Goal: Information Seeking & Learning: Find specific fact

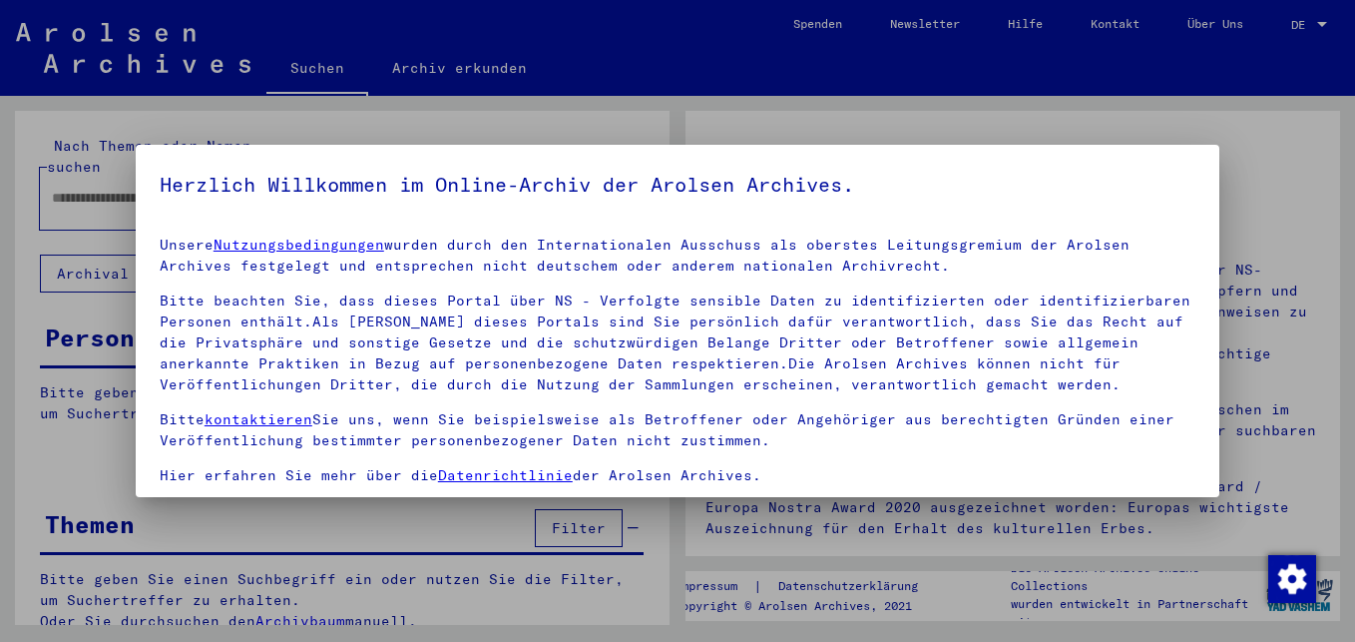
click at [136, 189] on mat-dialog-container "Herzlich Willkommen im Online-Archiv der Arolsen Archives. Unsere Nutzungsbedin…" at bounding box center [677, 321] width 1083 height 353
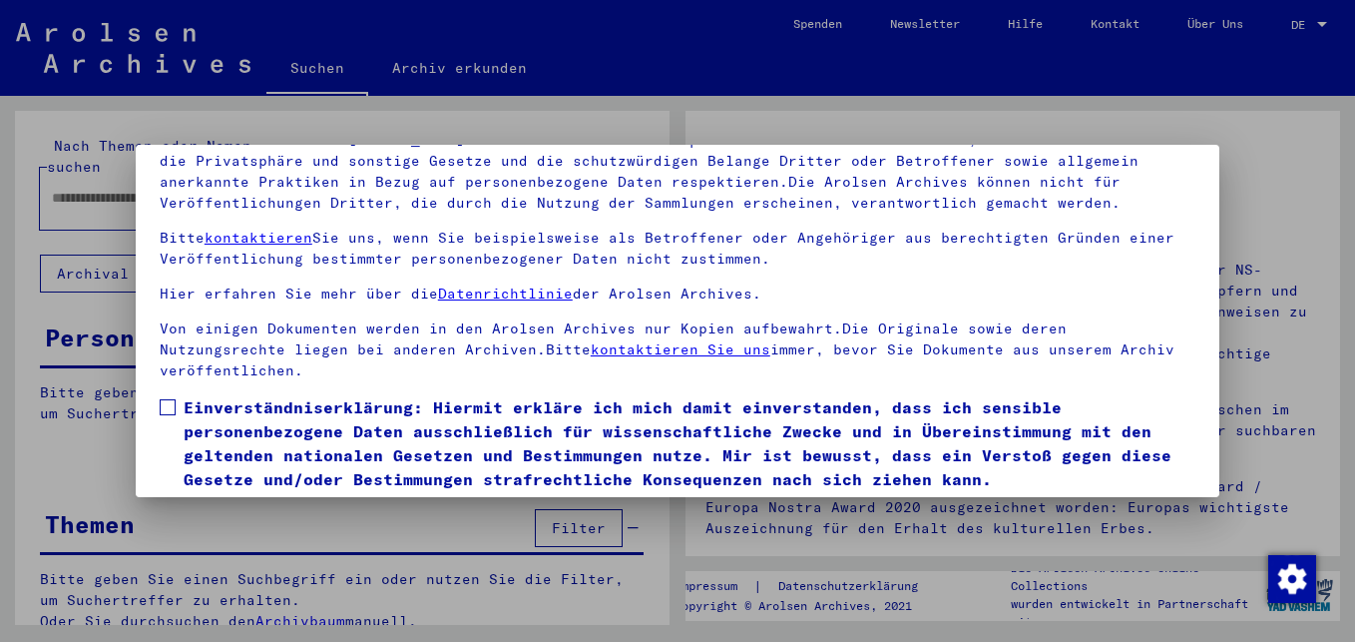
scroll to position [164, 0]
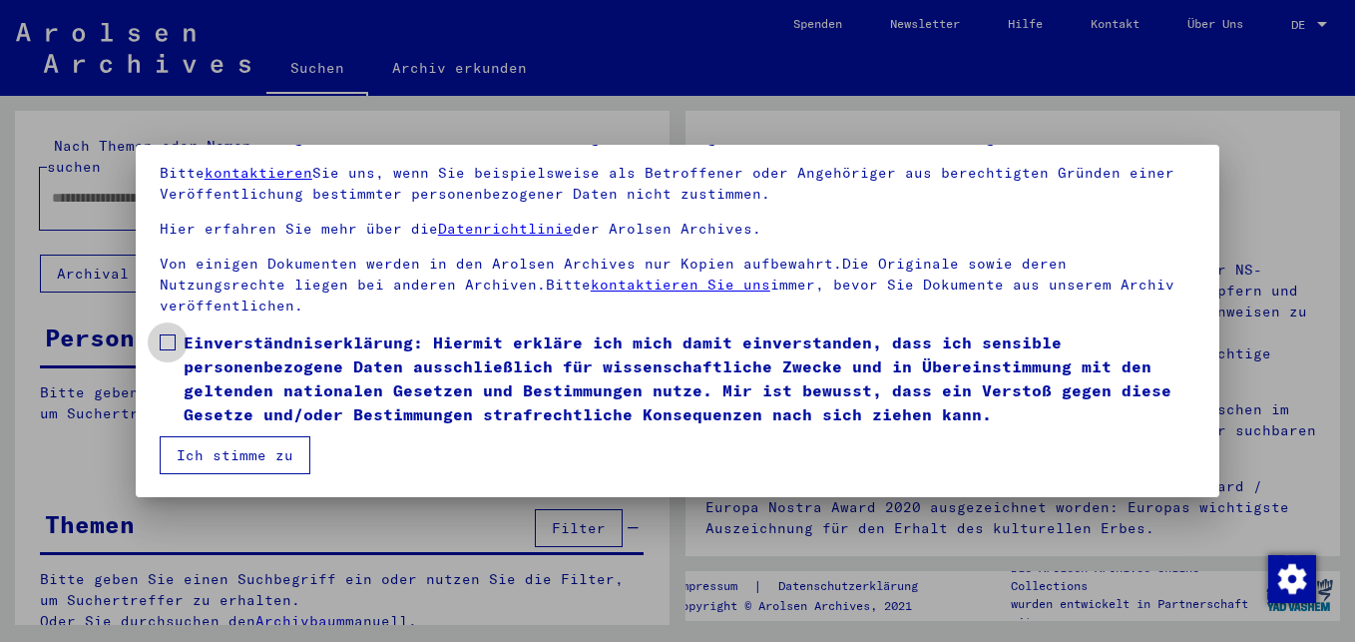
click at [168, 345] on span at bounding box center [168, 342] width 16 height 16
drag, startPoint x: 240, startPoint y: 448, endPoint x: 241, endPoint y: 384, distance: 63.9
click at [243, 433] on mat-dialog-content "Unsere Nutzungsbedingungen wurden durch den Internationalen Ausschuss als obers…" at bounding box center [677, 265] width 1083 height 417
click at [242, 454] on button "Ich stimme zu" at bounding box center [235, 455] width 151 height 38
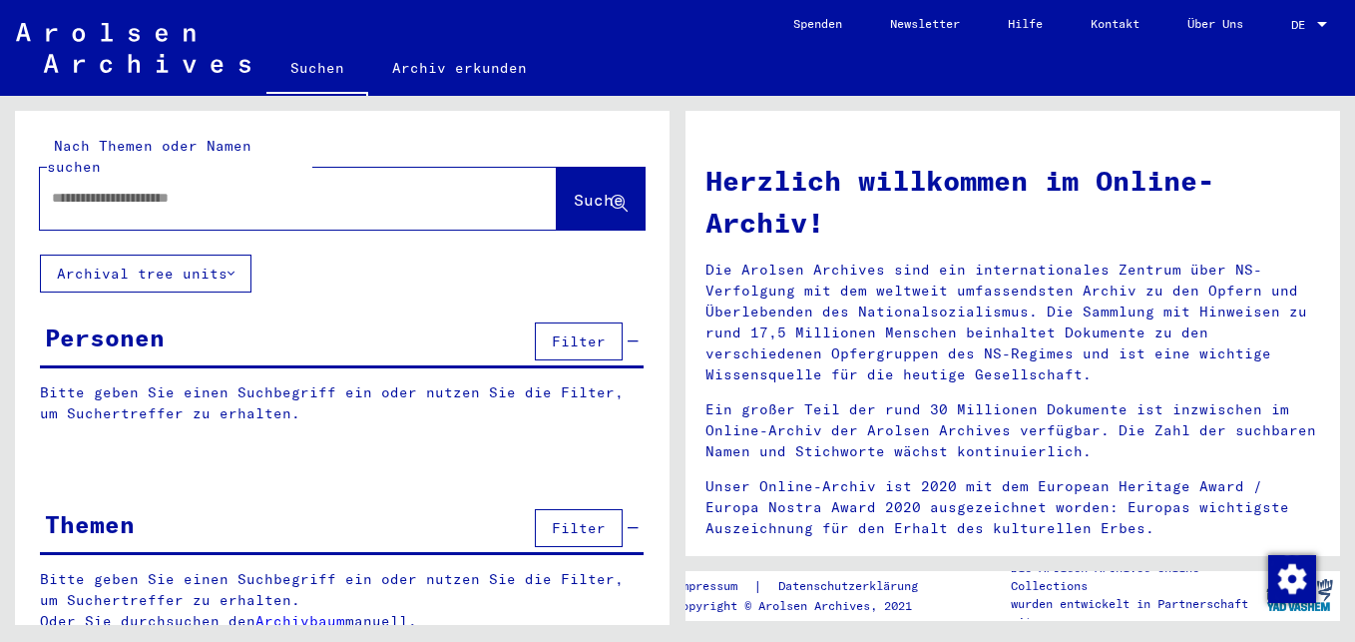
click at [76, 188] on input "text" at bounding box center [274, 198] width 445 height 21
type input "**********"
click at [574, 190] on span "Suche" at bounding box center [599, 200] width 50 height 20
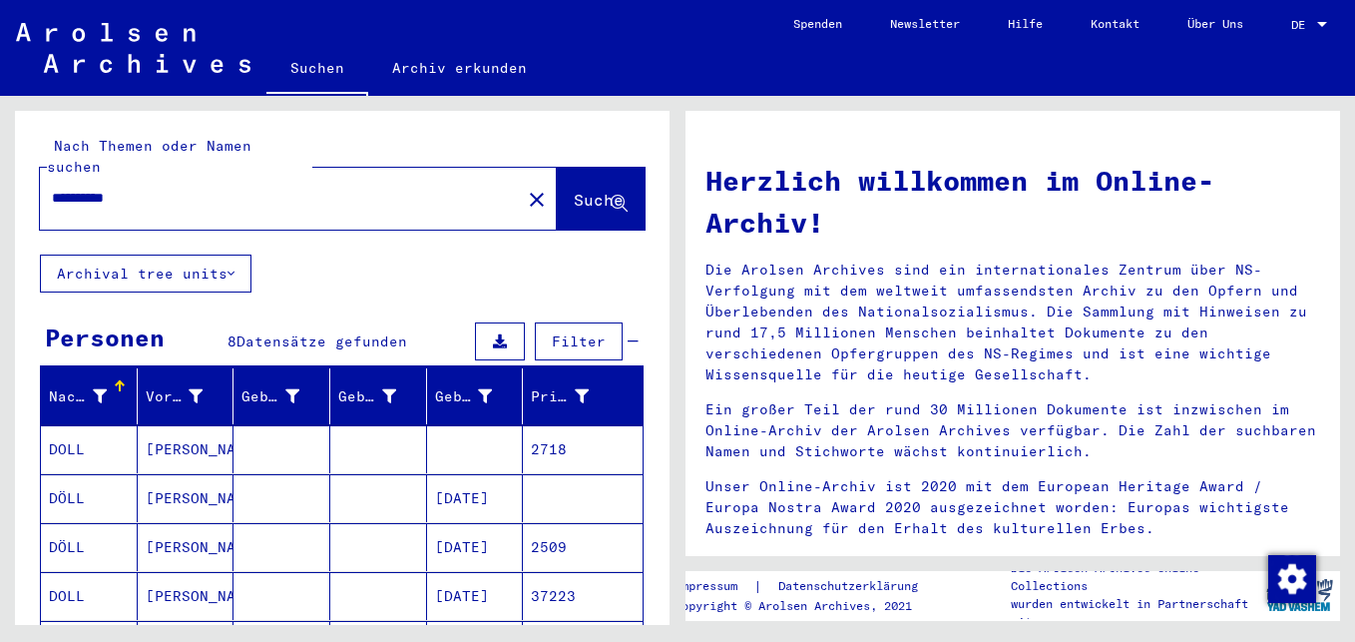
click at [387, 425] on mat-cell at bounding box center [378, 449] width 97 height 48
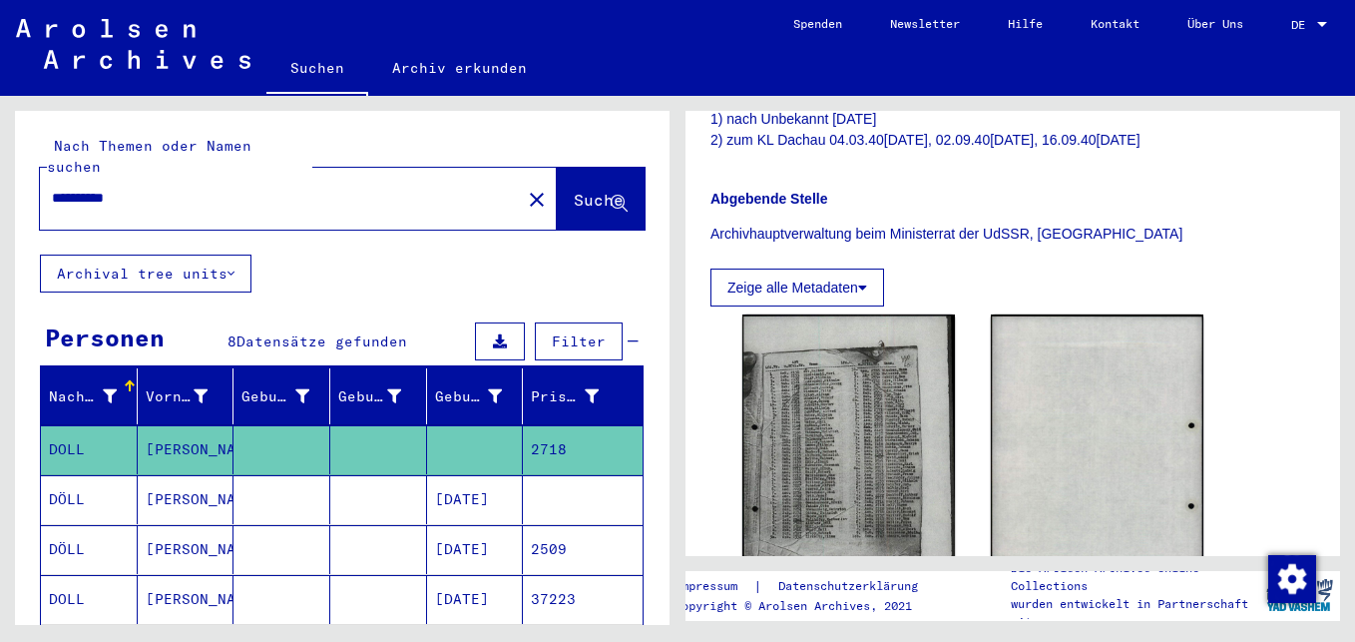
scroll to position [499, 0]
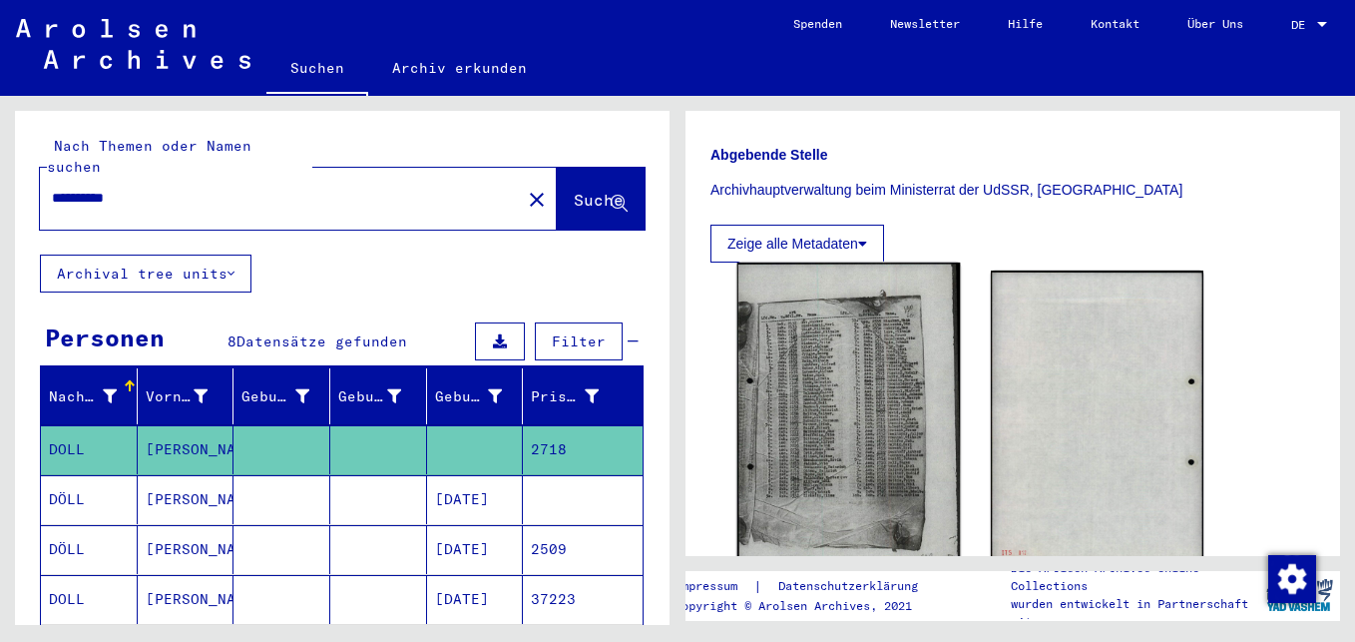
click at [851, 378] on img at bounding box center [848, 422] width 223 height 321
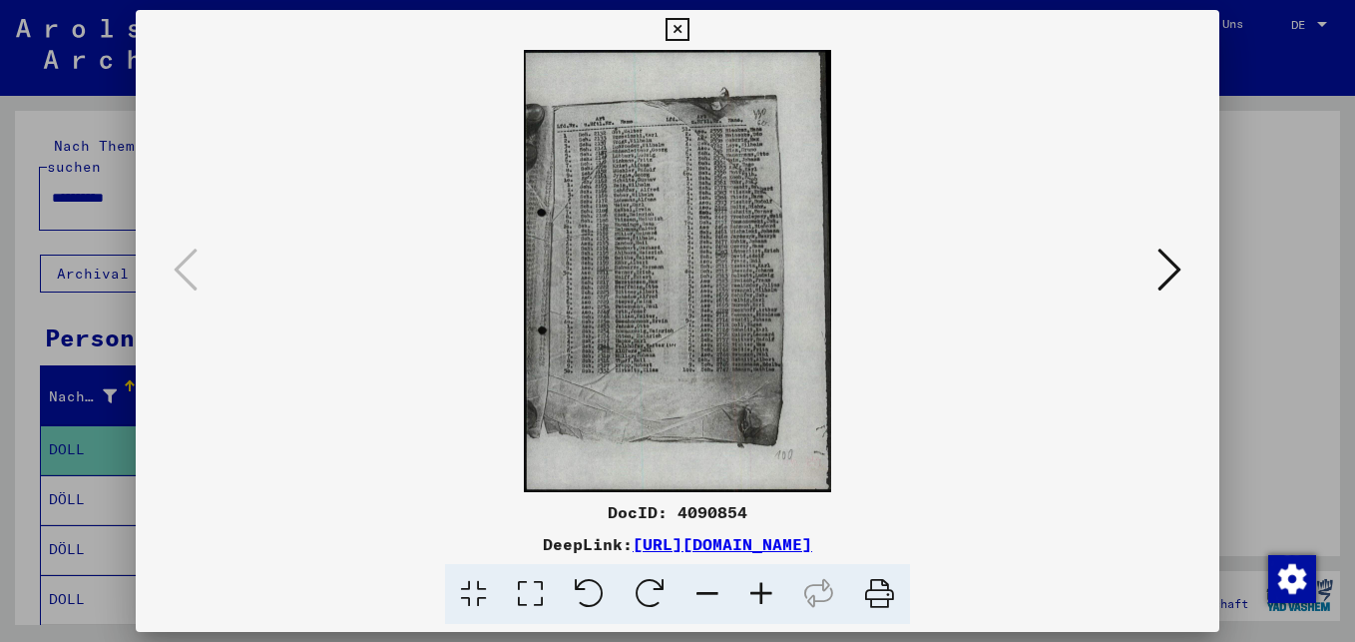
click at [764, 589] on icon at bounding box center [761, 594] width 54 height 61
click at [765, 589] on icon at bounding box center [761, 594] width 54 height 61
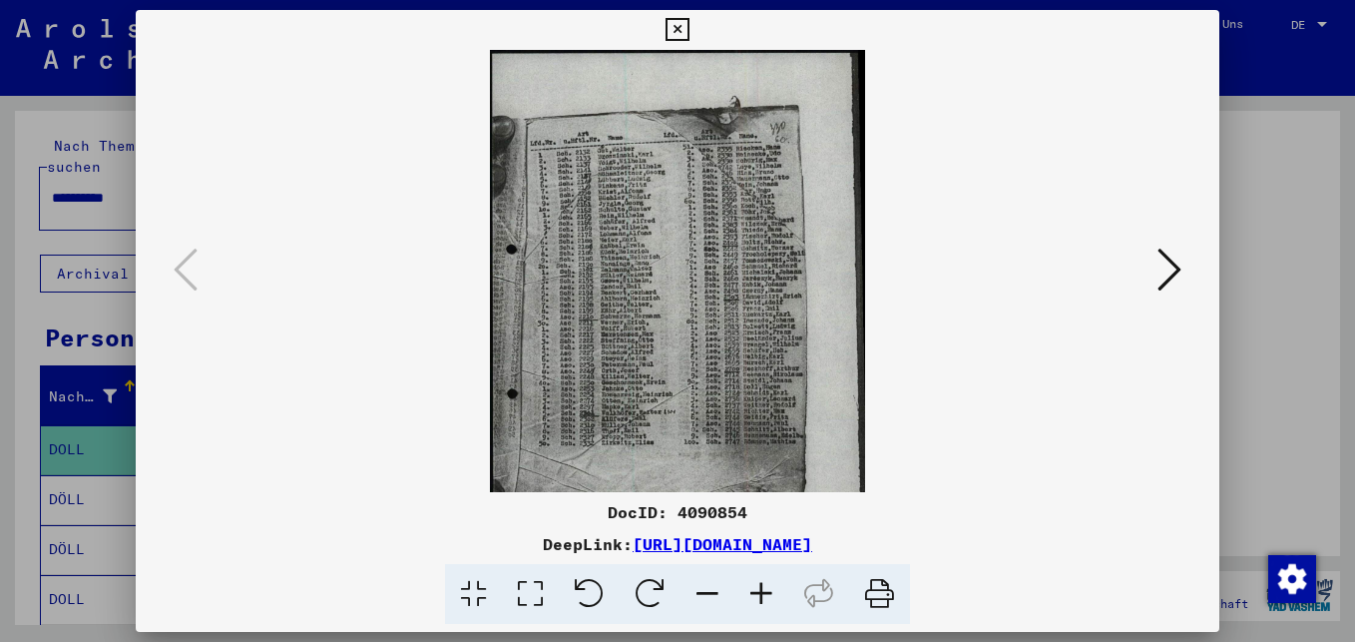
click at [765, 588] on icon at bounding box center [761, 594] width 54 height 61
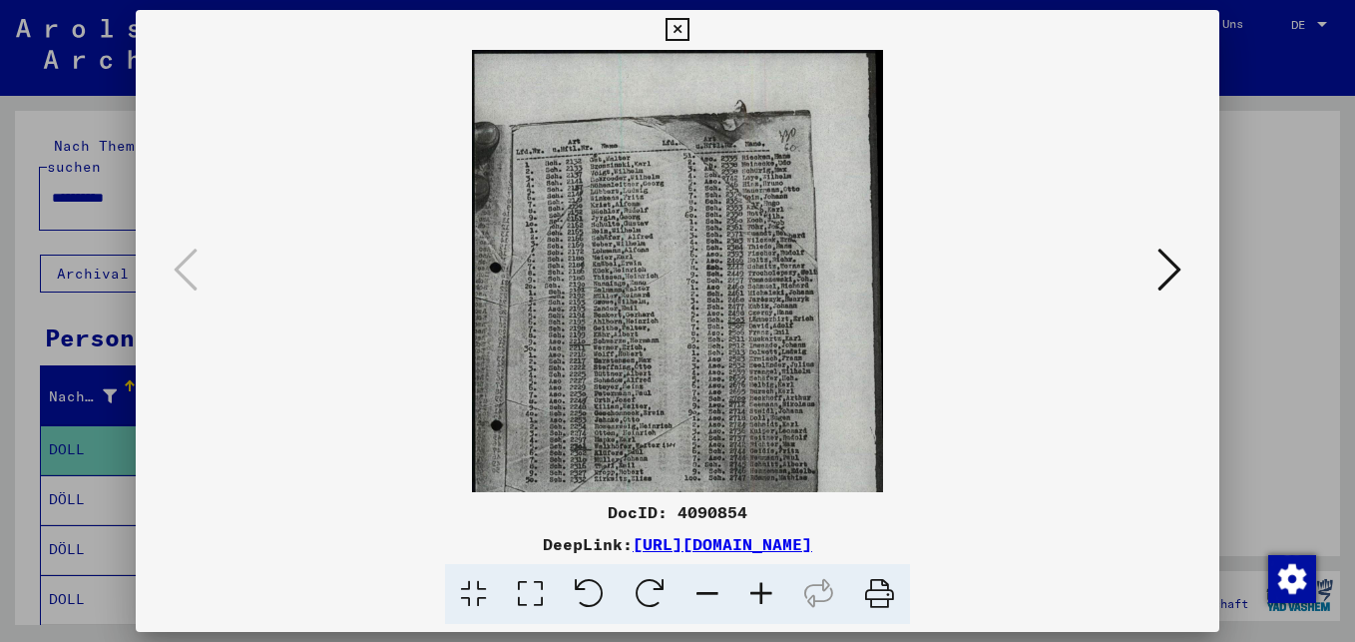
click at [764, 588] on icon at bounding box center [761, 594] width 54 height 61
click at [763, 587] on icon at bounding box center [761, 594] width 54 height 61
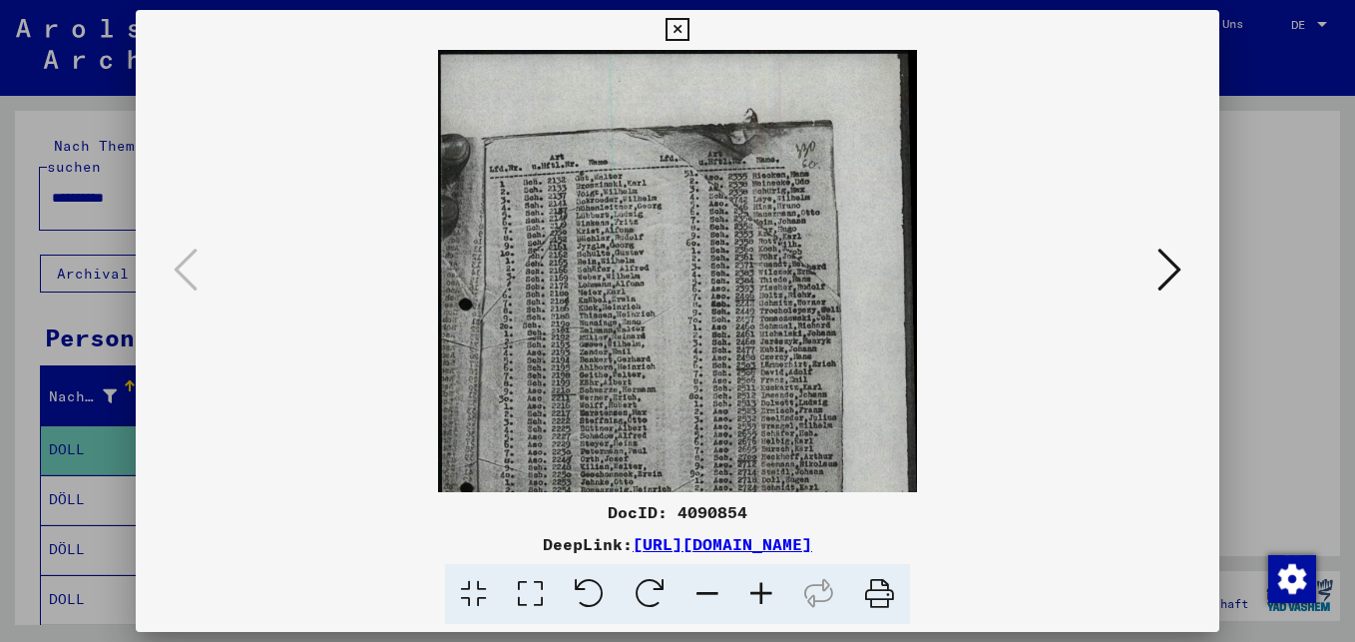
click at [763, 586] on icon at bounding box center [761, 594] width 54 height 61
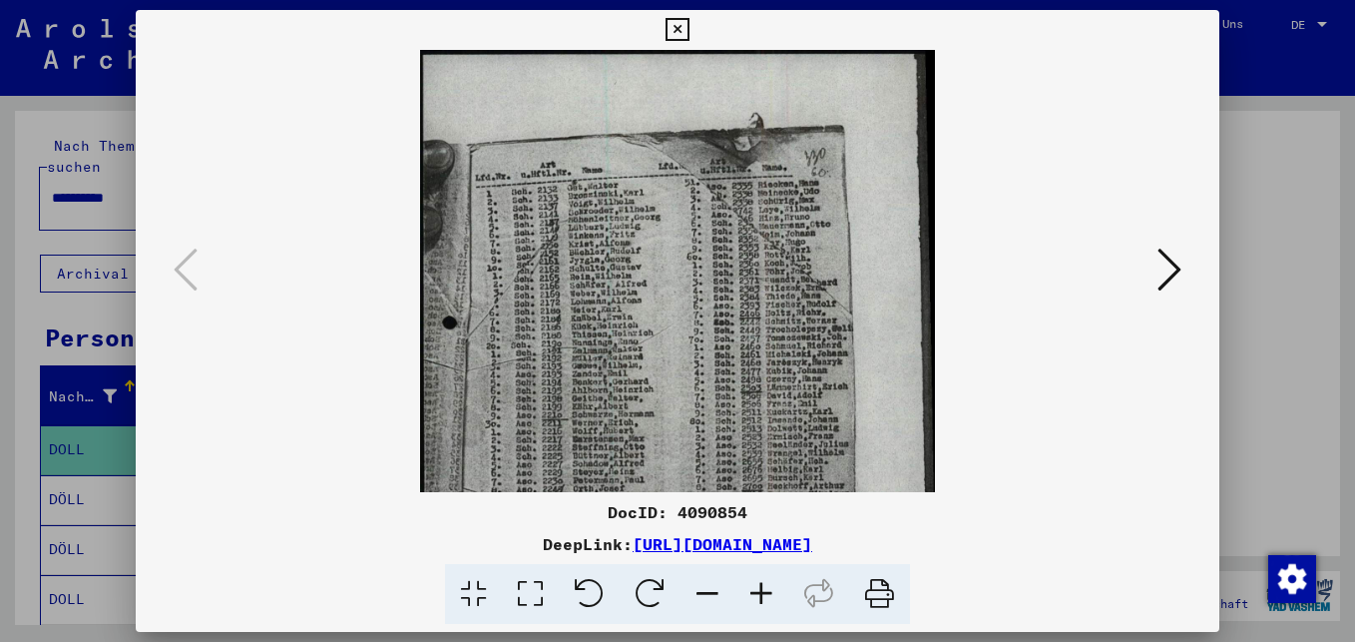
click at [764, 585] on icon at bounding box center [761, 594] width 54 height 61
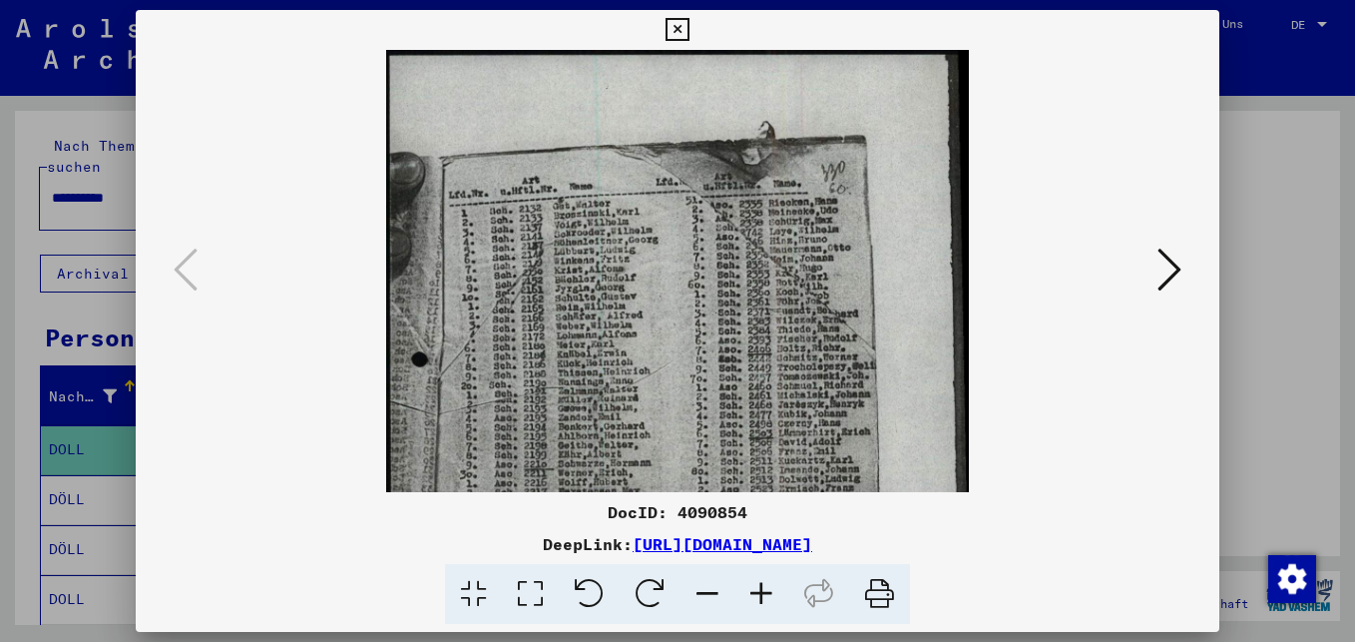
click at [765, 583] on icon at bounding box center [761, 594] width 54 height 61
click at [765, 582] on icon at bounding box center [761, 594] width 54 height 61
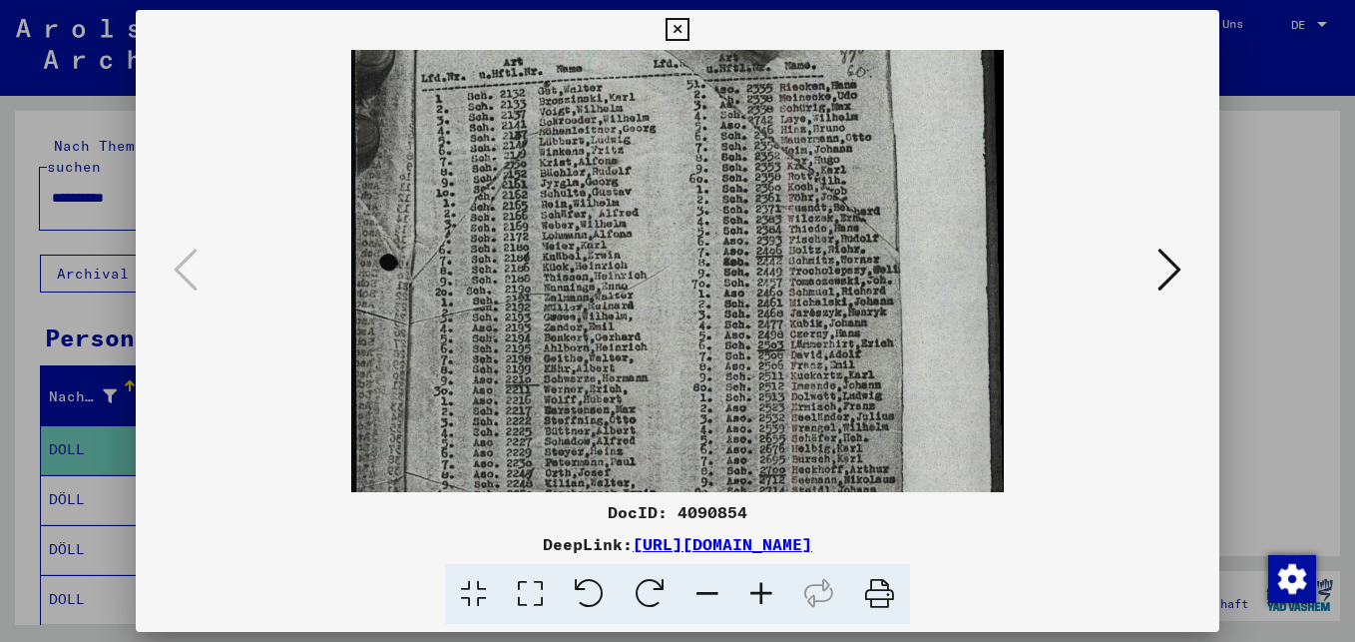
scroll to position [136, 0]
drag, startPoint x: 642, startPoint y: 386, endPoint x: 686, endPoint y: 250, distance: 142.9
click at [686, 250] on img at bounding box center [677, 384] width 652 height 941
click at [760, 598] on icon at bounding box center [761, 594] width 54 height 61
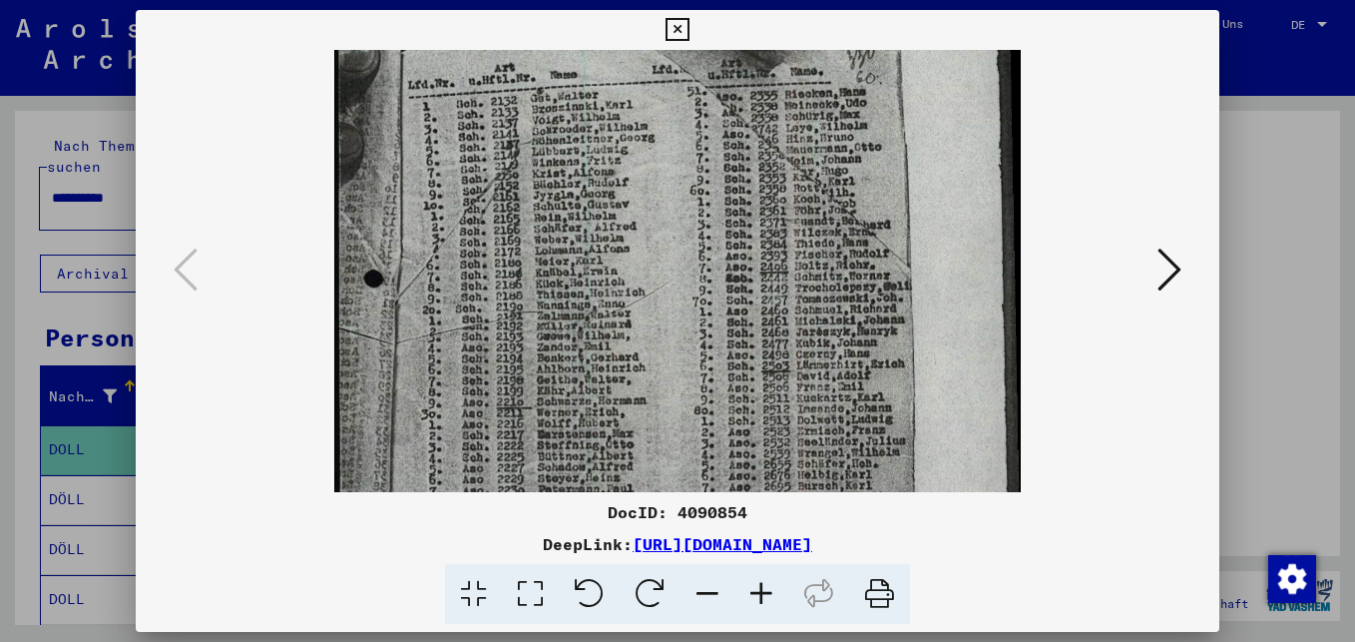
click at [760, 598] on icon at bounding box center [761, 594] width 54 height 61
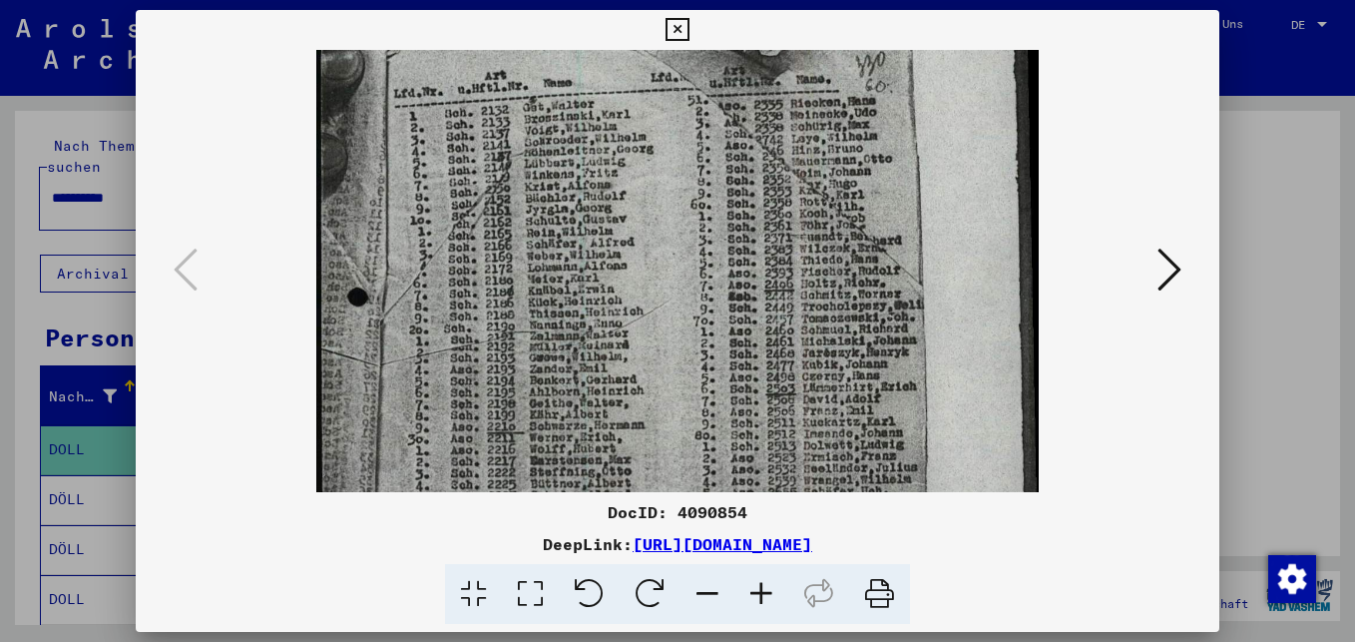
click at [760, 598] on icon at bounding box center [761, 594] width 54 height 61
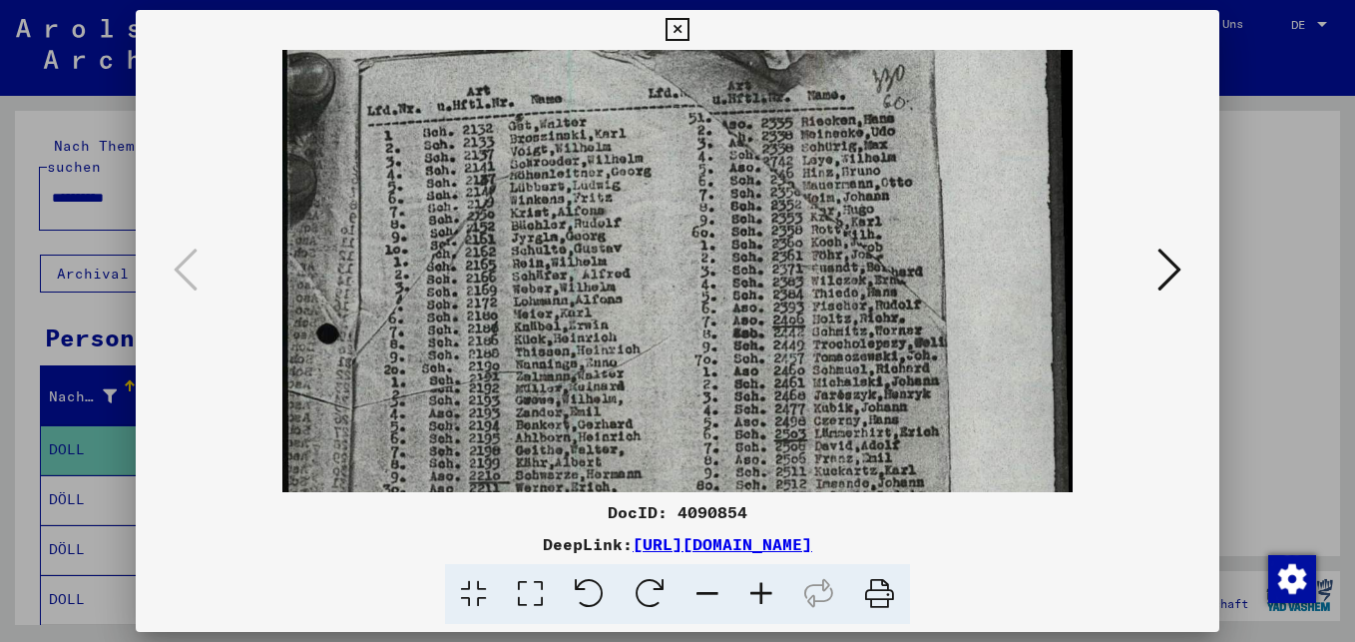
click at [762, 598] on icon at bounding box center [761, 594] width 54 height 61
click at [766, 596] on icon at bounding box center [761, 594] width 54 height 61
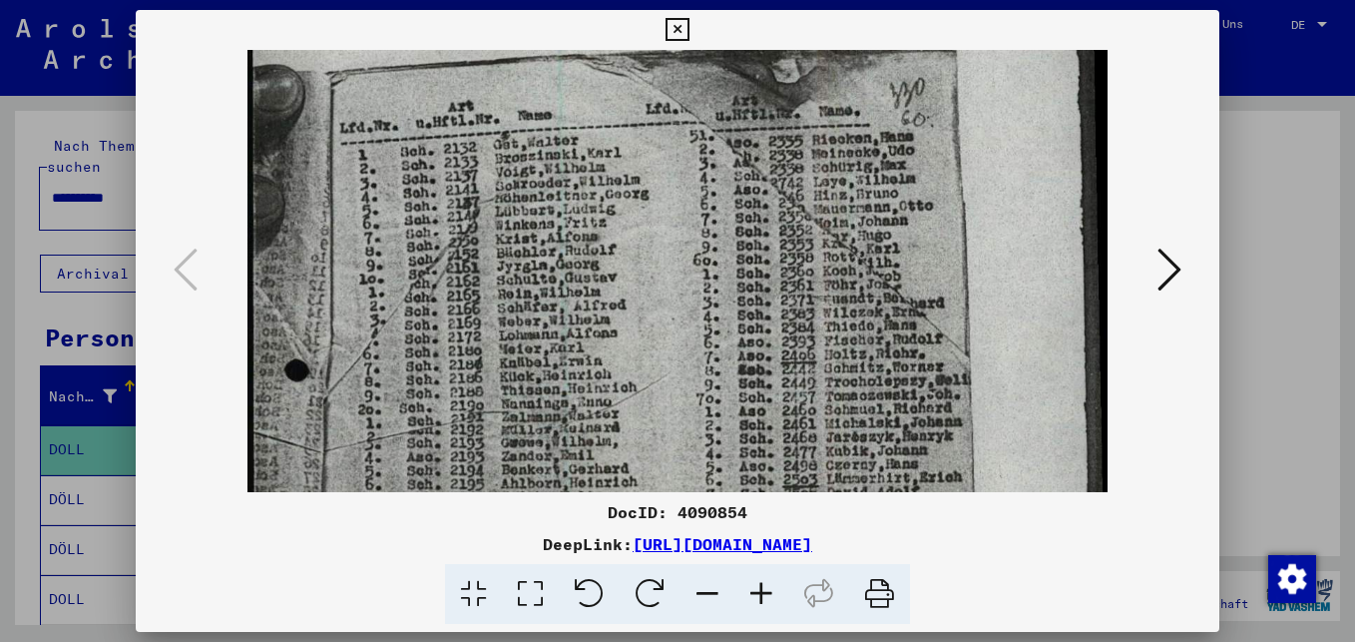
click at [771, 594] on icon at bounding box center [761, 594] width 54 height 61
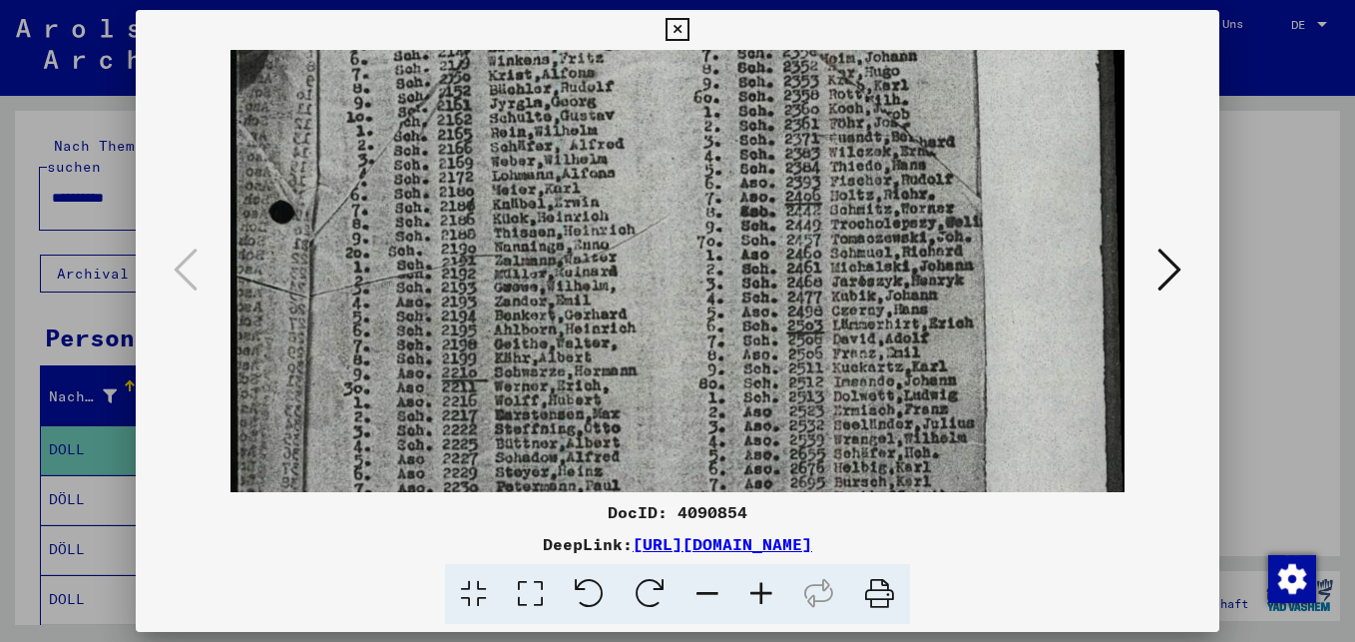
drag, startPoint x: 616, startPoint y: 354, endPoint x: 620, endPoint y: 247, distance: 106.8
click at [620, 247] on img at bounding box center [677, 383] width 895 height 1290
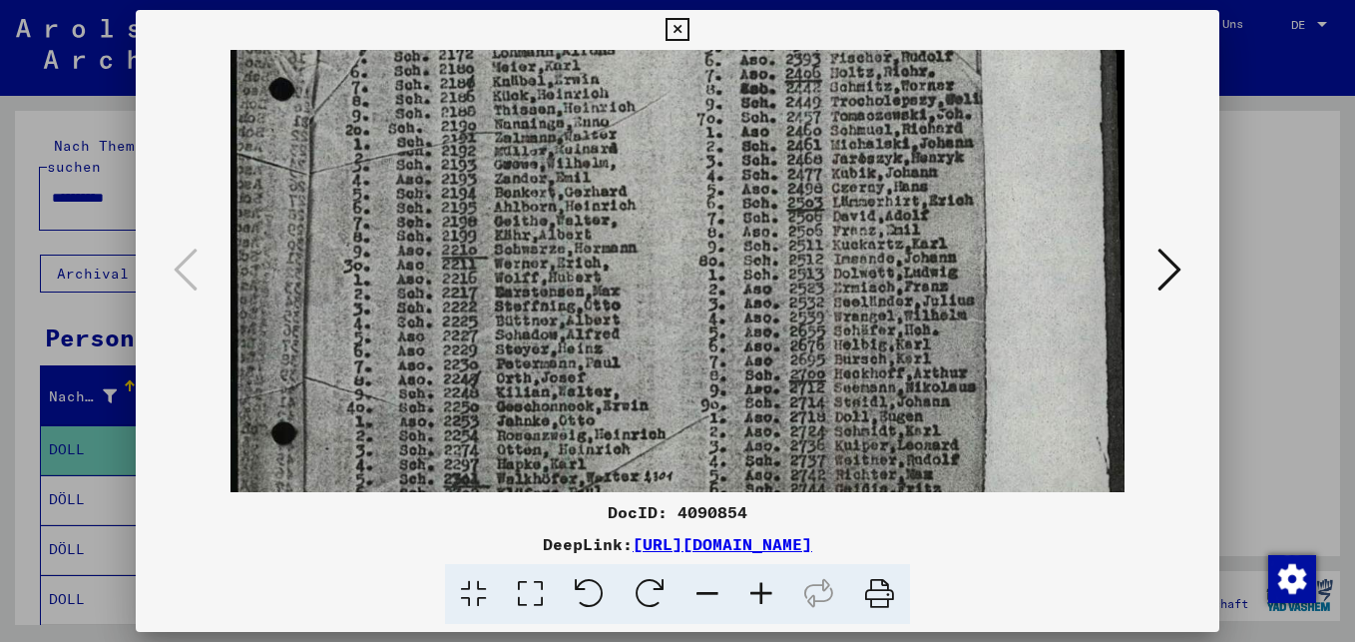
drag, startPoint x: 580, startPoint y: 350, endPoint x: 618, endPoint y: 234, distance: 121.8
click at [624, 226] on img at bounding box center [677, 260] width 895 height 1290
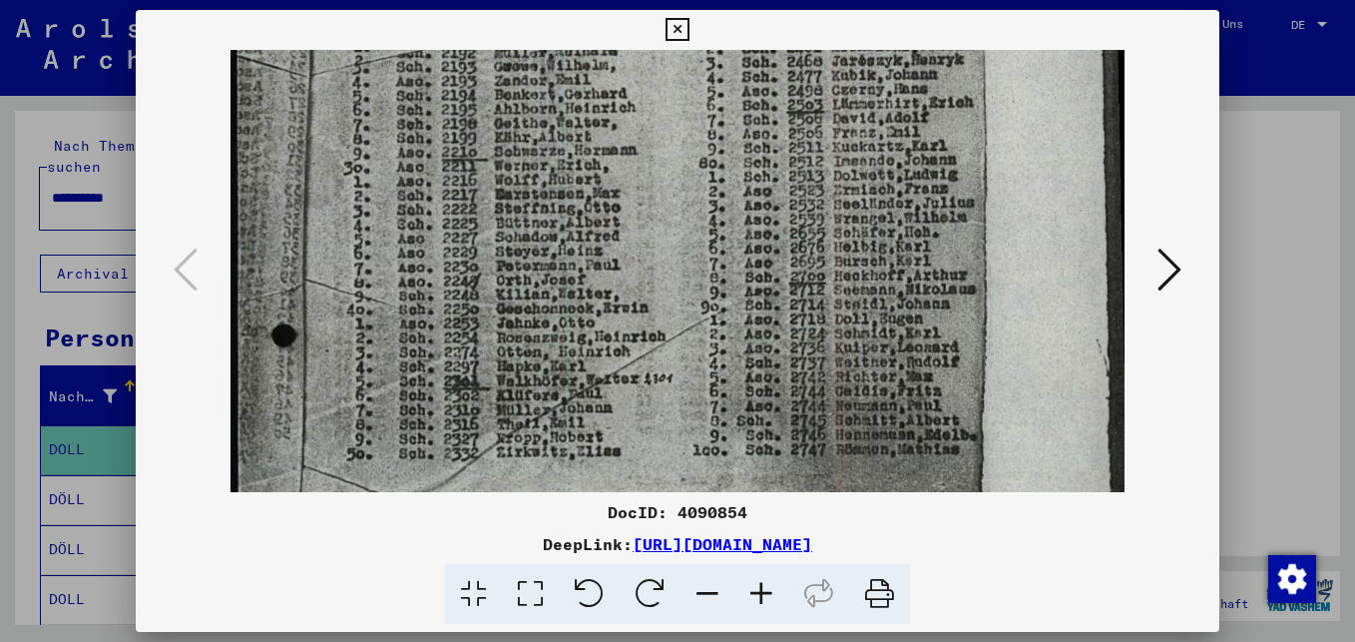
scroll to position [544, 0]
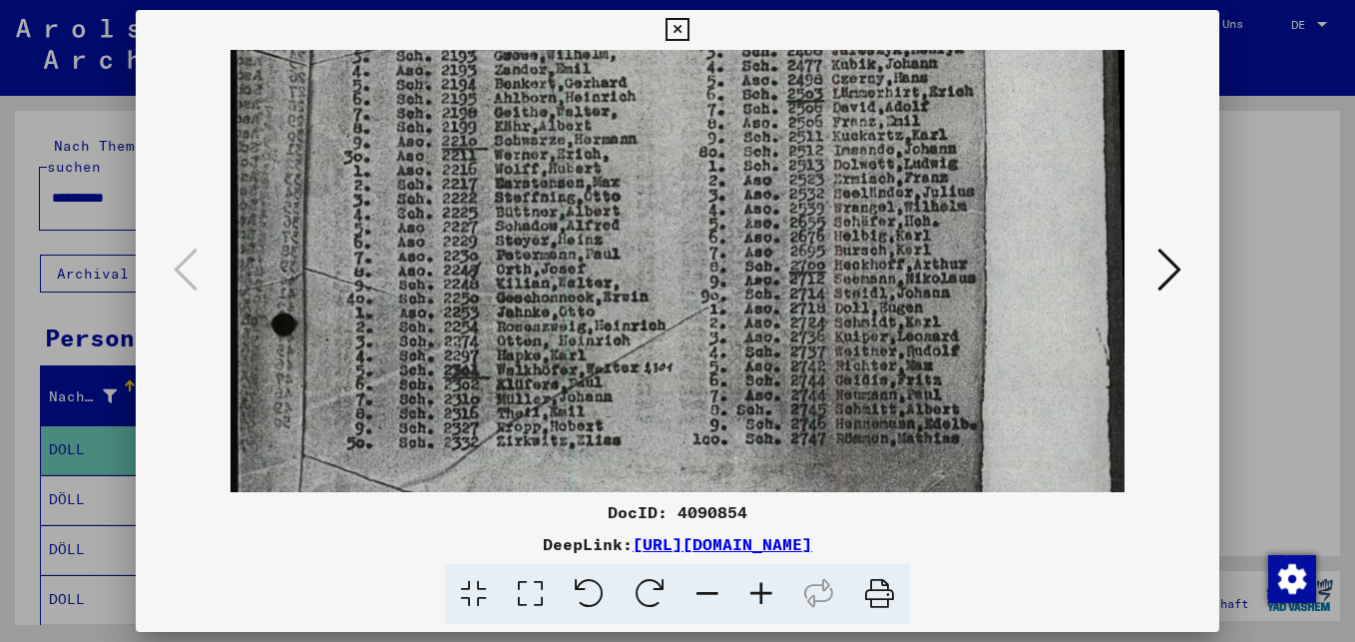
drag, startPoint x: 587, startPoint y: 369, endPoint x: 622, endPoint y: 261, distance: 113.3
click at [622, 261] on img at bounding box center [677, 151] width 895 height 1290
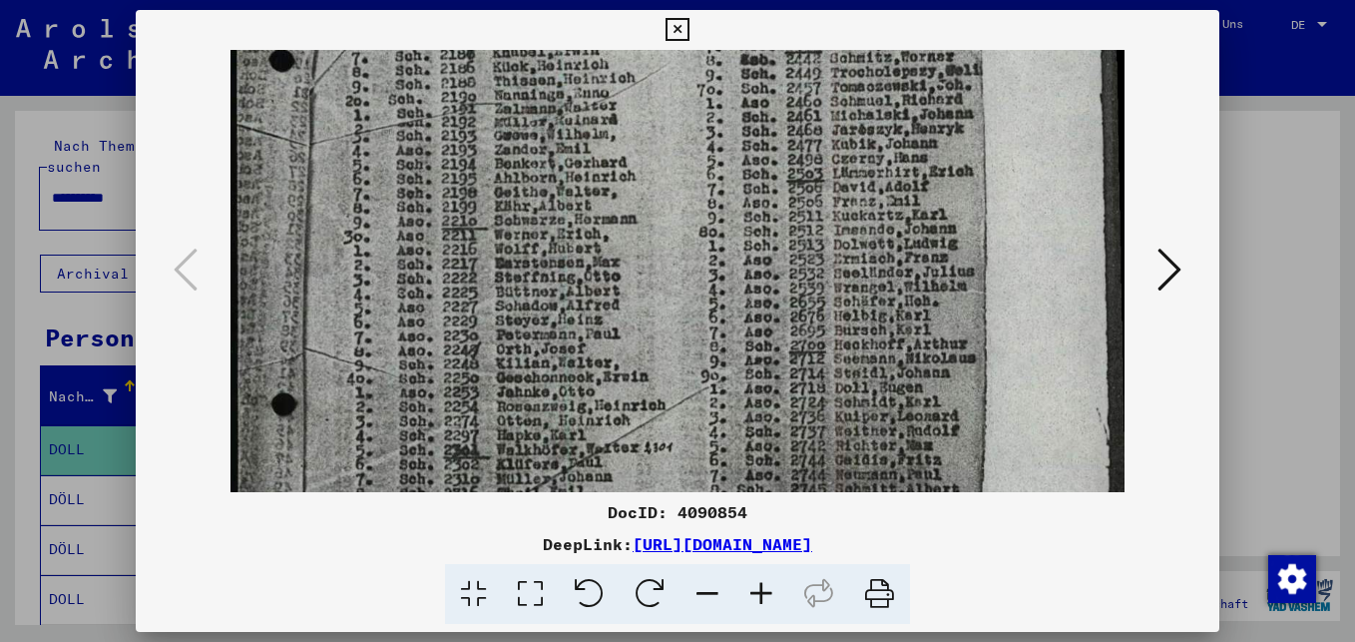
drag, startPoint x: 569, startPoint y: 249, endPoint x: 573, endPoint y: 329, distance: 79.9
click at [573, 329] on img at bounding box center [677, 231] width 895 height 1290
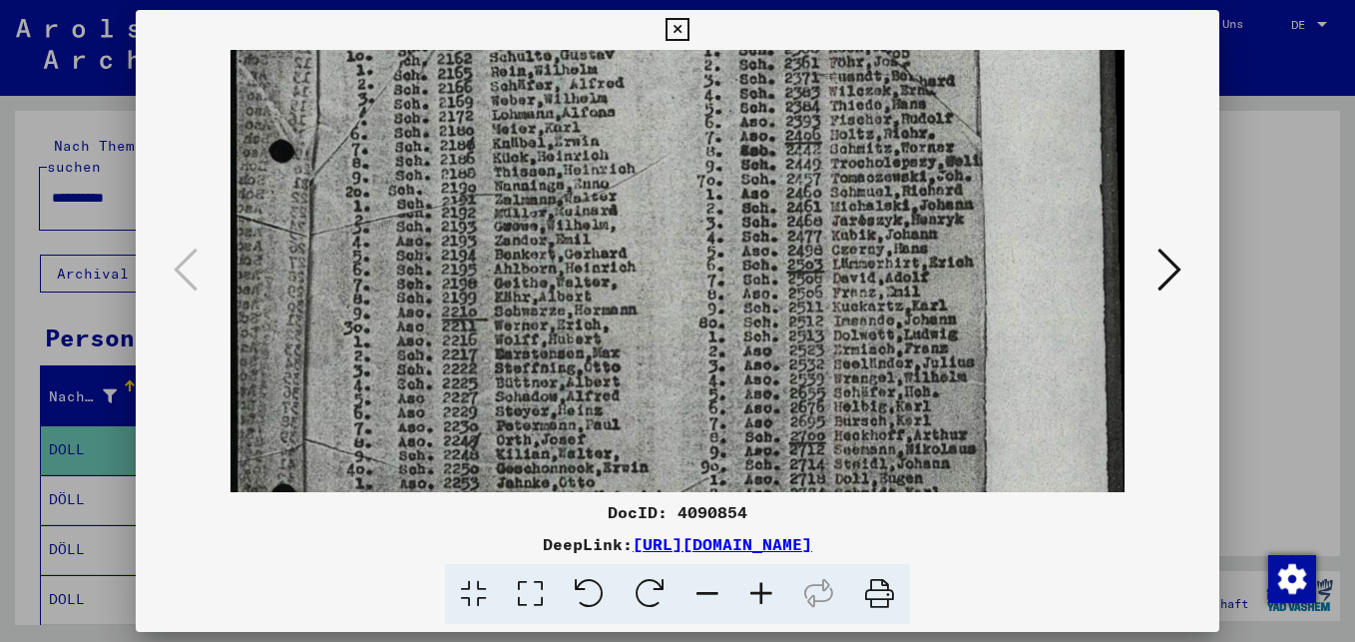
drag, startPoint x: 551, startPoint y: 226, endPoint x: 564, endPoint y: 317, distance: 91.7
click at [564, 317] on img at bounding box center [677, 322] width 895 height 1290
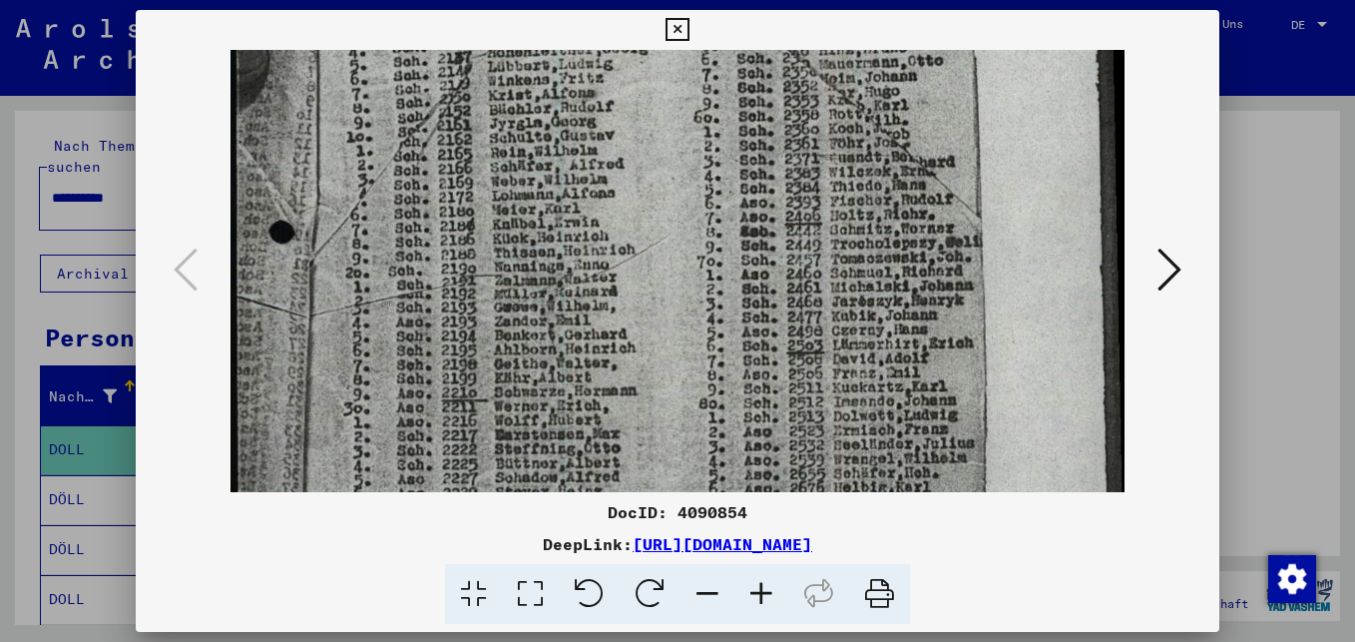
drag, startPoint x: 548, startPoint y: 236, endPoint x: 564, endPoint y: 317, distance: 82.4
click at [564, 317] on img at bounding box center [677, 403] width 895 height 1290
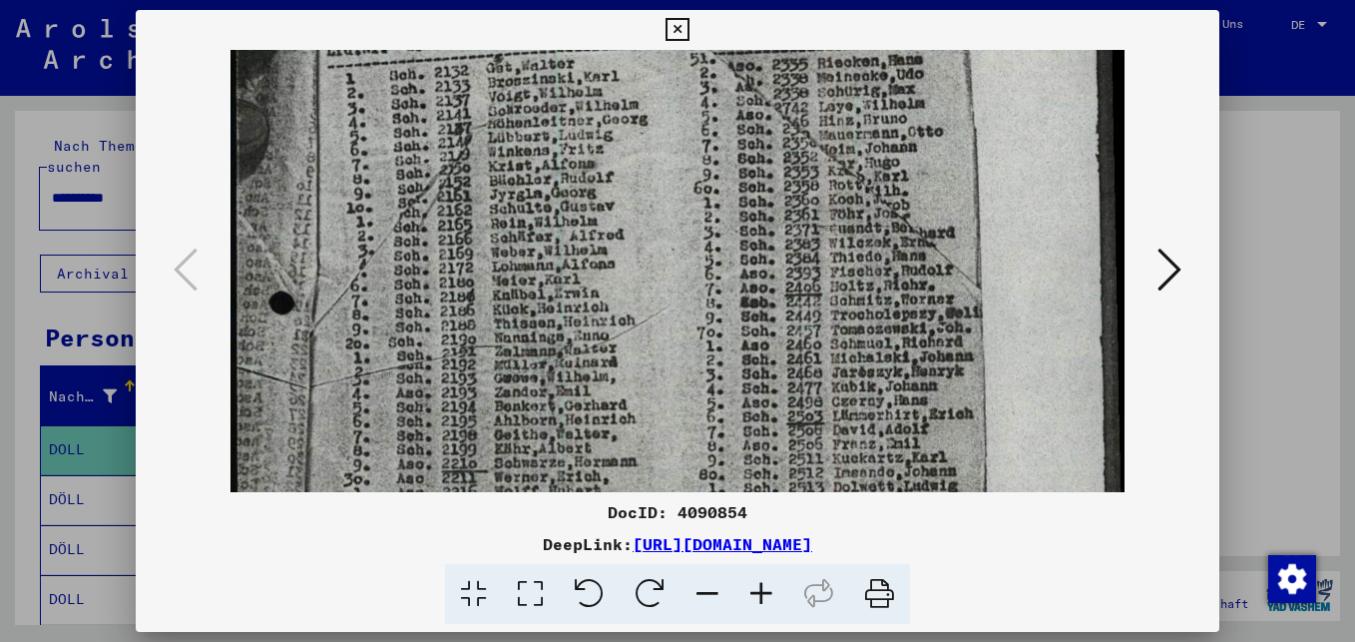
drag, startPoint x: 546, startPoint y: 227, endPoint x: 559, endPoint y: 298, distance: 72.0
click at [559, 298] on img at bounding box center [677, 473] width 895 height 1290
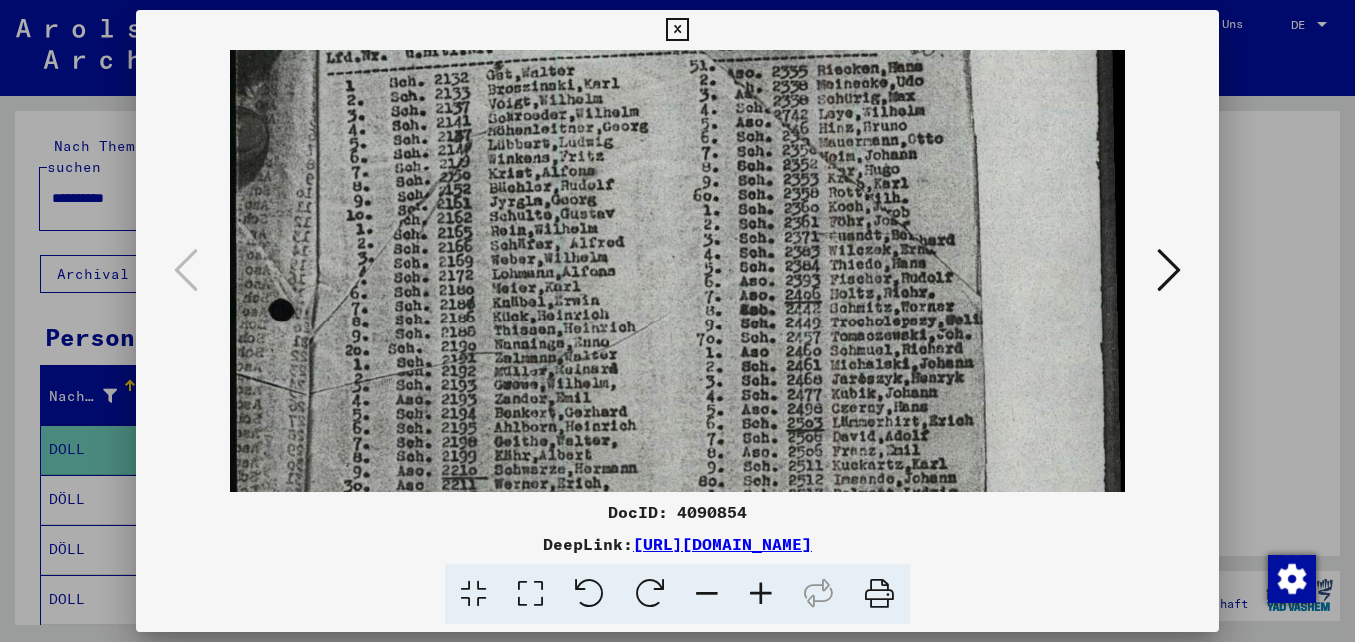
click at [547, 251] on img at bounding box center [677, 480] width 895 height 1290
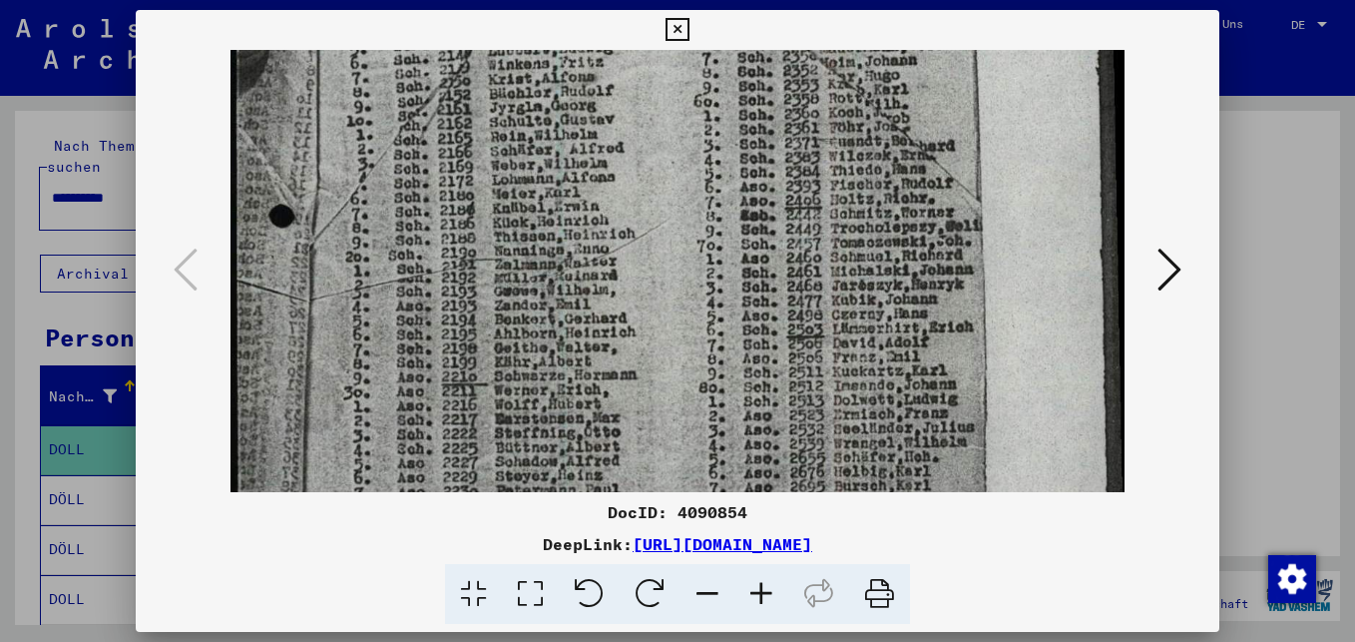
scroll to position [315, 0]
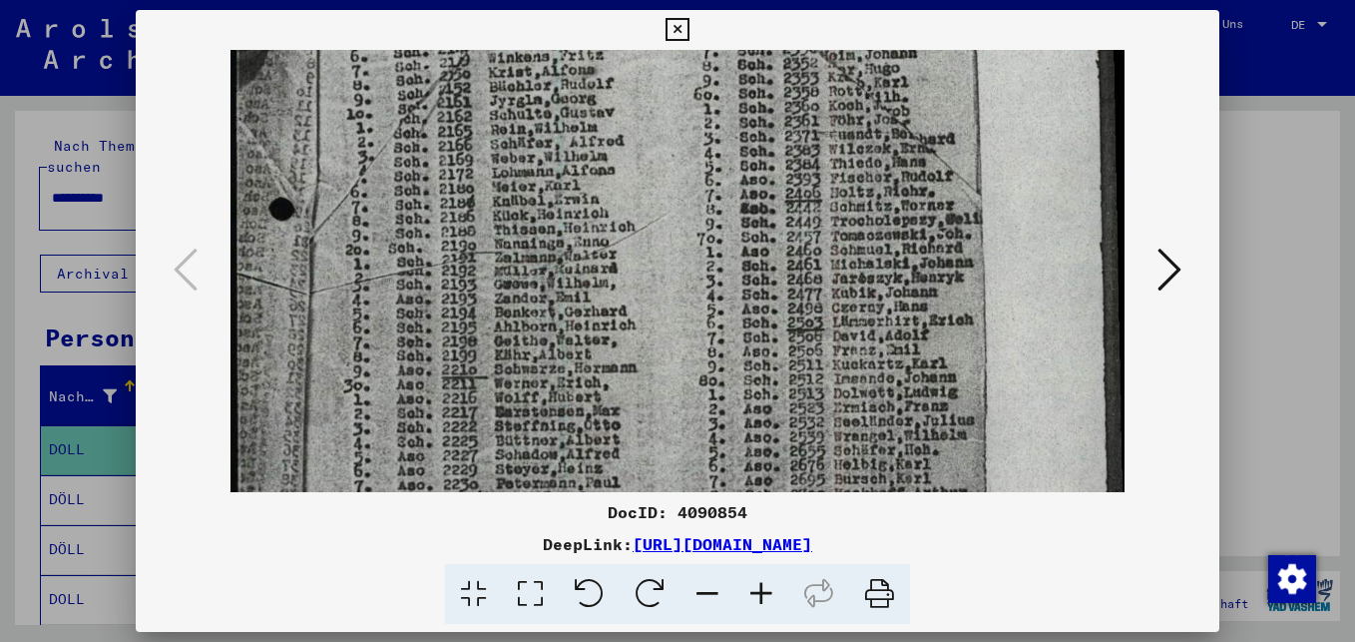
drag, startPoint x: 859, startPoint y: 229, endPoint x: 890, endPoint y: 129, distance: 105.4
click at [890, 129] on img at bounding box center [677, 380] width 895 height 1290
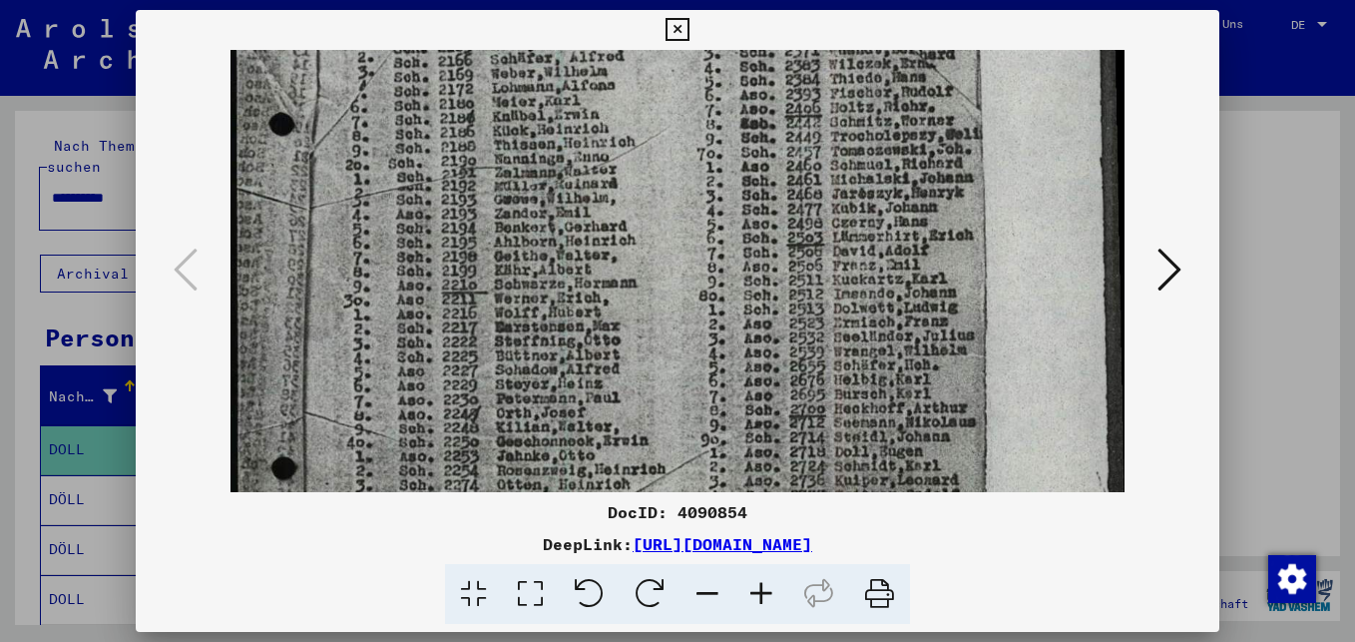
drag, startPoint x: 885, startPoint y: 304, endPoint x: 894, endPoint y: 219, distance: 85.3
click at [894, 219] on img at bounding box center [677, 295] width 895 height 1290
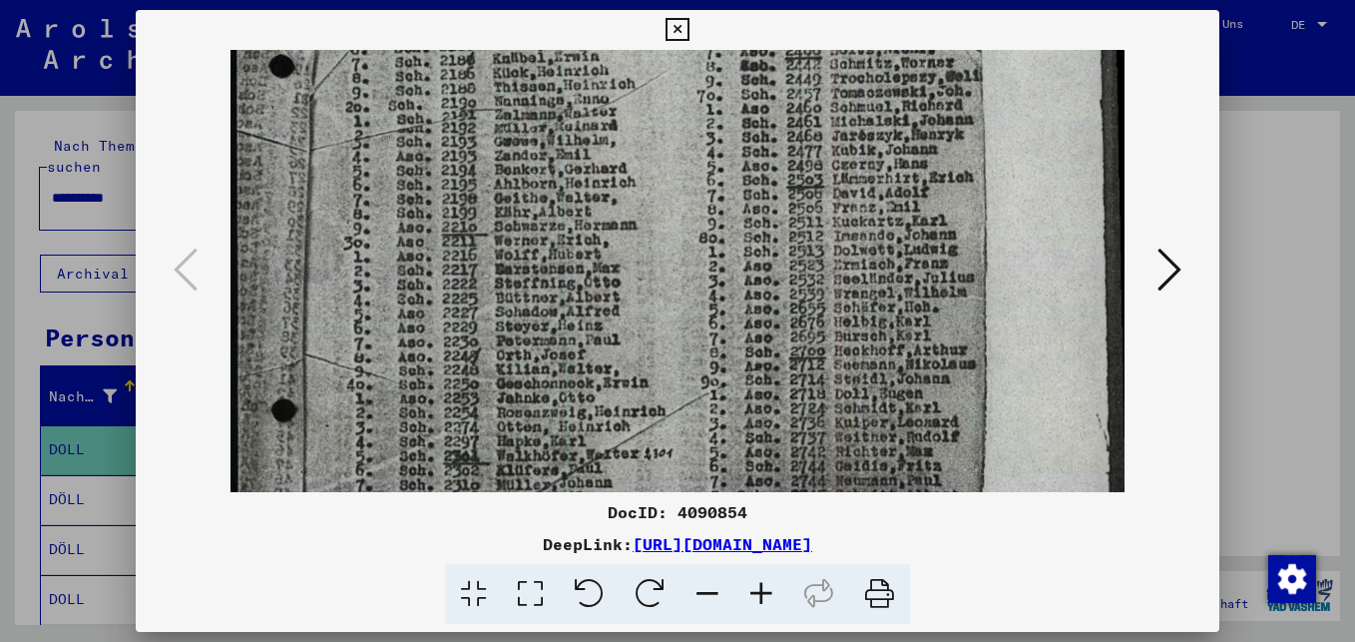
drag, startPoint x: 894, startPoint y: 280, endPoint x: 897, endPoint y: 222, distance: 57.9
click at [897, 222] on img at bounding box center [677, 237] width 895 height 1290
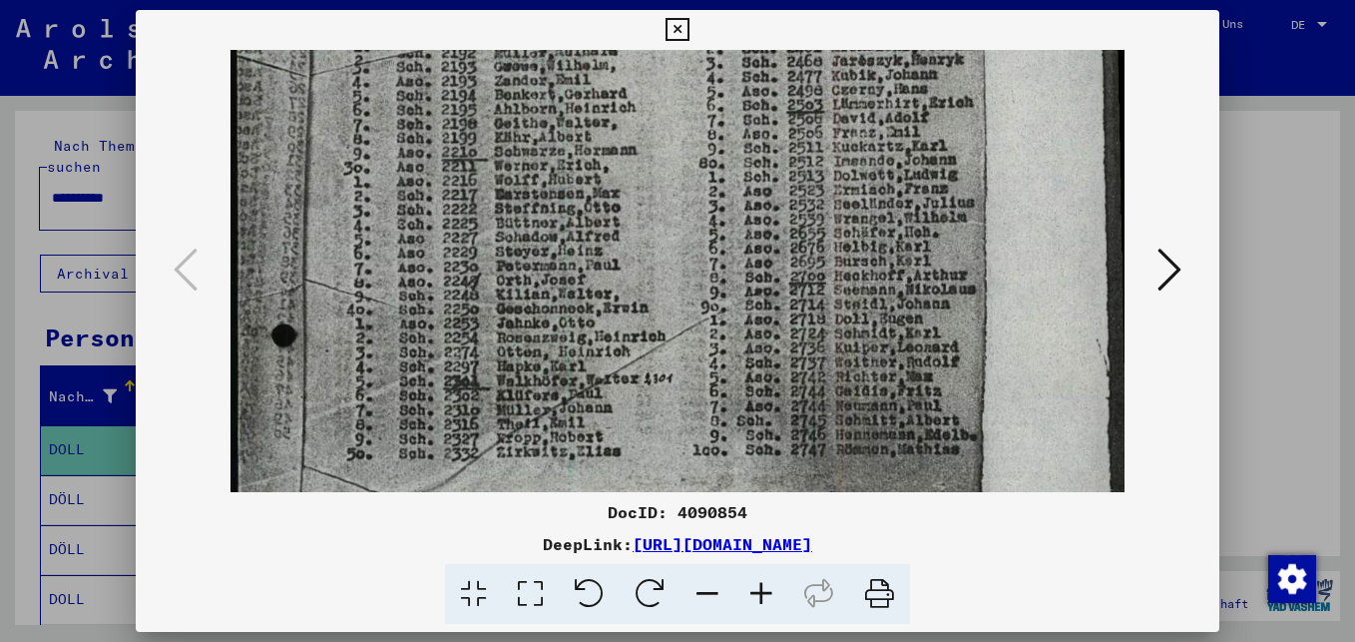
drag, startPoint x: 884, startPoint y: 301, endPoint x: 889, endPoint y: 226, distance: 75.0
click at [889, 226] on img at bounding box center [677, 162] width 895 height 1290
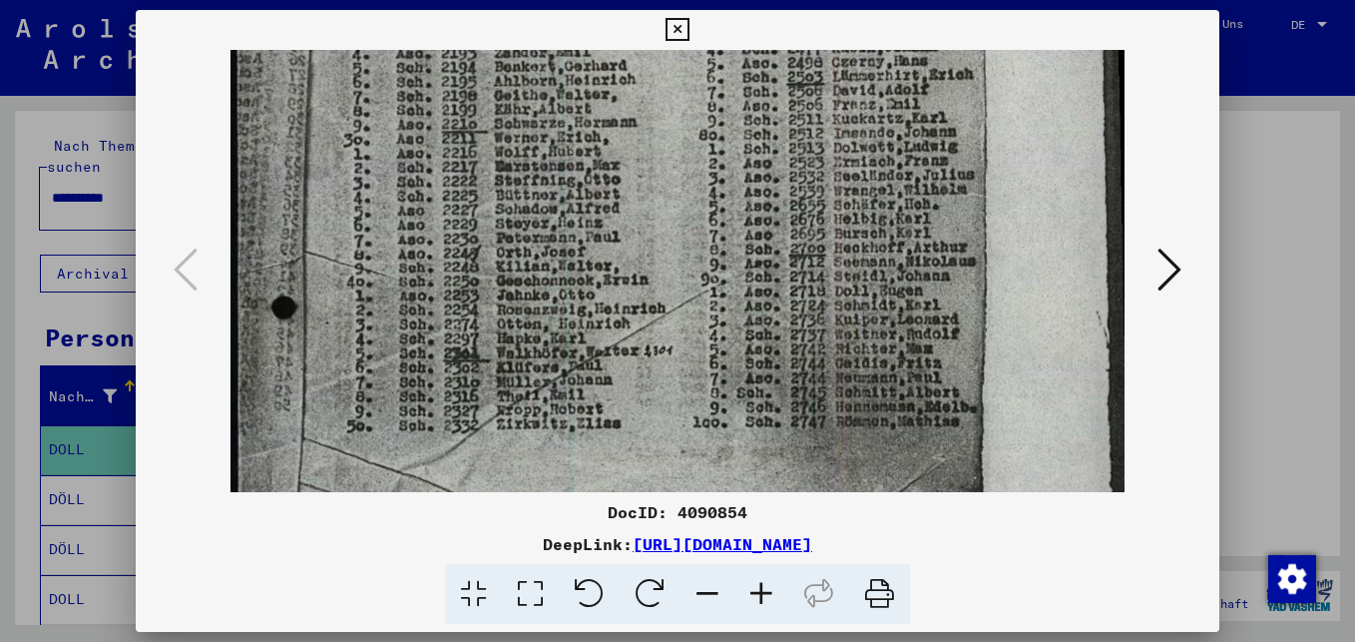
scroll to position [565, 0]
drag, startPoint x: 896, startPoint y: 291, endPoint x: 899, endPoint y: 259, distance: 32.1
click at [899, 259] on img at bounding box center [677, 130] width 895 height 1290
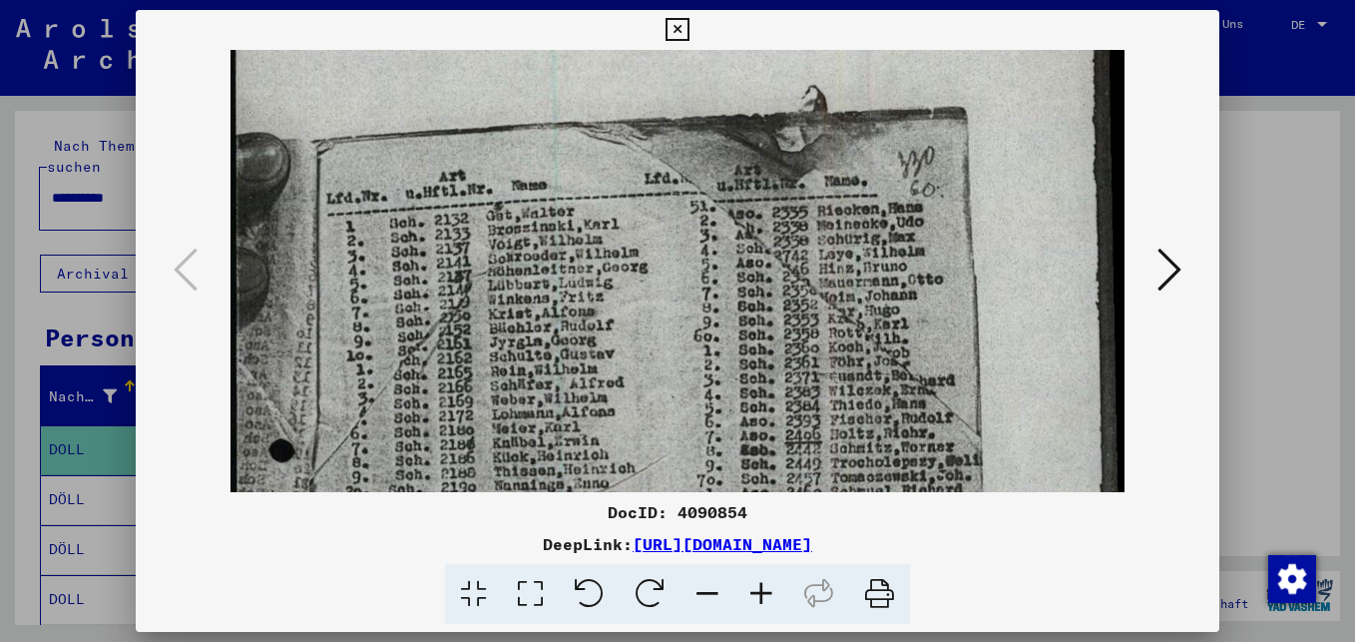
drag, startPoint x: 820, startPoint y: 157, endPoint x: 835, endPoint y: 647, distance: 490.1
click at [835, 641] on html "**********" at bounding box center [677, 321] width 1355 height 642
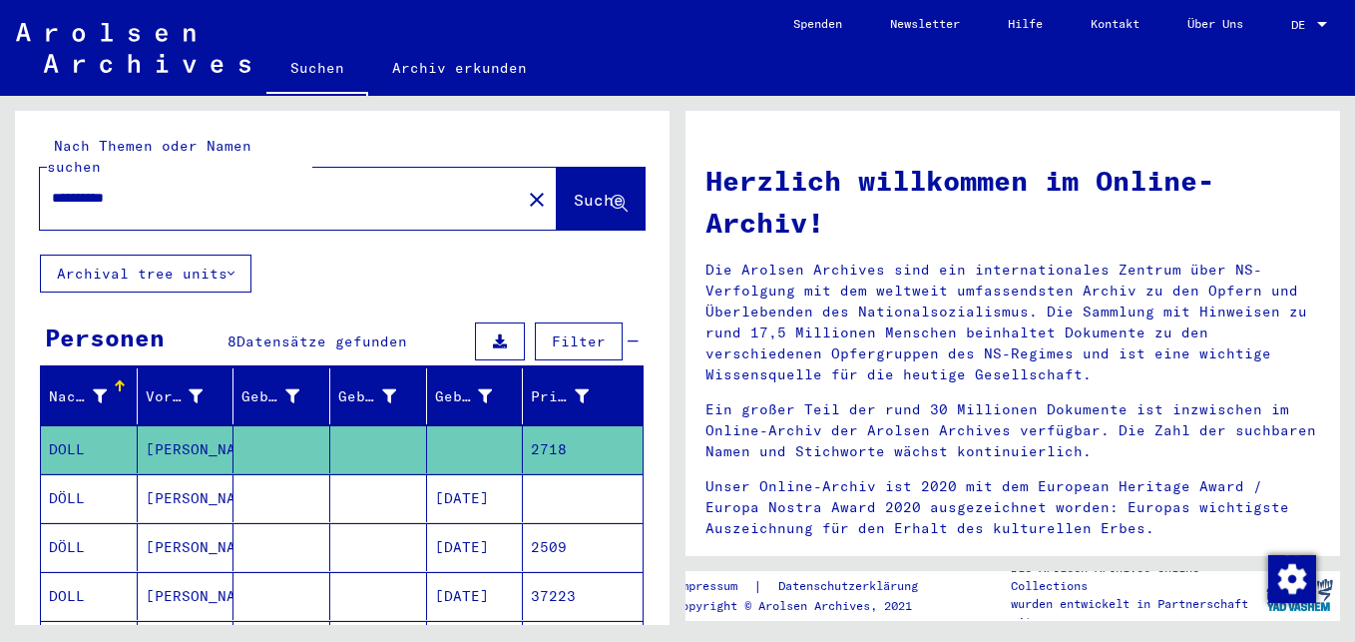
click at [482, 480] on mat-cell "[DATE]" at bounding box center [475, 498] width 97 height 48
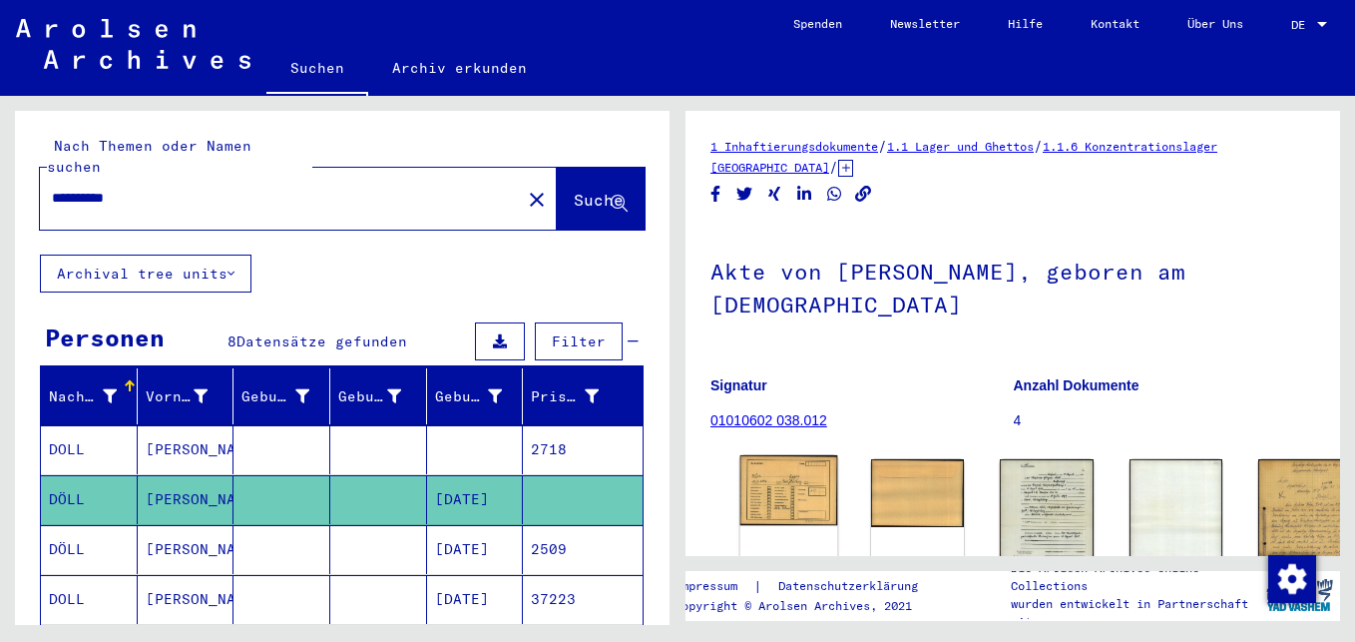
click at [767, 455] on img at bounding box center [789, 490] width 98 height 71
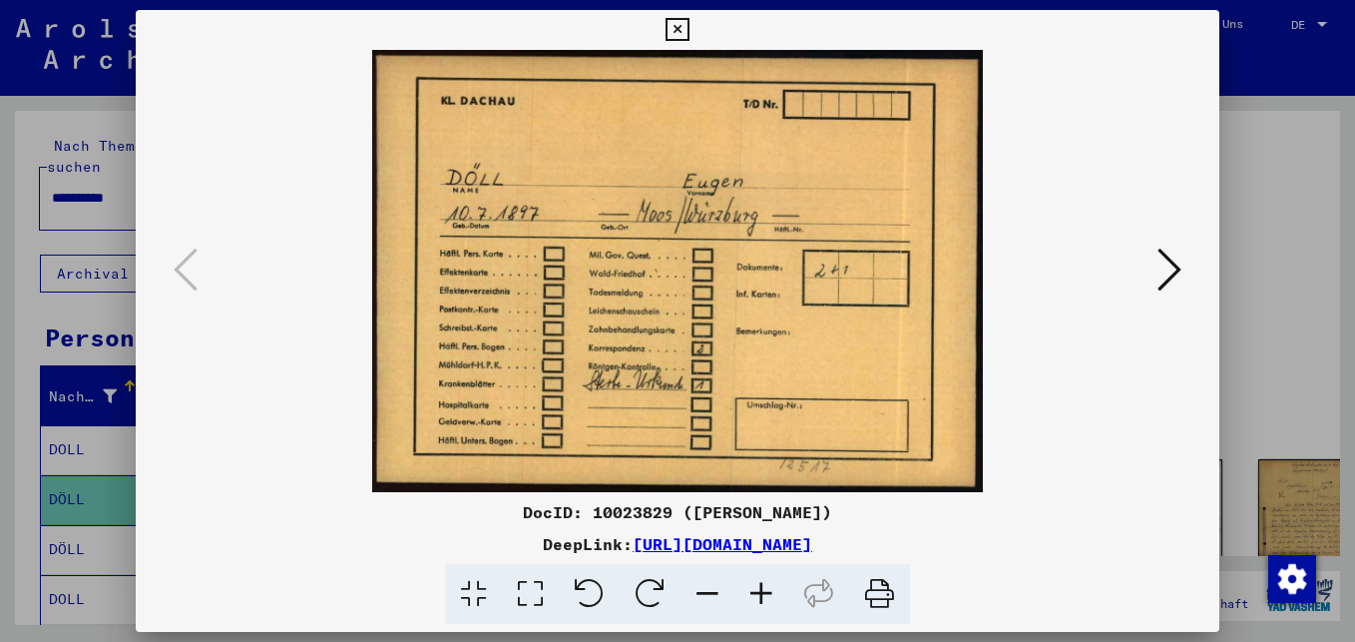
click at [1171, 267] on icon at bounding box center [1169, 269] width 24 height 48
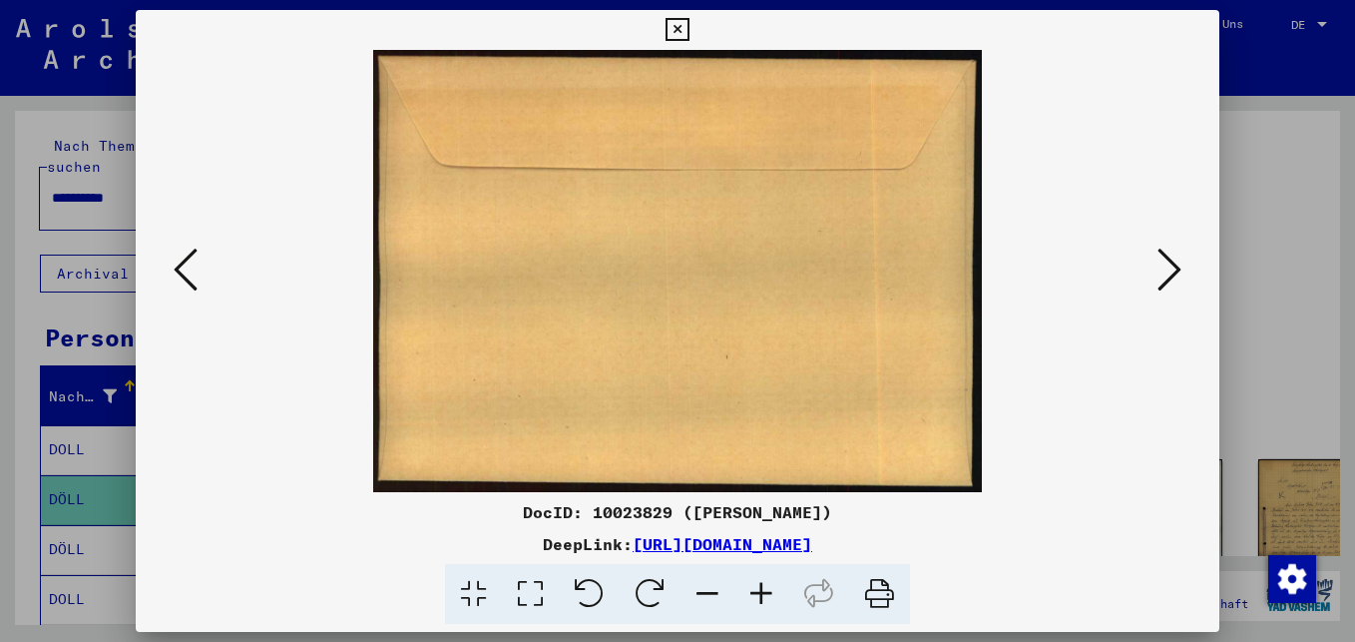
click at [1171, 267] on icon at bounding box center [1169, 269] width 24 height 48
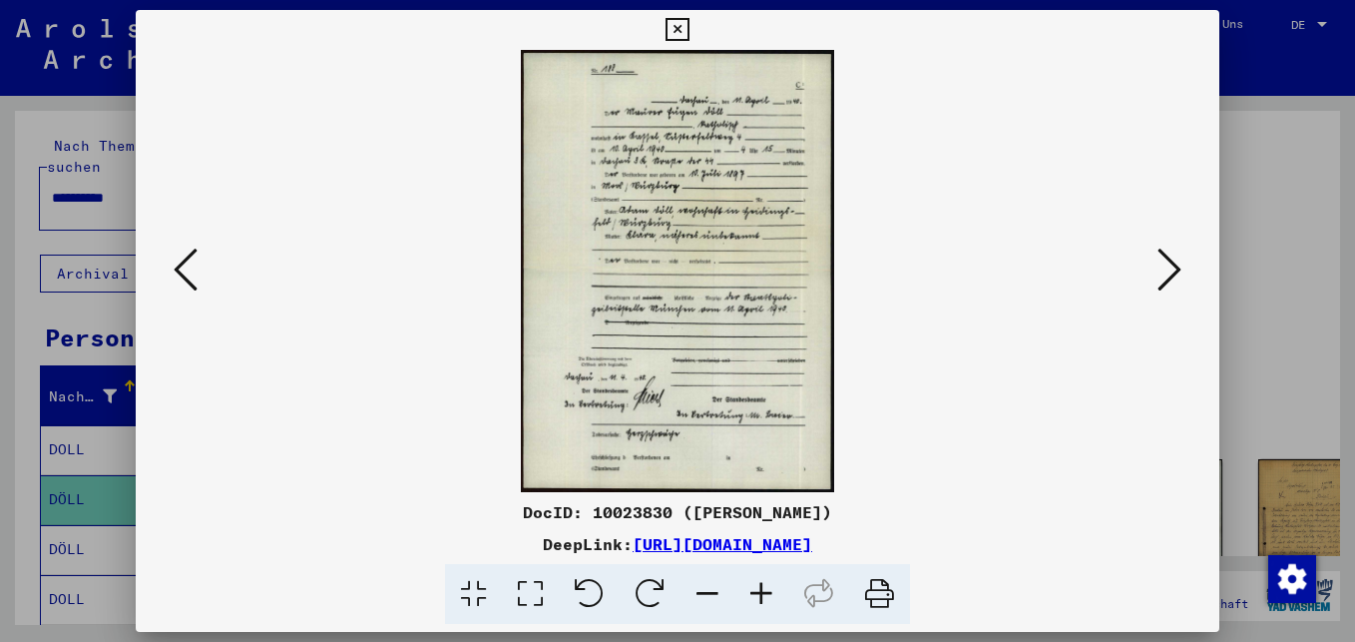
click at [762, 589] on icon at bounding box center [761, 594] width 54 height 61
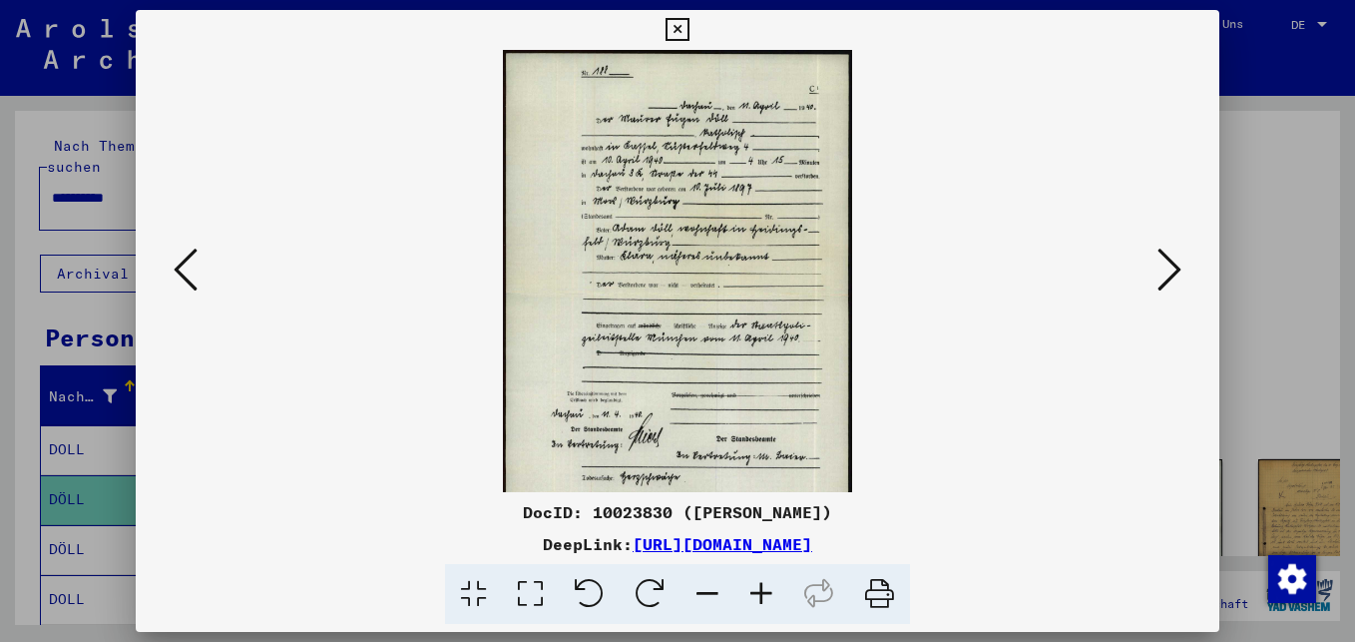
click at [763, 588] on icon at bounding box center [761, 594] width 54 height 61
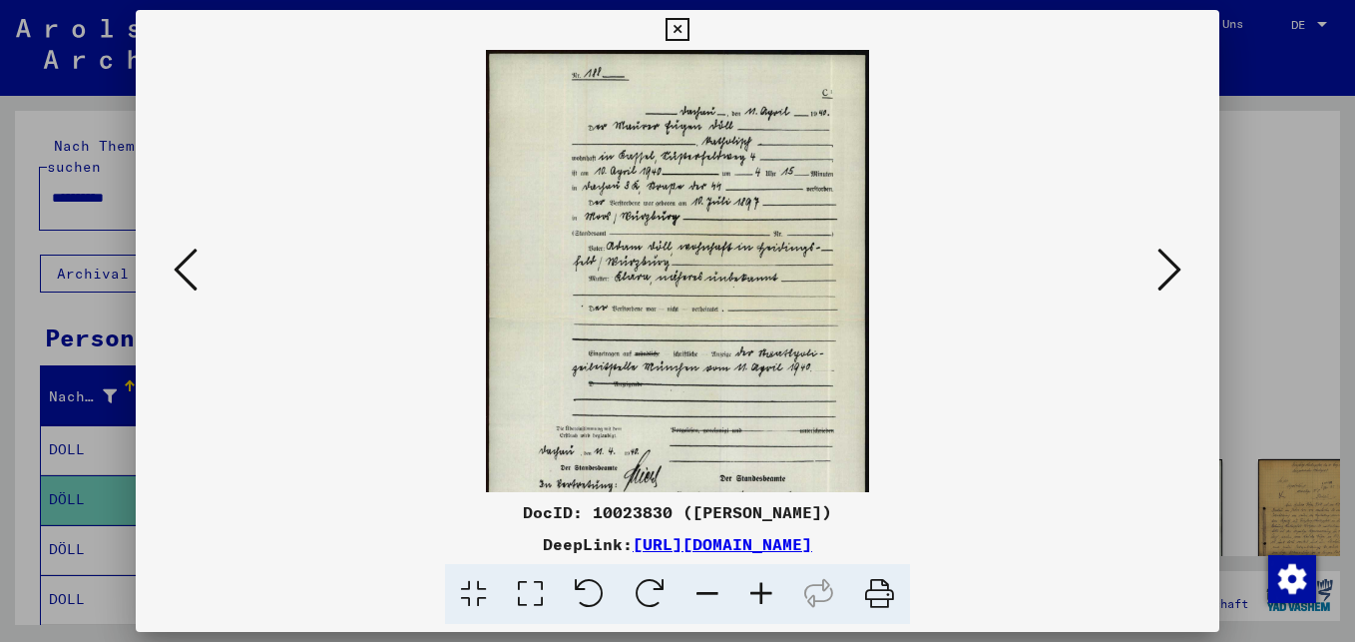
click at [767, 588] on icon at bounding box center [761, 594] width 54 height 61
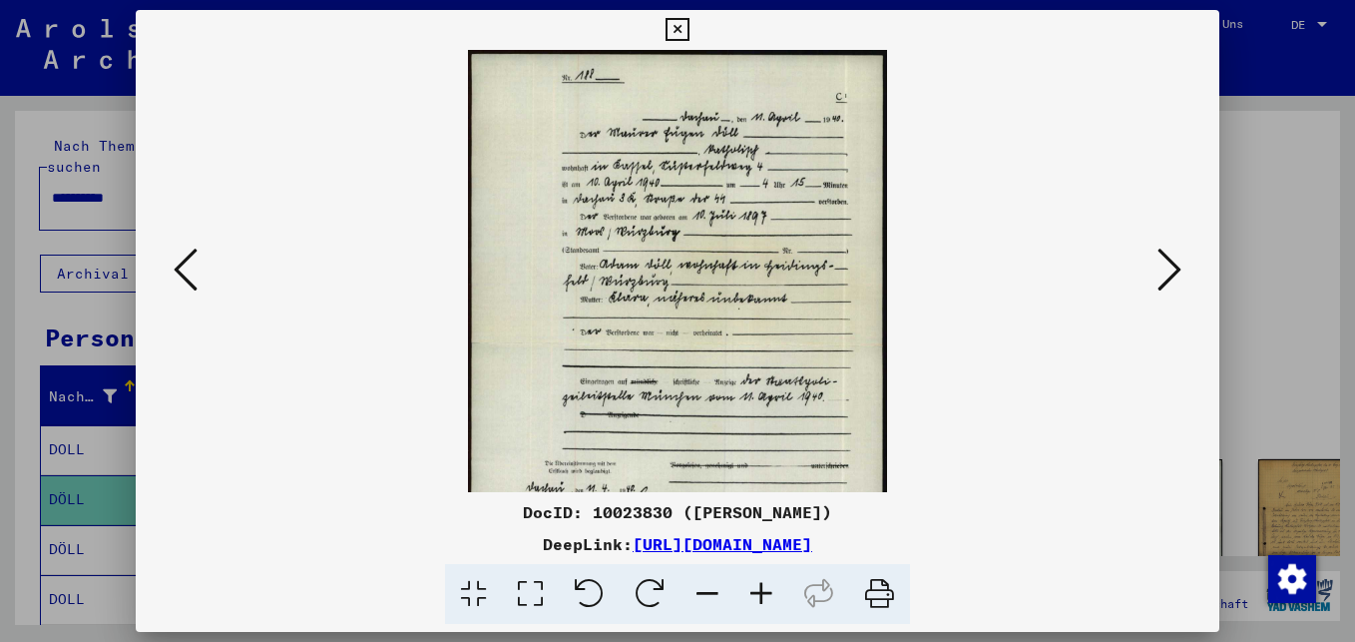
click at [767, 589] on icon at bounding box center [761, 594] width 54 height 61
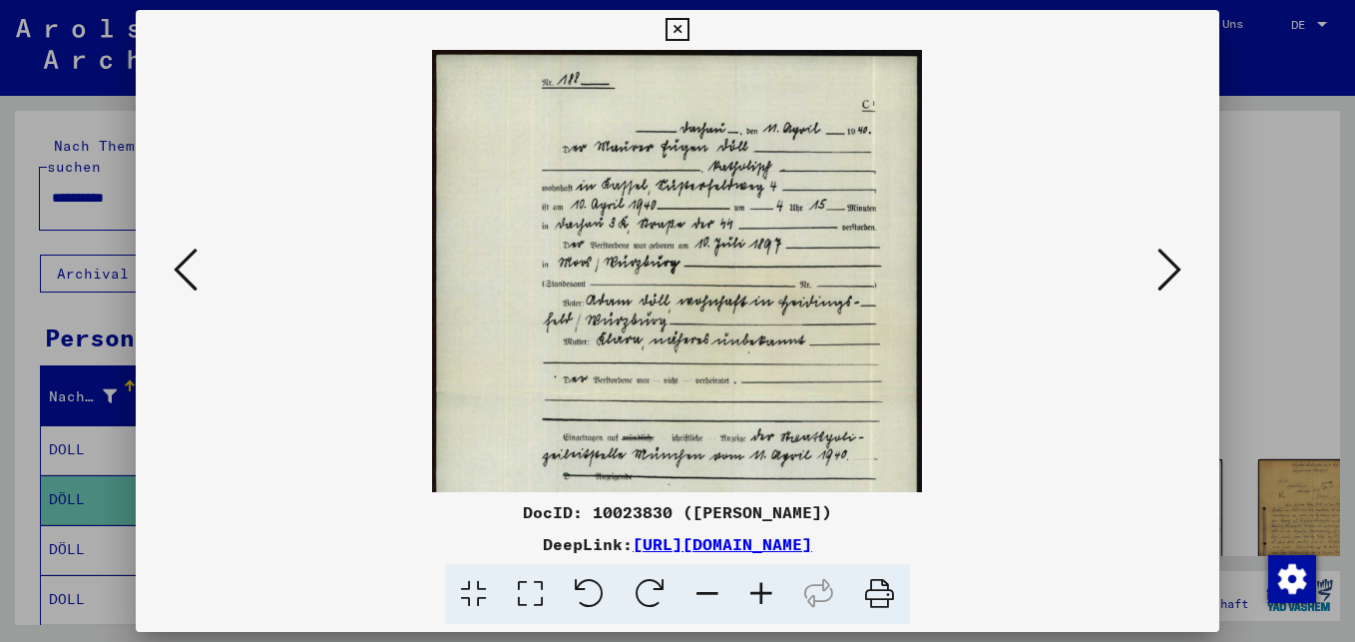
click at [767, 589] on icon at bounding box center [761, 594] width 54 height 61
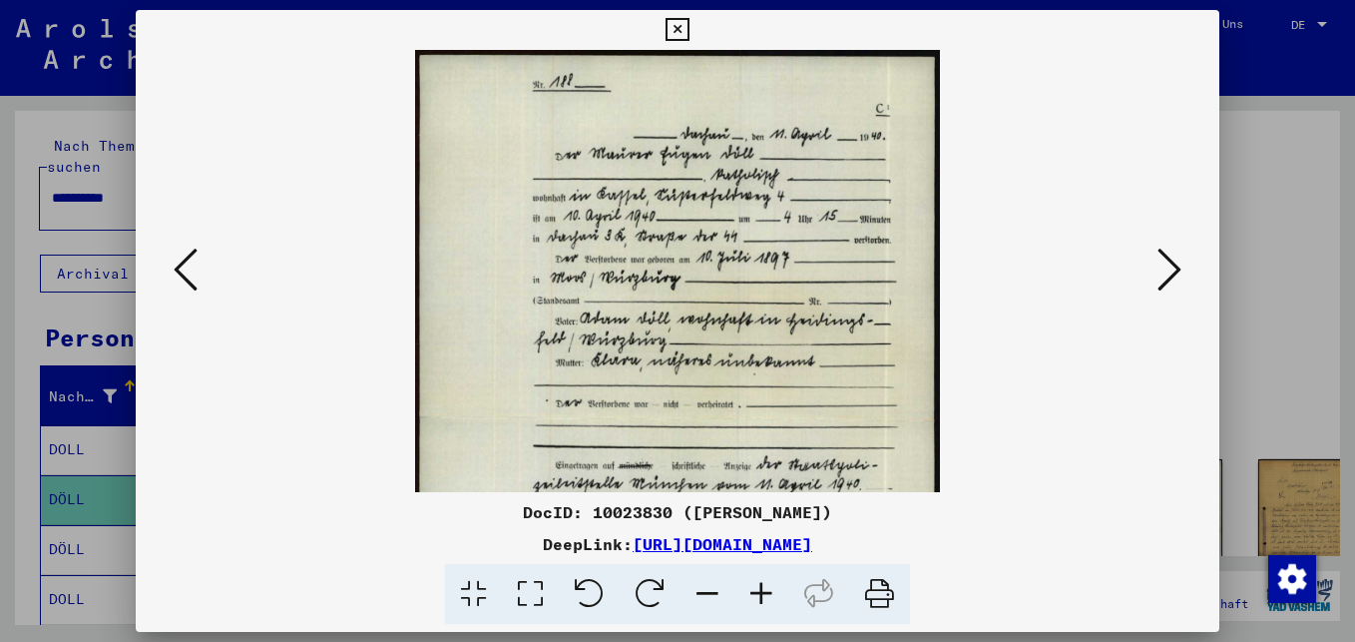
click at [767, 589] on icon at bounding box center [761, 594] width 54 height 61
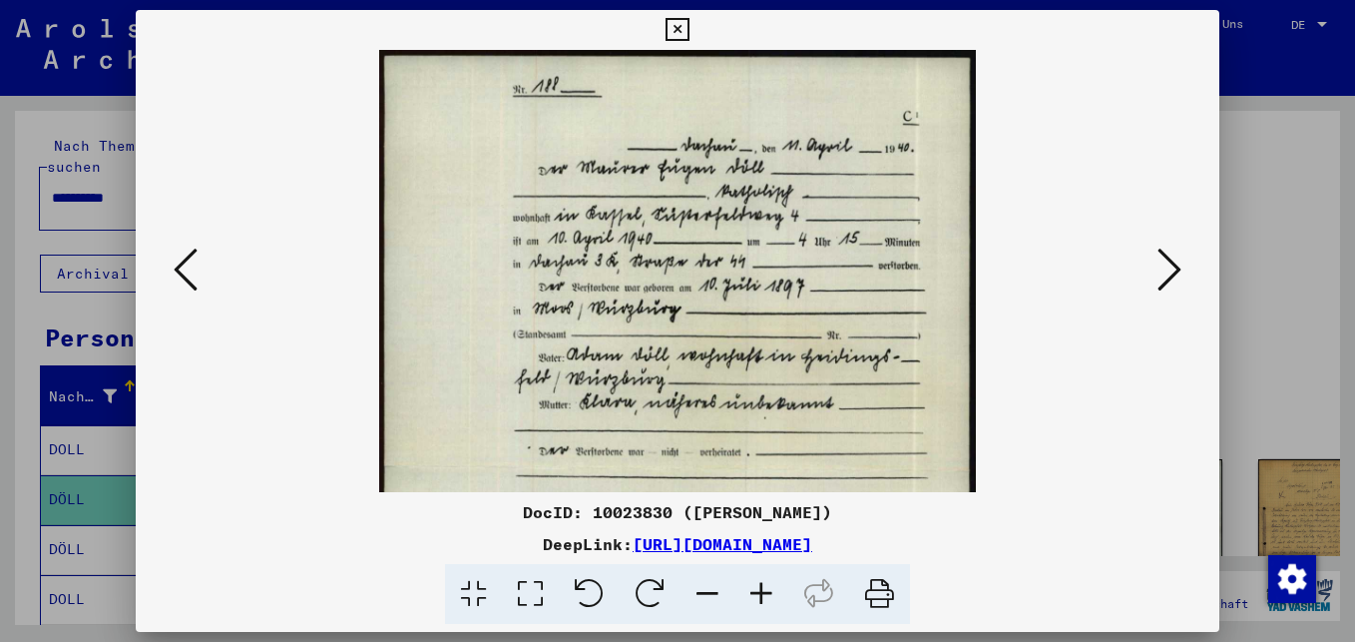
click at [767, 589] on icon at bounding box center [761, 594] width 54 height 61
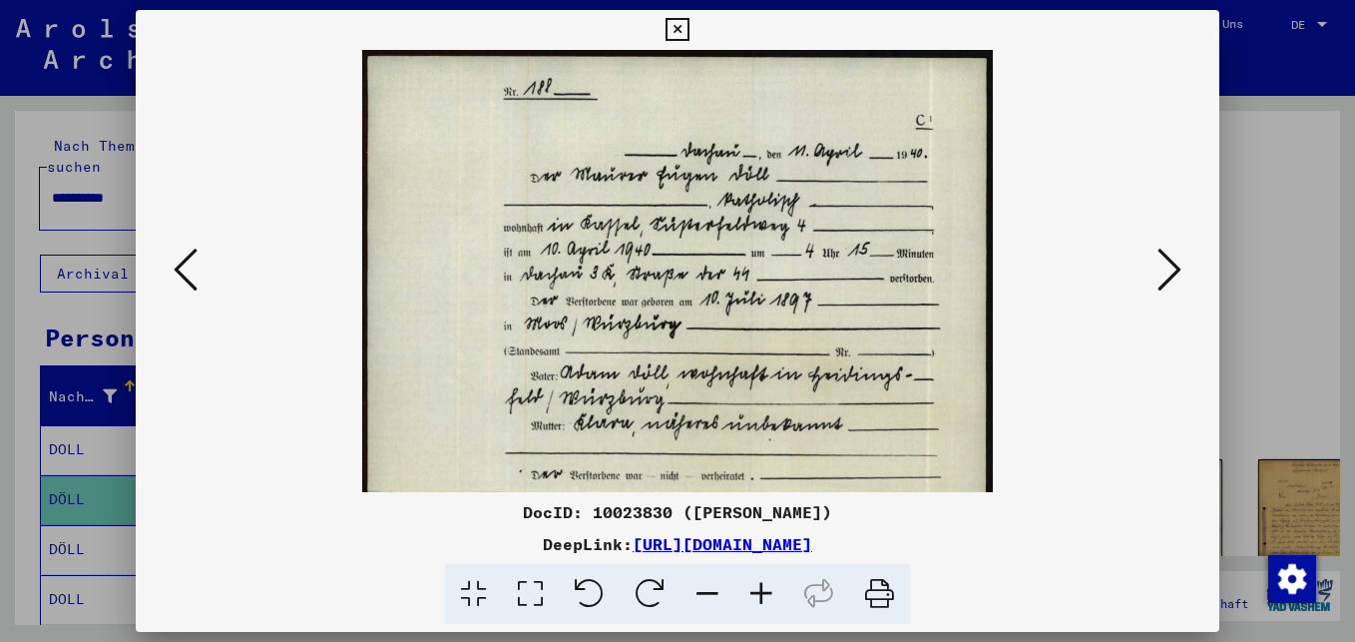
click at [767, 589] on icon at bounding box center [761, 594] width 54 height 61
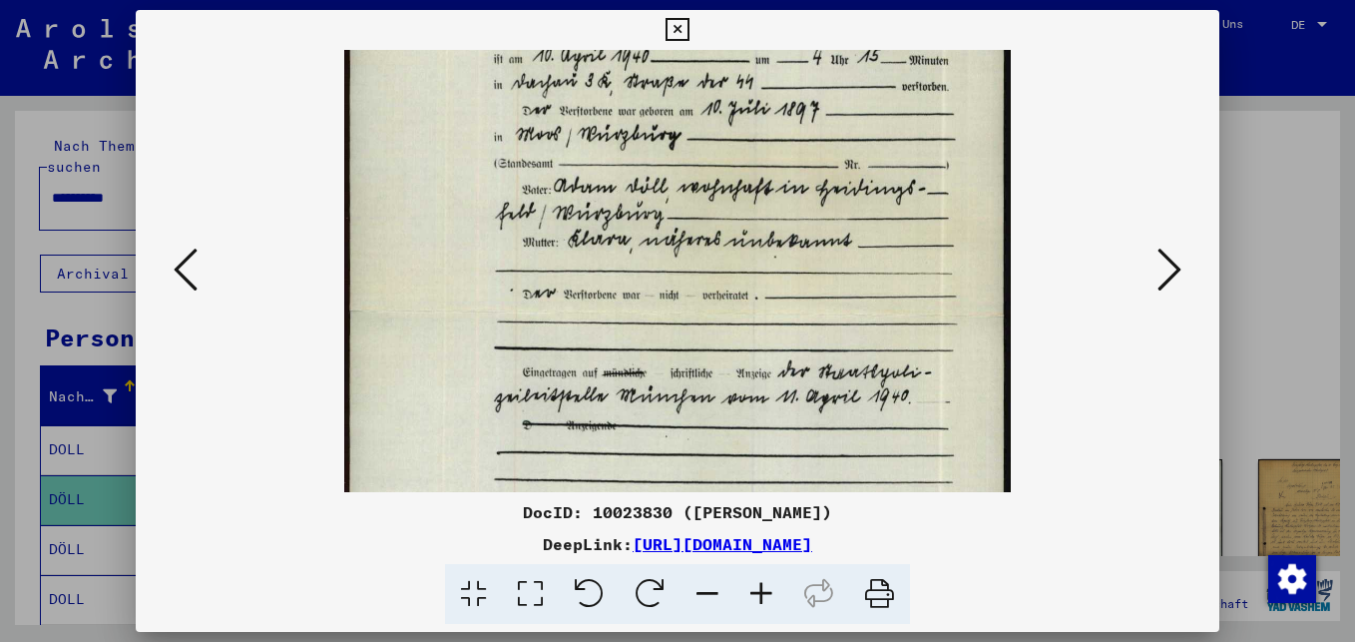
scroll to position [213, 0]
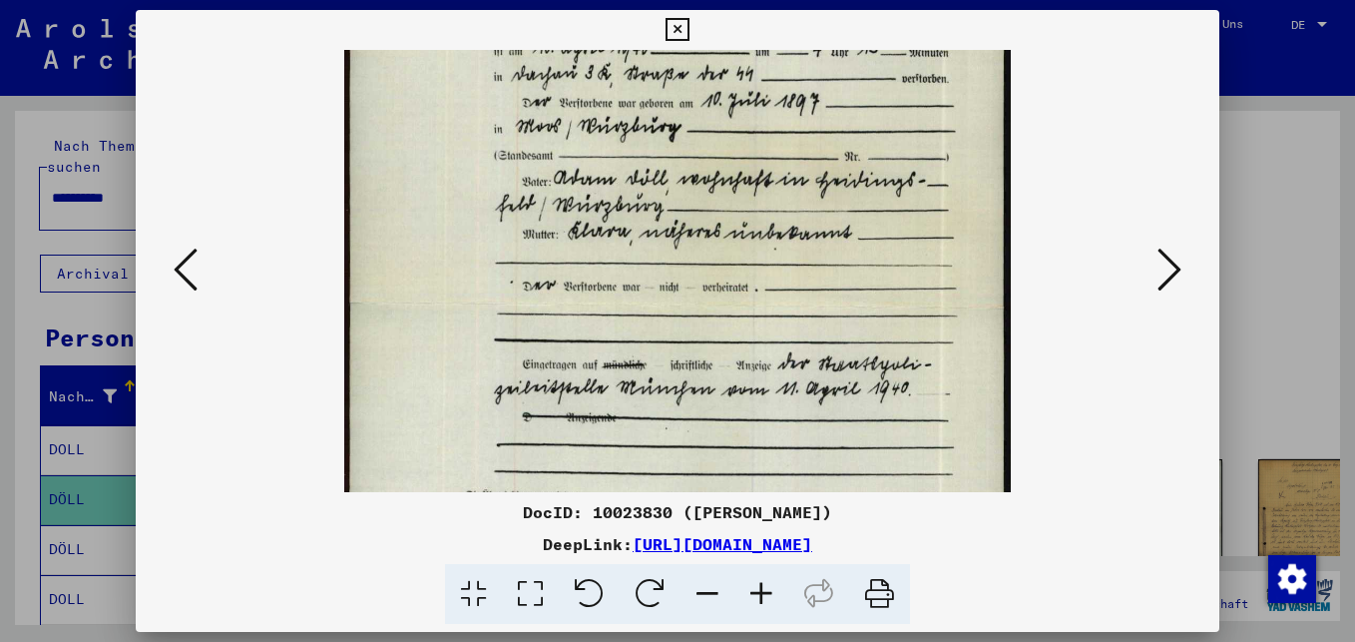
drag, startPoint x: 689, startPoint y: 403, endPoint x: 717, endPoint y: 191, distance: 214.3
click at [717, 191] on img at bounding box center [677, 307] width 666 height 941
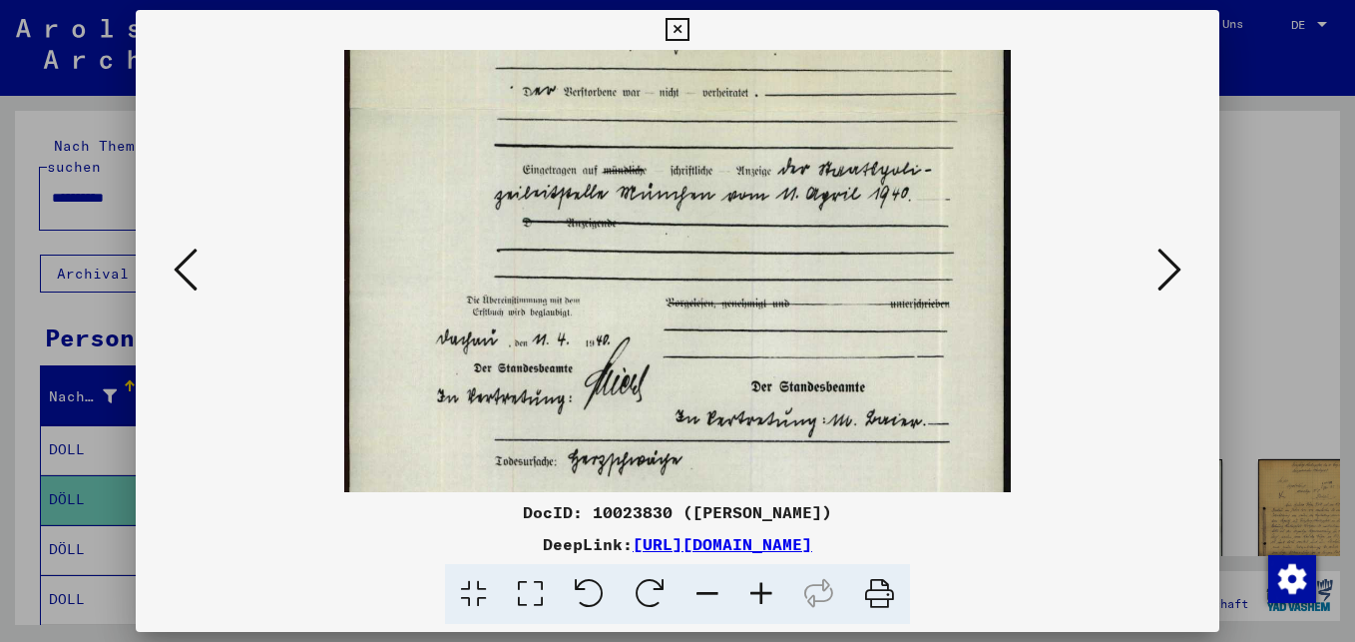
scroll to position [426, 0]
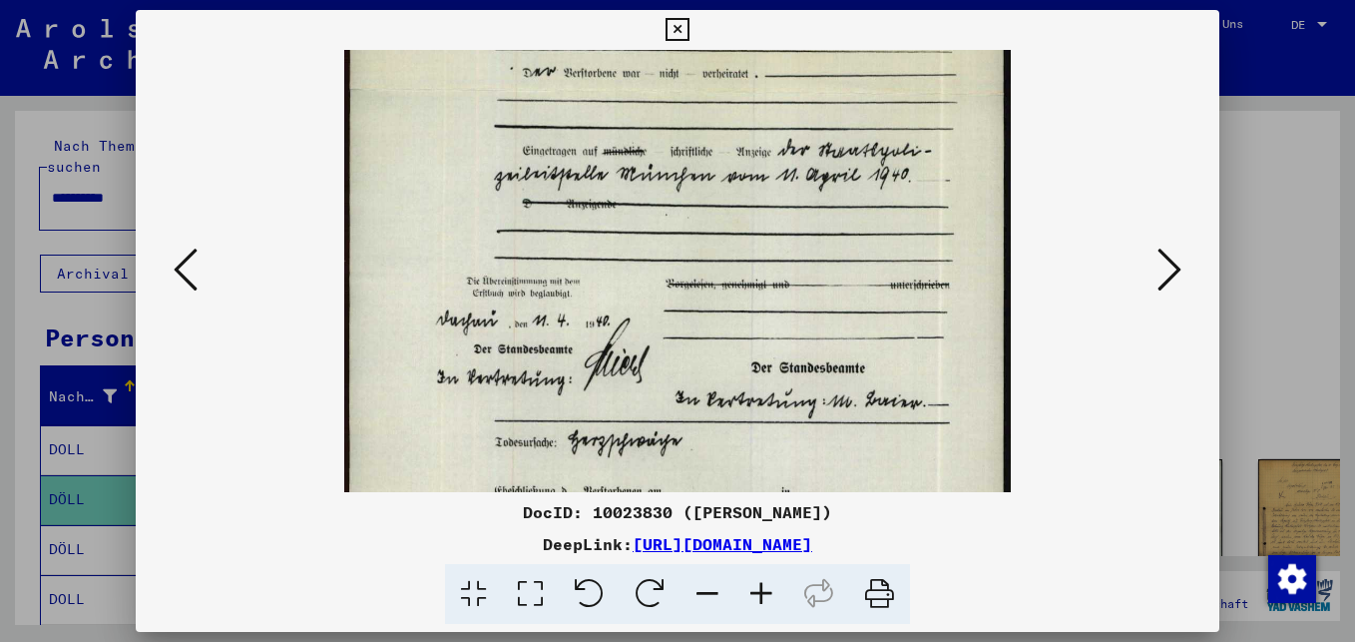
drag, startPoint x: 711, startPoint y: 405, endPoint x: 747, endPoint y: 192, distance: 216.5
click at [747, 192] on img at bounding box center [677, 94] width 666 height 941
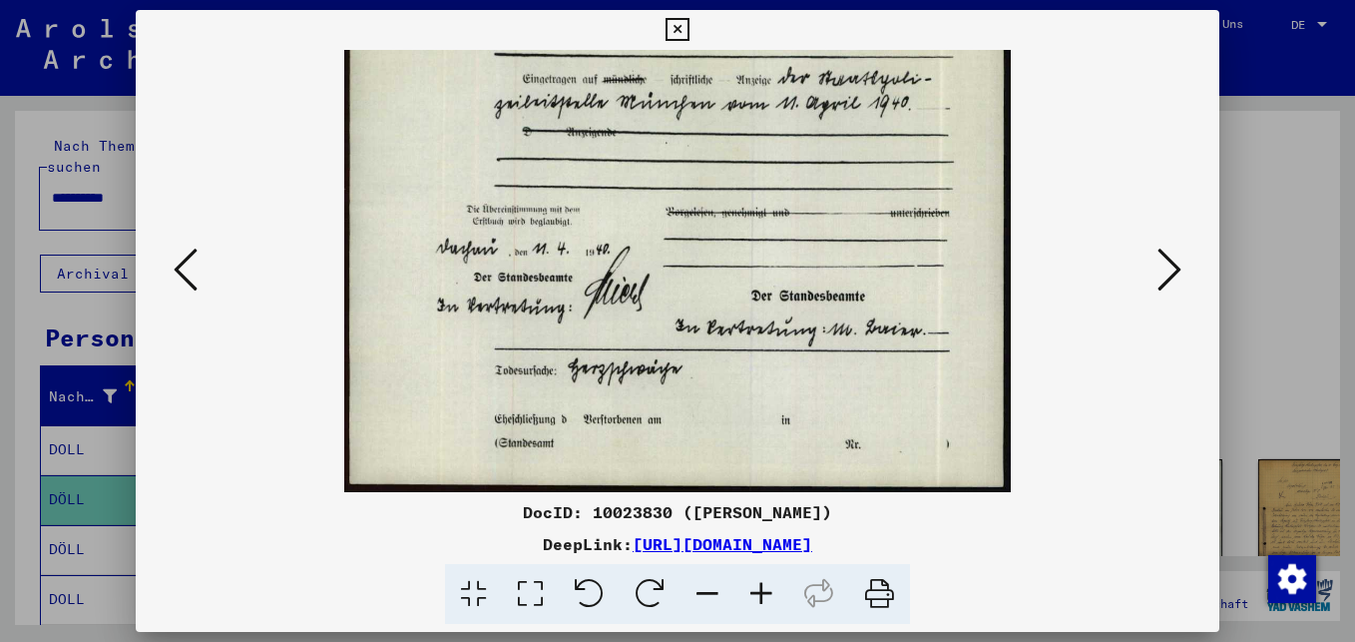
scroll to position [499, 0]
drag, startPoint x: 756, startPoint y: 468, endPoint x: 767, endPoint y: 377, distance: 91.5
click at [767, 377] on img at bounding box center [677, 21] width 666 height 941
click at [1172, 272] on icon at bounding box center [1169, 269] width 24 height 48
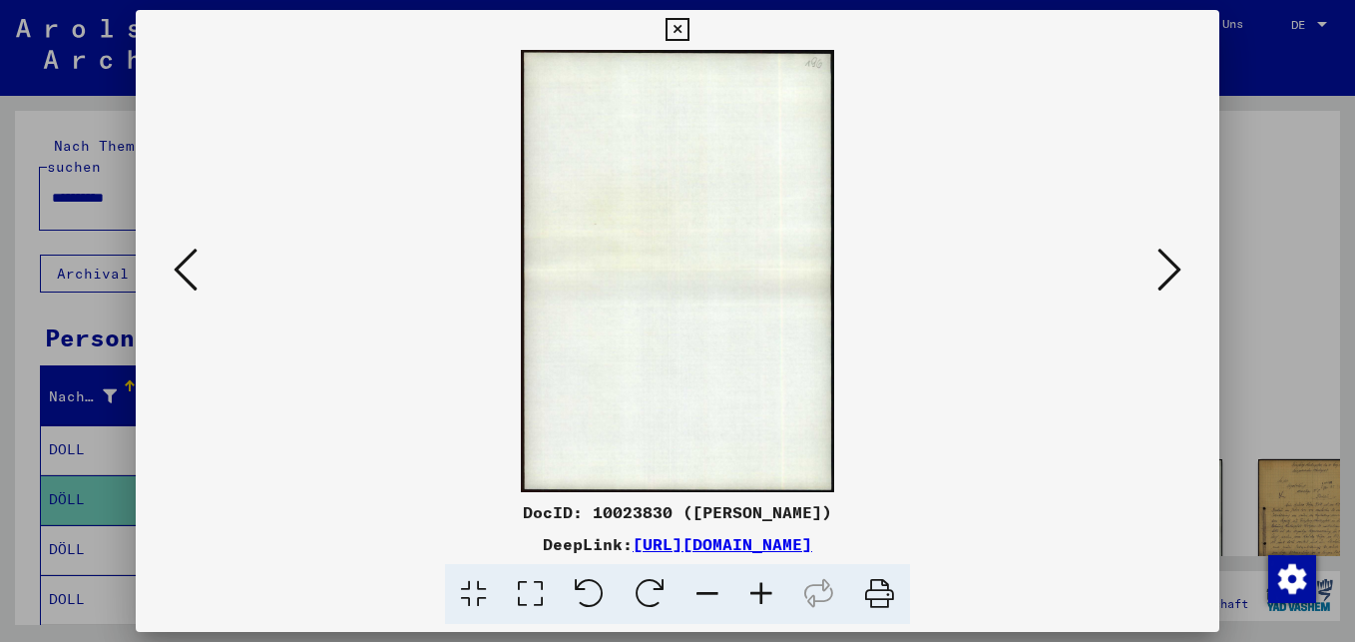
click at [1172, 272] on icon at bounding box center [1169, 269] width 24 height 48
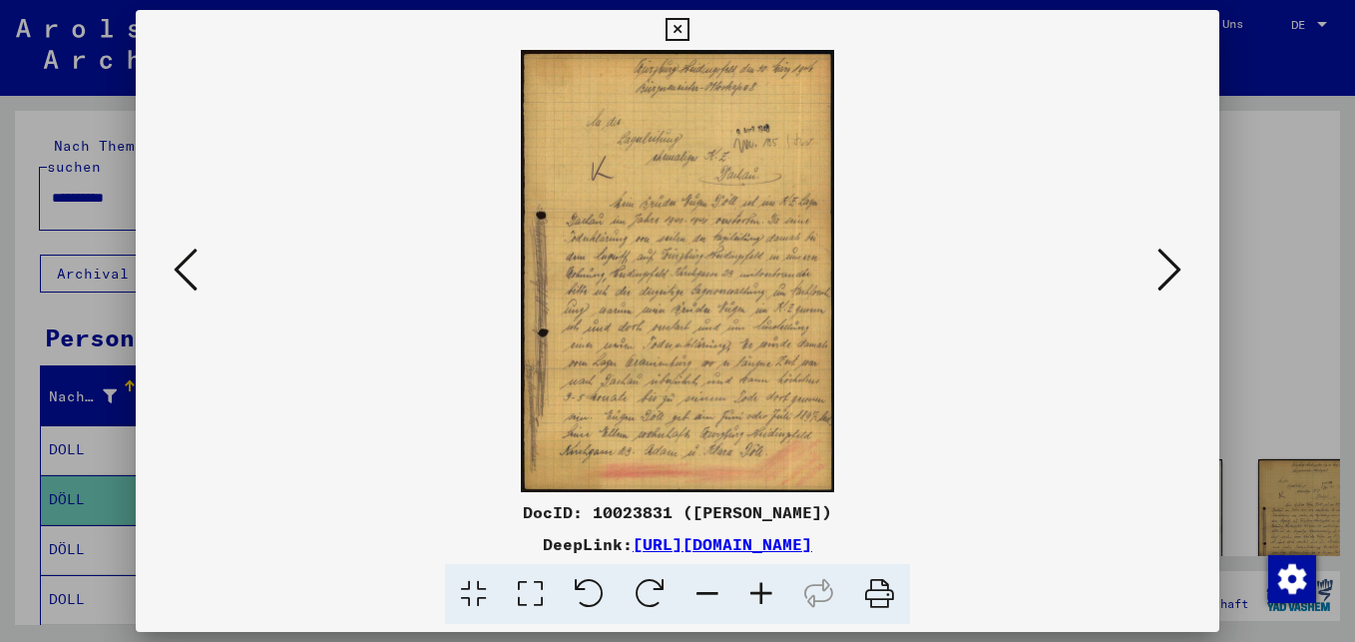
click at [760, 593] on icon at bounding box center [761, 594] width 54 height 61
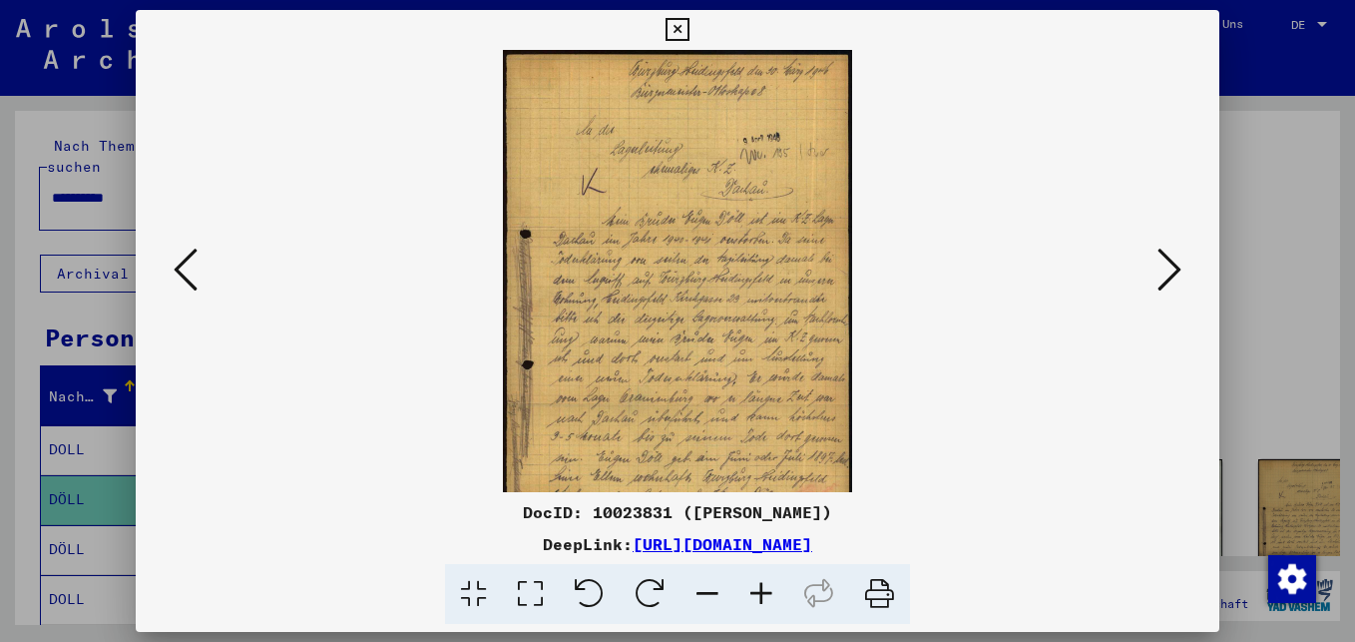
click at [760, 593] on icon at bounding box center [761, 594] width 54 height 61
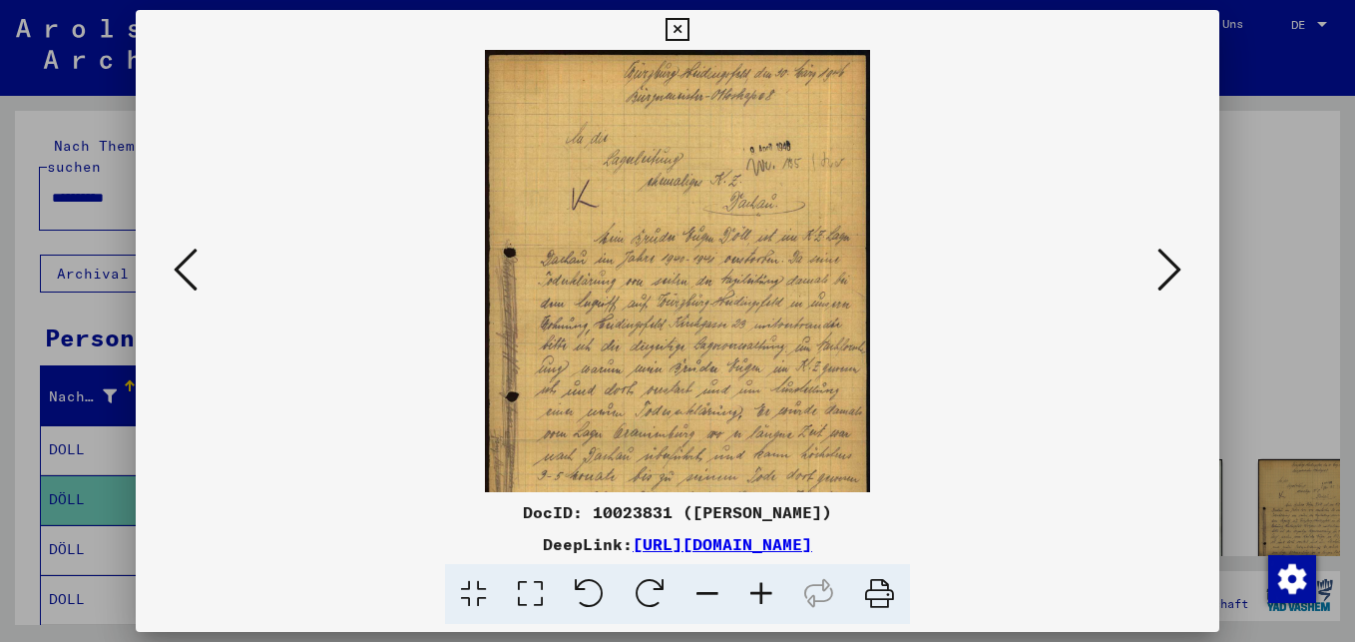
click at [760, 593] on icon at bounding box center [761, 594] width 54 height 61
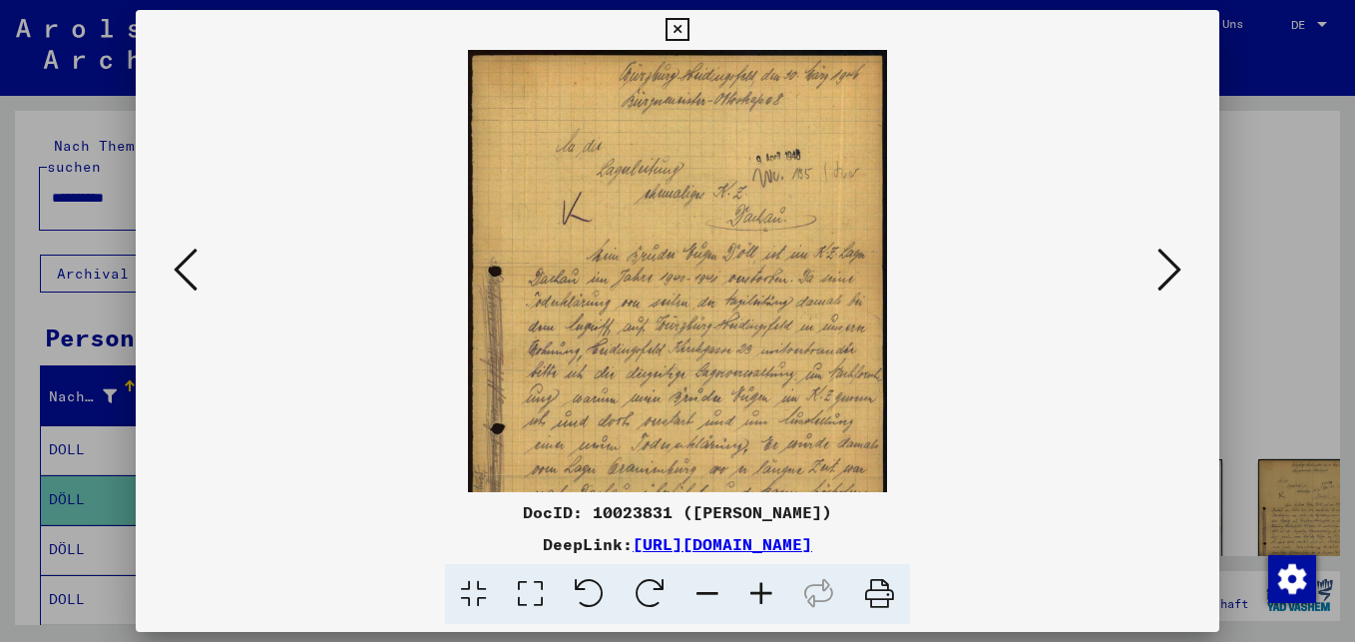
click at [760, 593] on icon at bounding box center [761, 594] width 54 height 61
click at [760, 592] on icon at bounding box center [761, 594] width 54 height 61
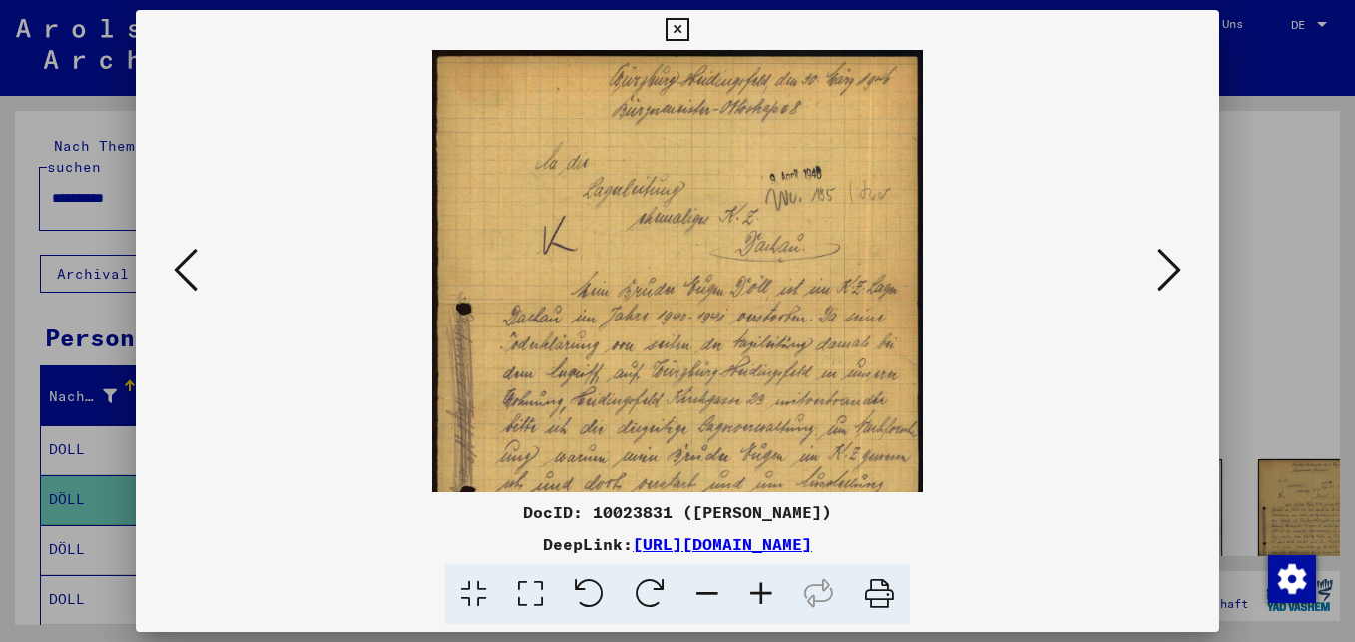
click at [760, 592] on icon at bounding box center [761, 594] width 54 height 61
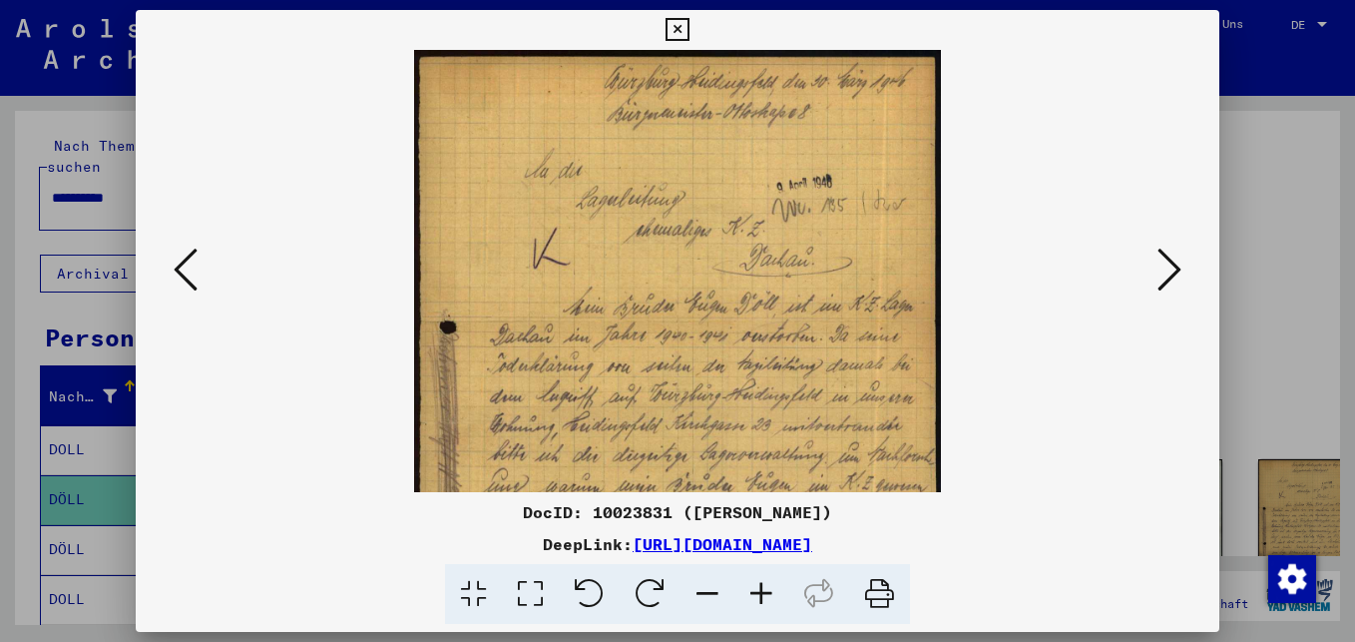
click at [760, 592] on icon at bounding box center [761, 594] width 54 height 61
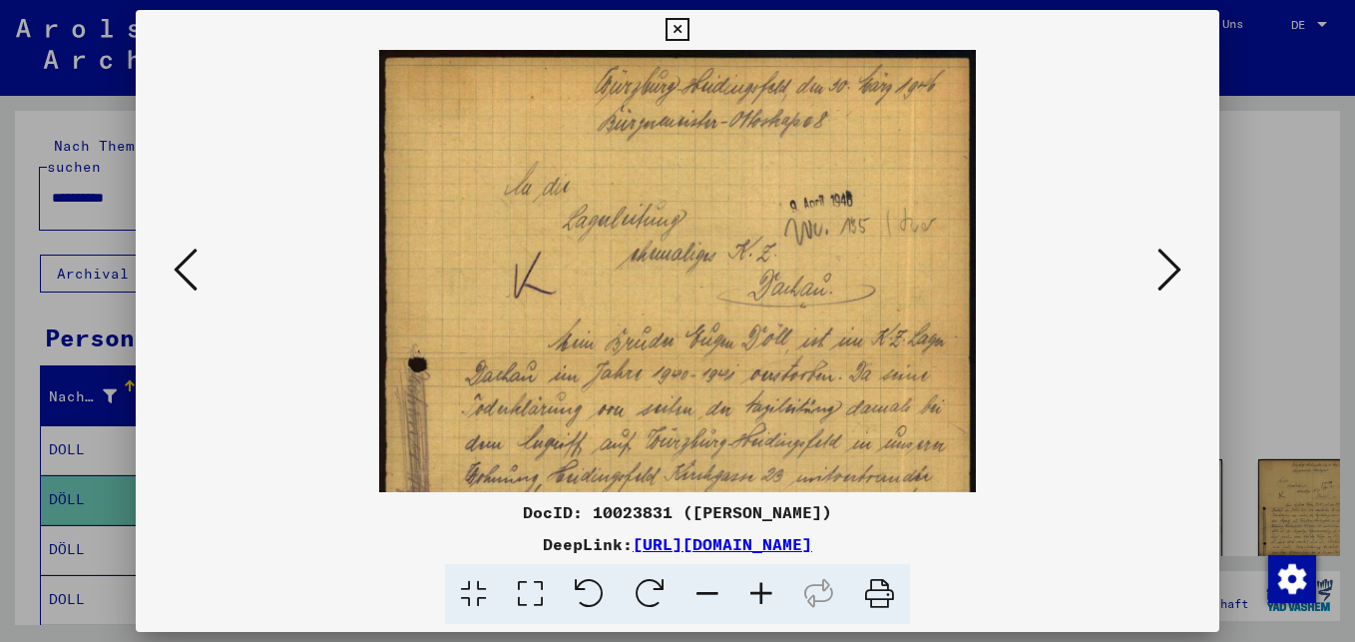
click at [760, 592] on icon at bounding box center [761, 594] width 54 height 61
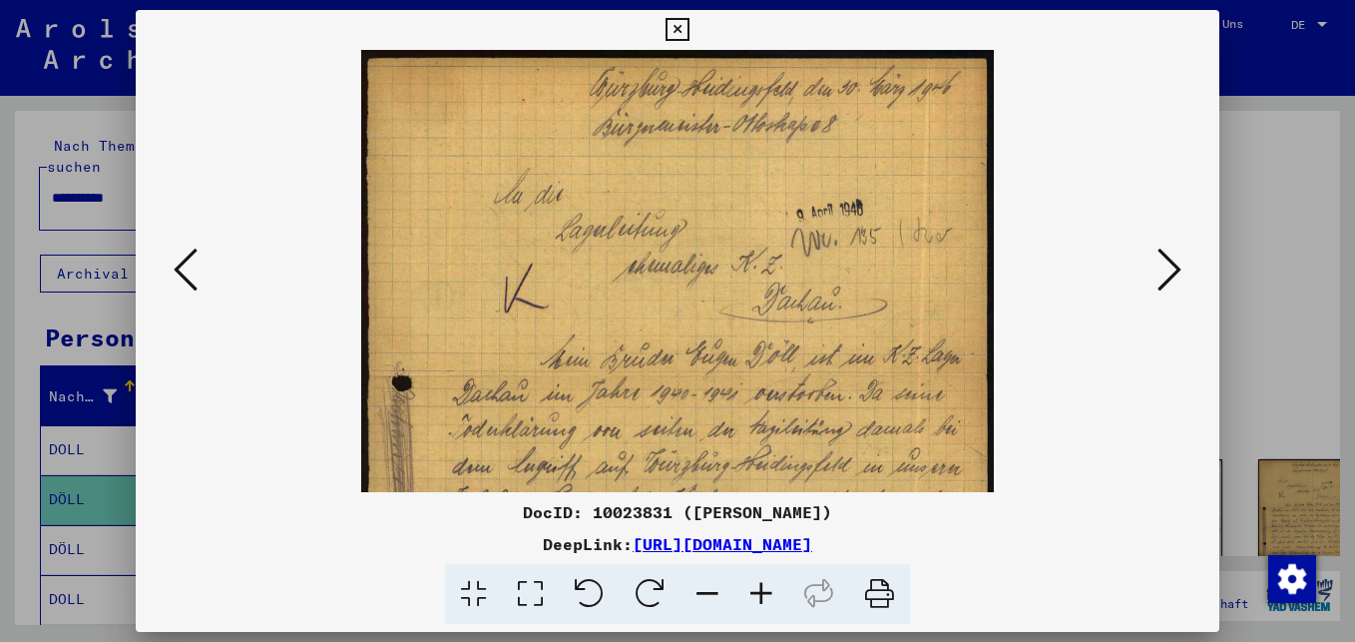
click at [760, 592] on icon at bounding box center [761, 594] width 54 height 61
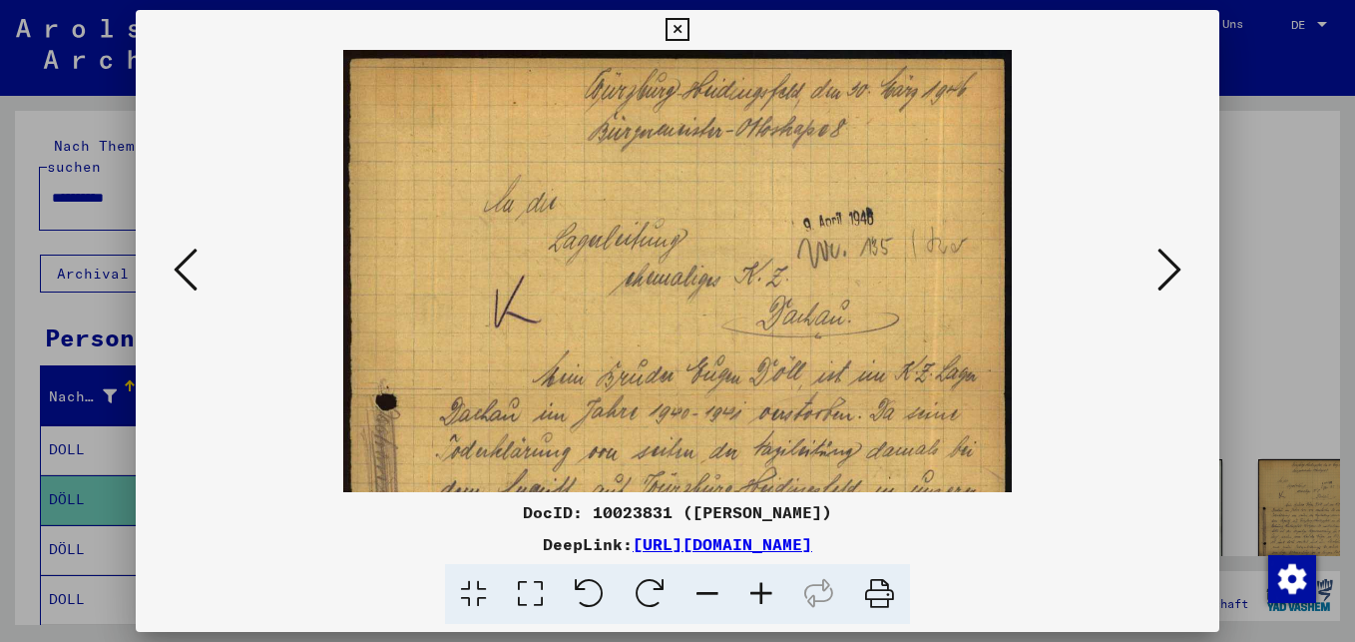
click at [760, 592] on icon at bounding box center [761, 594] width 54 height 61
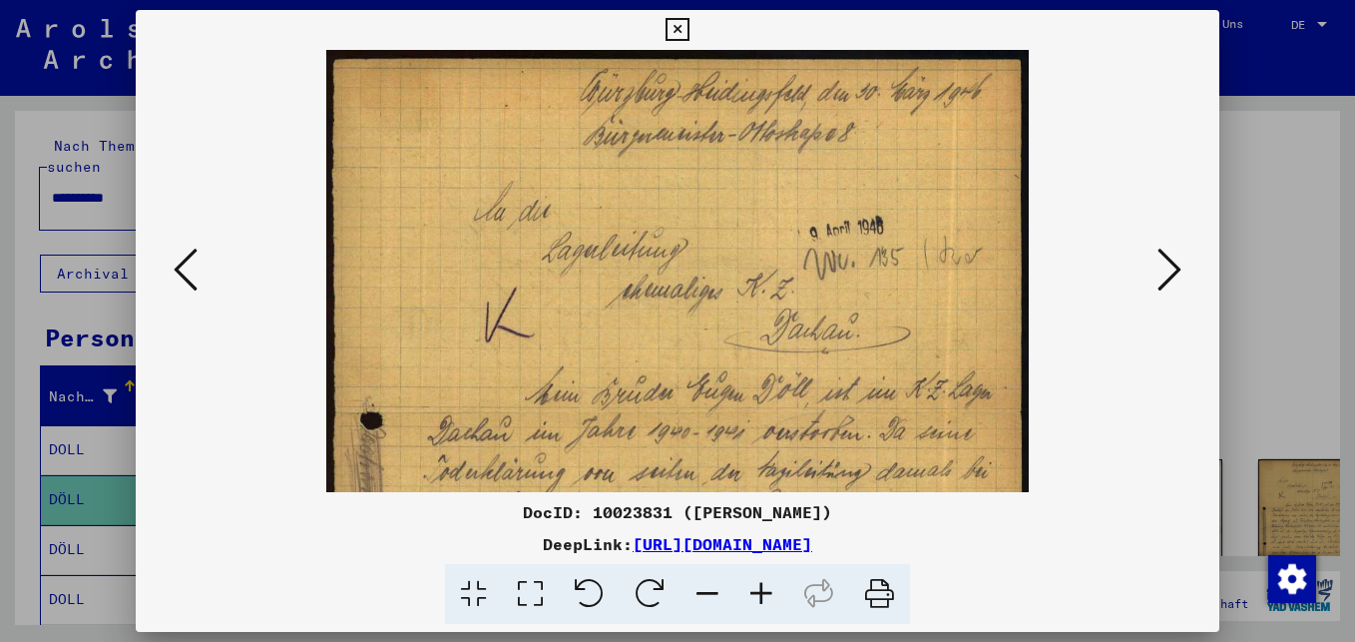
click at [757, 592] on icon at bounding box center [761, 594] width 54 height 61
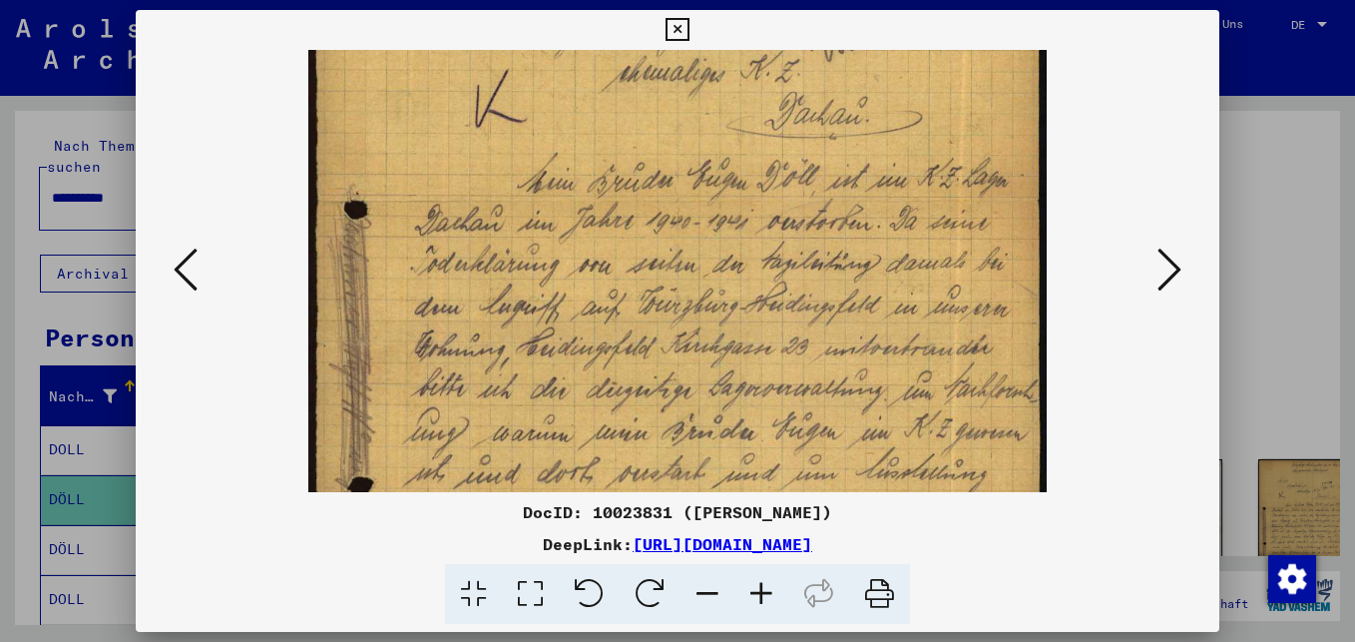
drag, startPoint x: 674, startPoint y: 332, endPoint x: 730, endPoint y: 153, distance: 188.1
click at [730, 151] on img at bounding box center [677, 340] width 738 height 1041
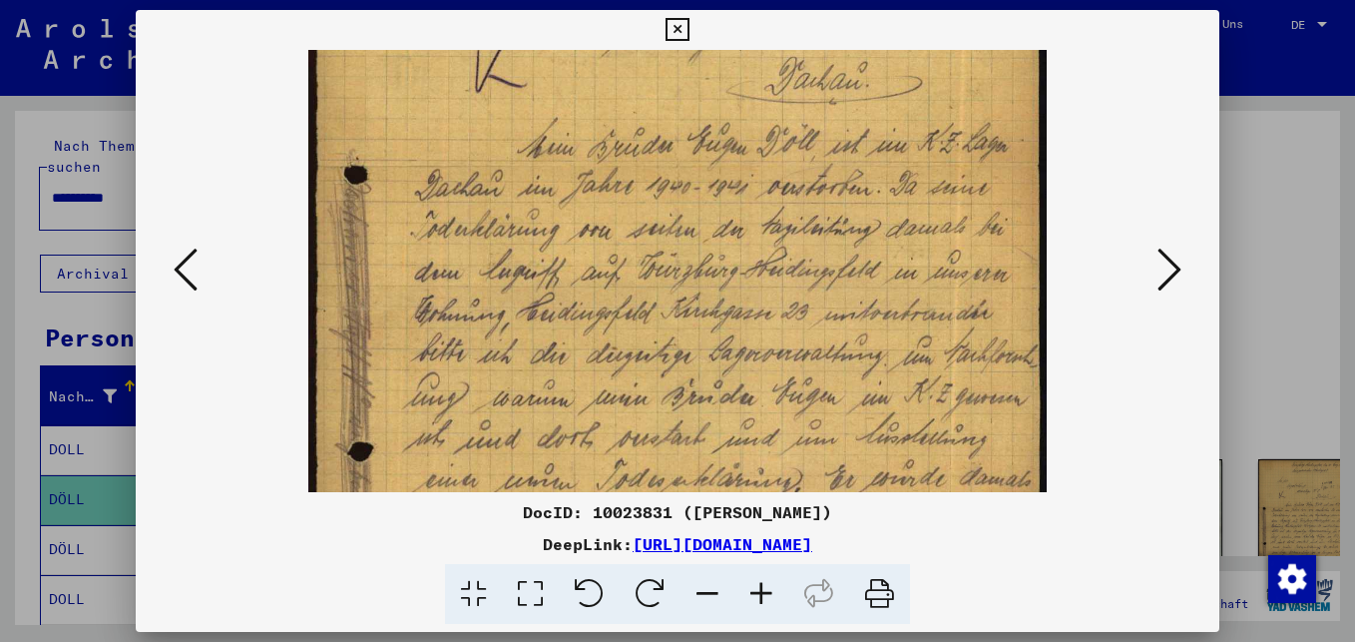
scroll to position [272, 0]
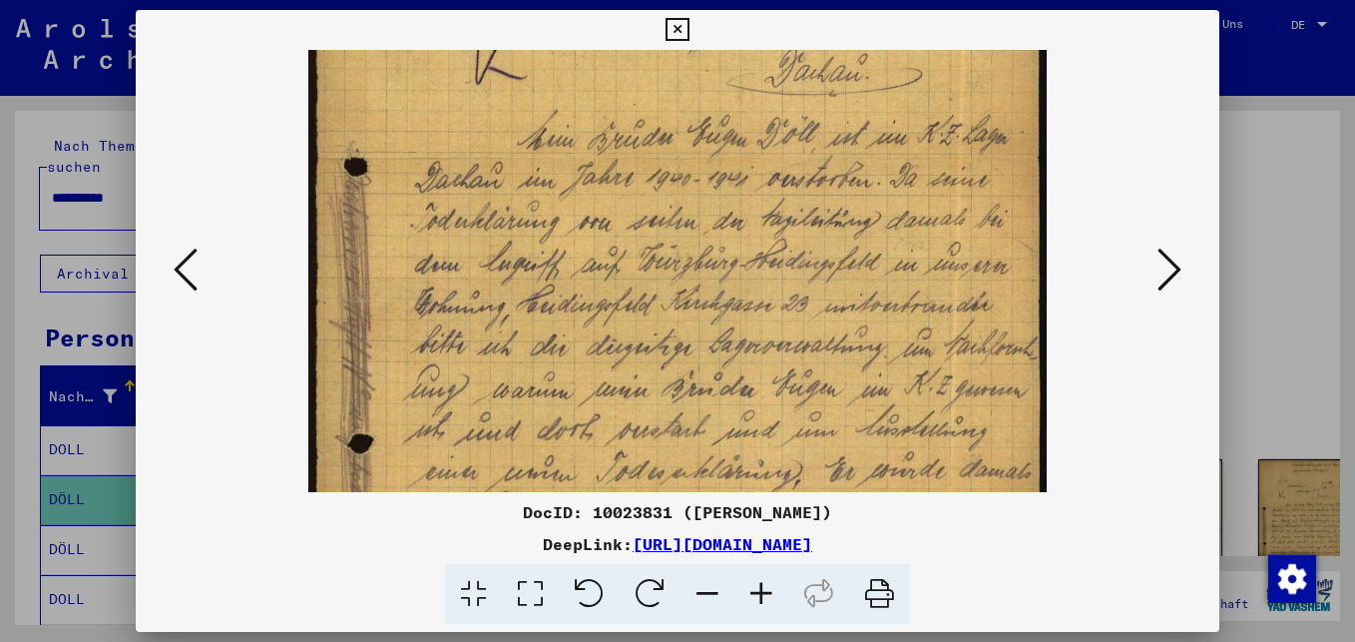
drag, startPoint x: 659, startPoint y: 410, endPoint x: 667, endPoint y: 366, distance: 44.6
click at [667, 366] on img at bounding box center [677, 298] width 738 height 1041
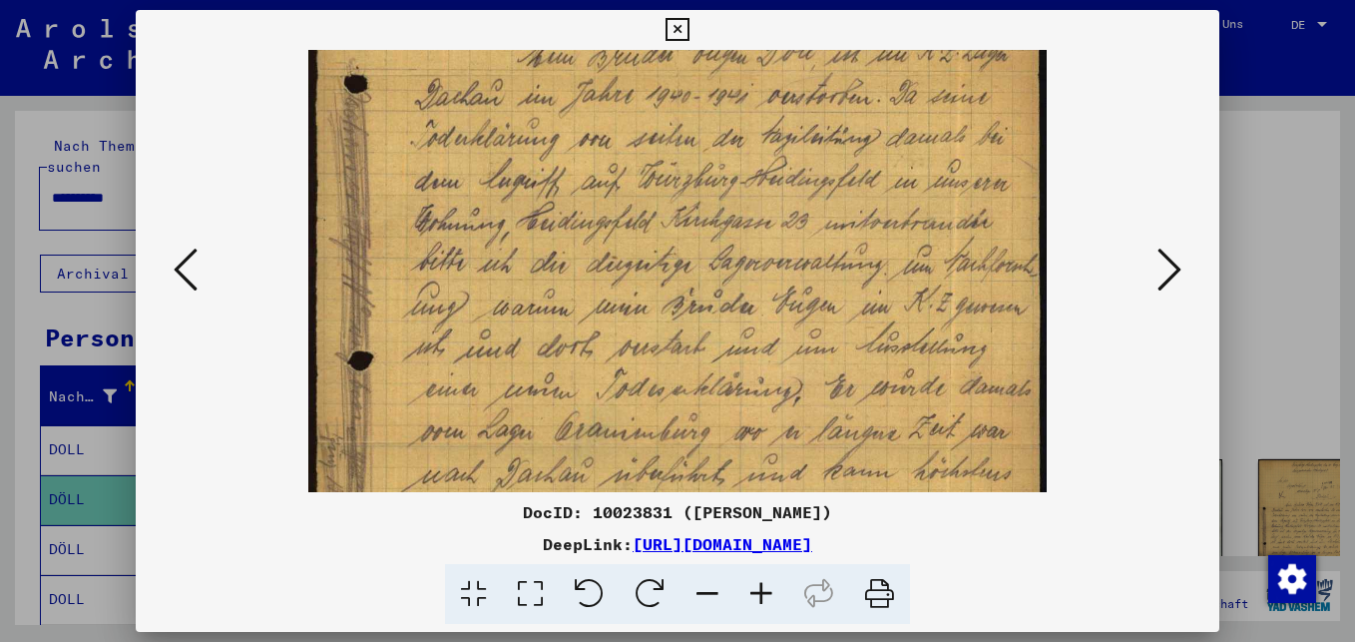
scroll to position [357, 0]
drag, startPoint x: 619, startPoint y: 420, endPoint x: 641, endPoint y: 335, distance: 87.6
click at [641, 335] on img at bounding box center [677, 213] width 738 height 1041
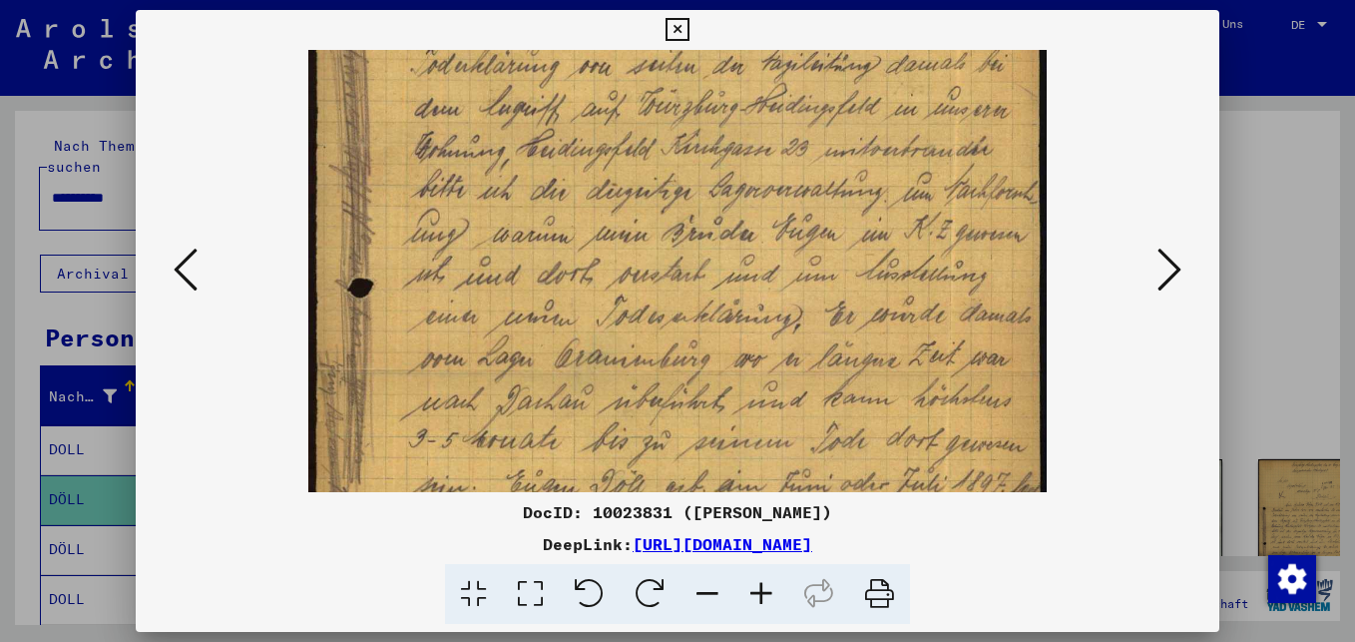
scroll to position [440, 0]
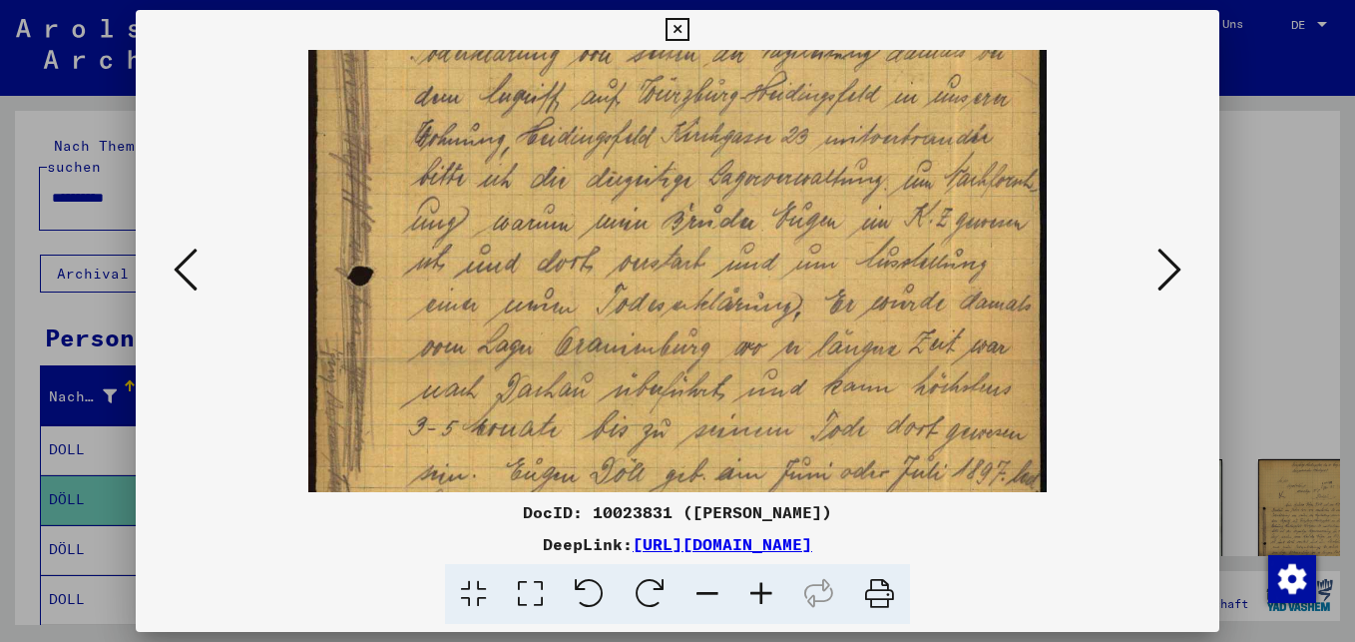
drag, startPoint x: 634, startPoint y: 428, endPoint x: 653, endPoint y: 345, distance: 85.2
click at [653, 345] on img at bounding box center [677, 130] width 738 height 1041
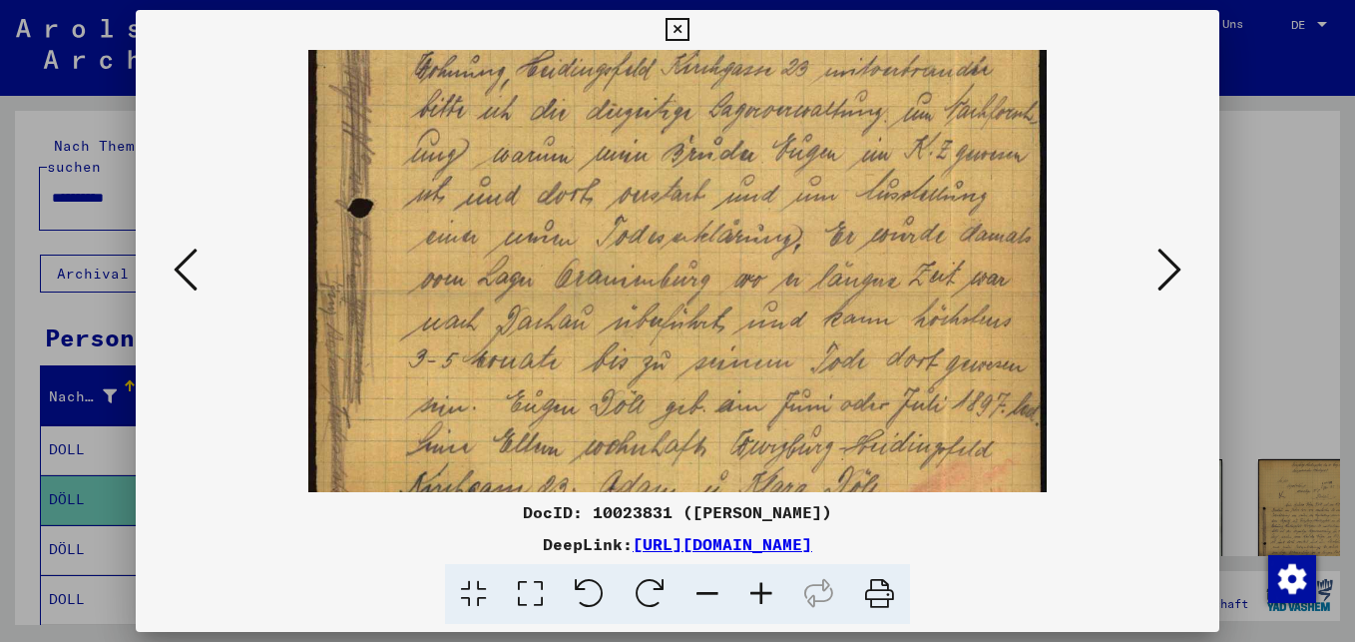
drag, startPoint x: 624, startPoint y: 417, endPoint x: 632, endPoint y: 349, distance: 68.3
click at [632, 349] on img at bounding box center [677, 62] width 738 height 1041
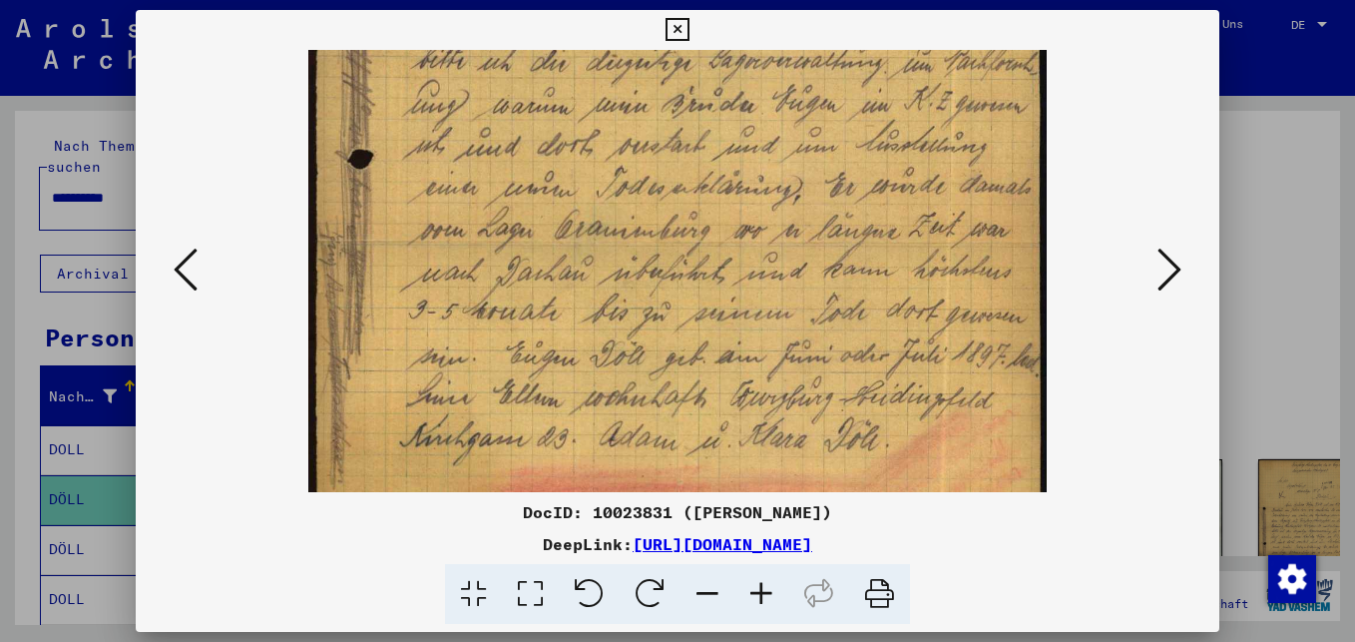
scroll to position [564, 0]
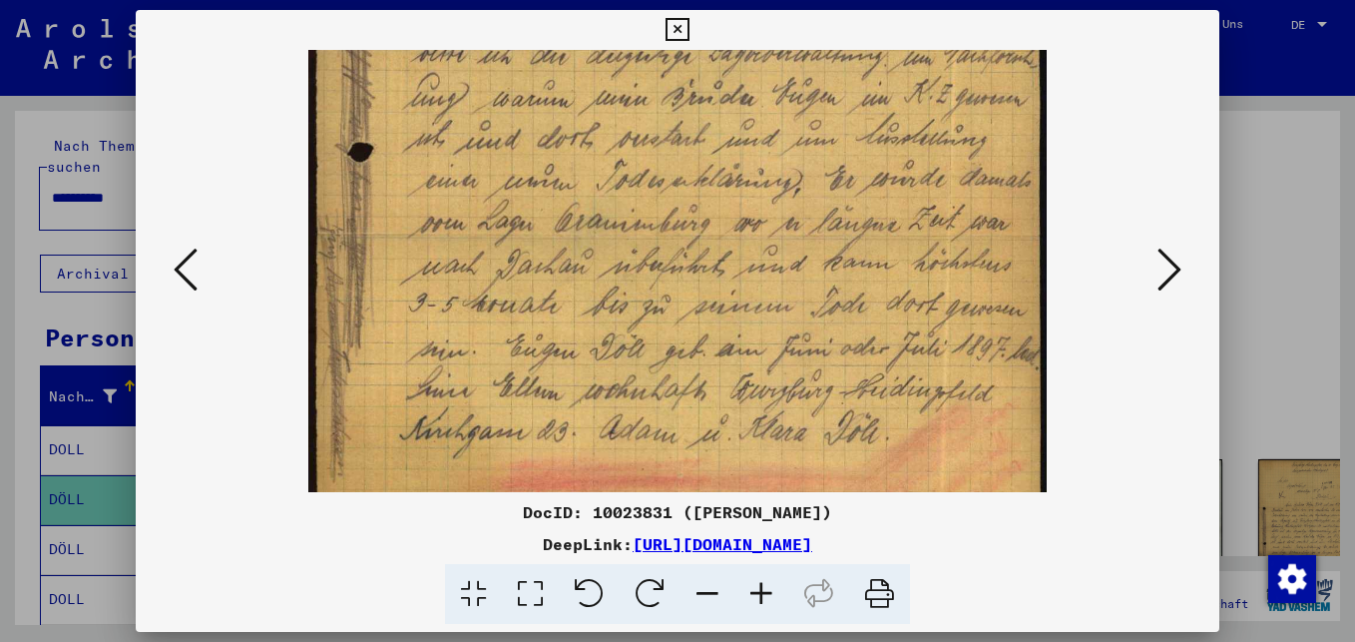
drag, startPoint x: 625, startPoint y: 423, endPoint x: 634, endPoint y: 367, distance: 56.6
click at [634, 367] on img at bounding box center [677, 6] width 738 height 1041
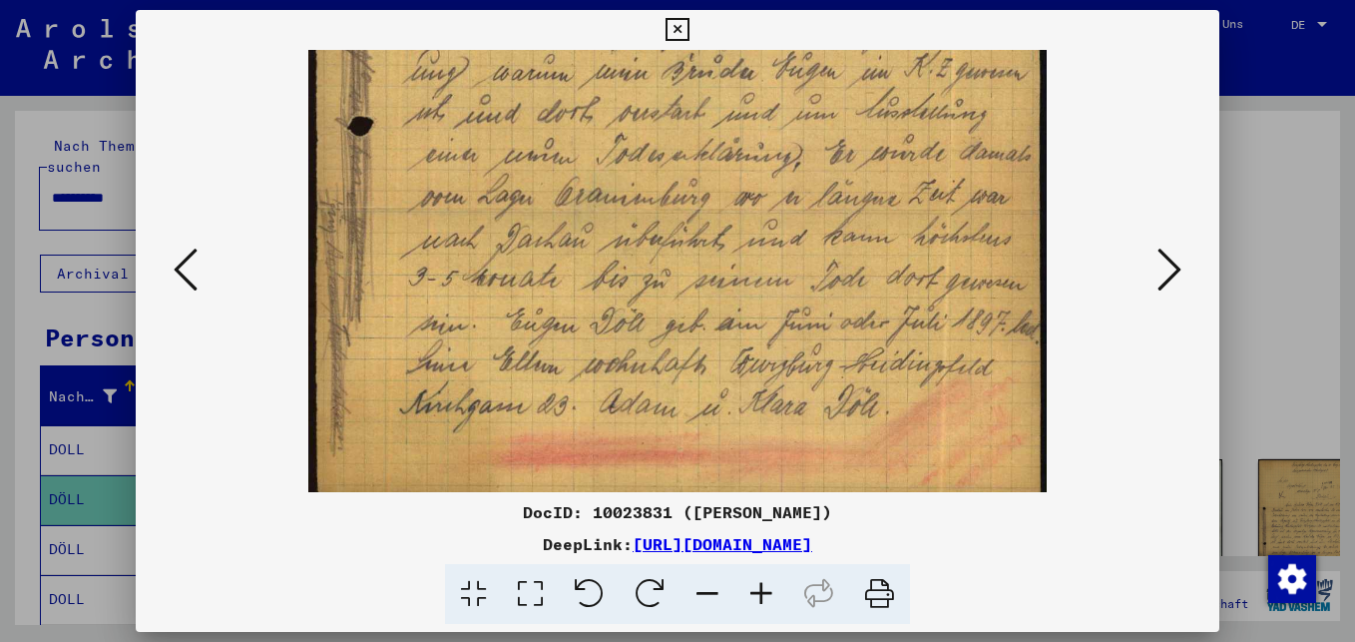
scroll to position [593, 0]
drag, startPoint x: 636, startPoint y: 438, endPoint x: 639, endPoint y: 409, distance: 29.1
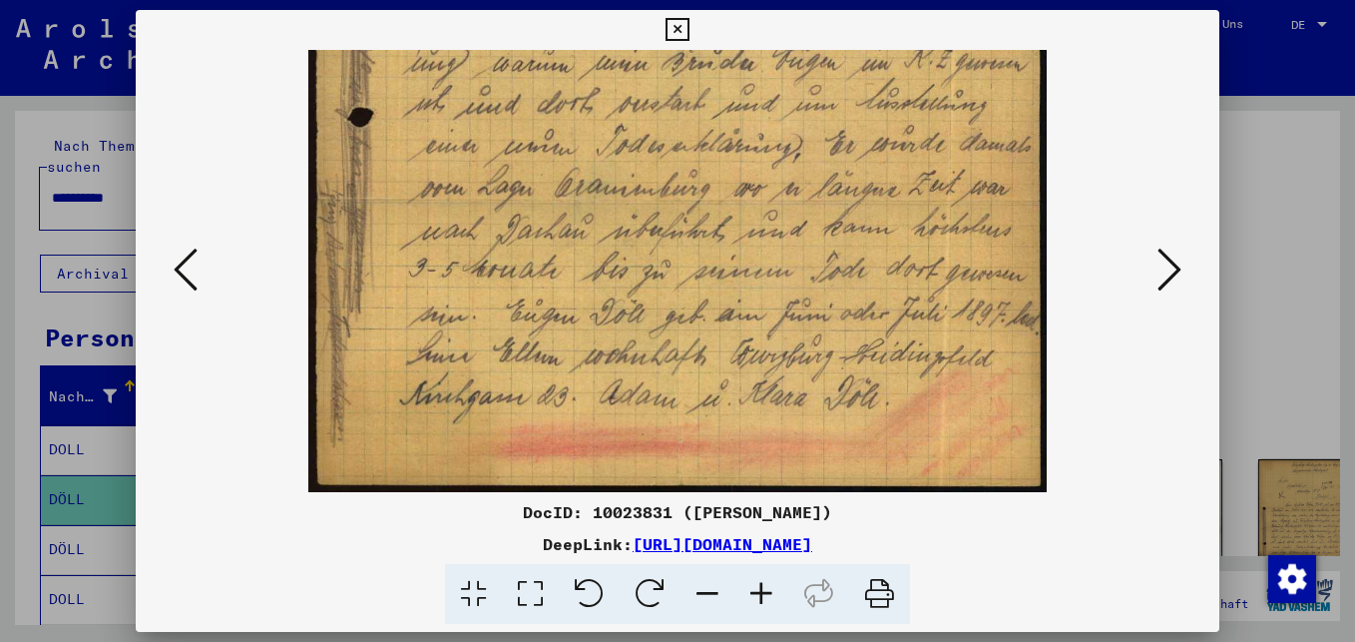
drag, startPoint x: 600, startPoint y: 427, endPoint x: 613, endPoint y: 343, distance: 84.8
click at [1168, 263] on icon at bounding box center [1169, 269] width 24 height 48
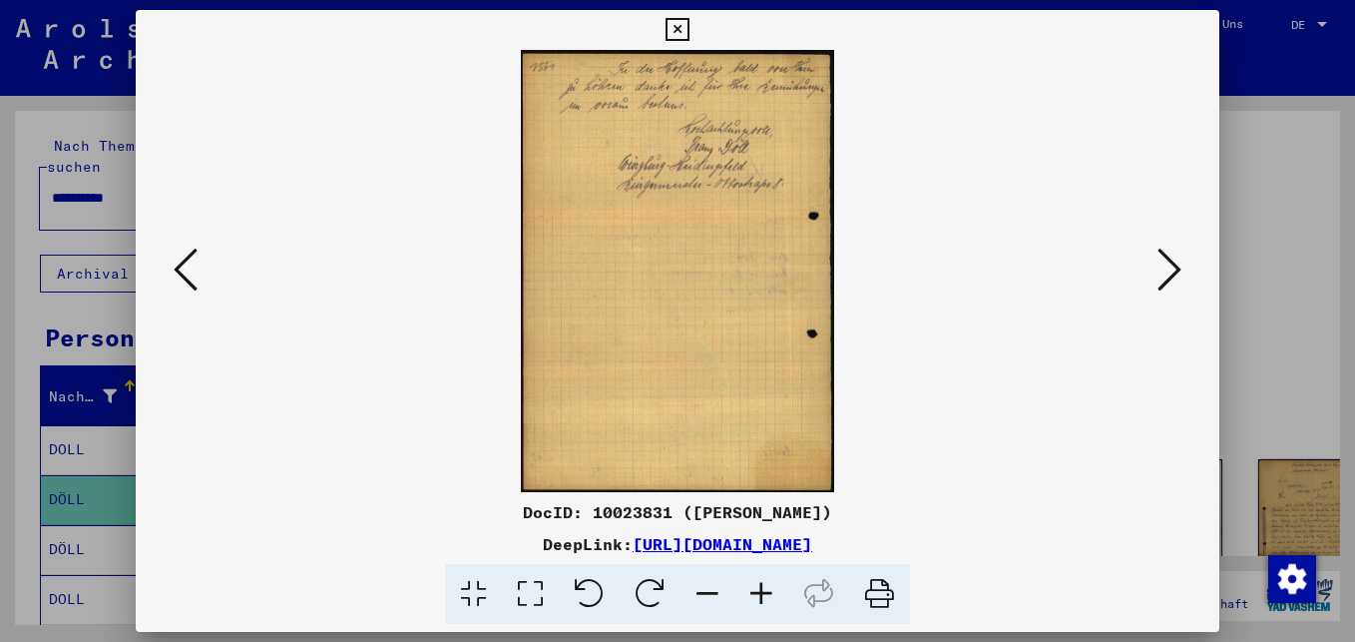
scroll to position [0, 0]
click at [1165, 267] on icon at bounding box center [1169, 269] width 24 height 48
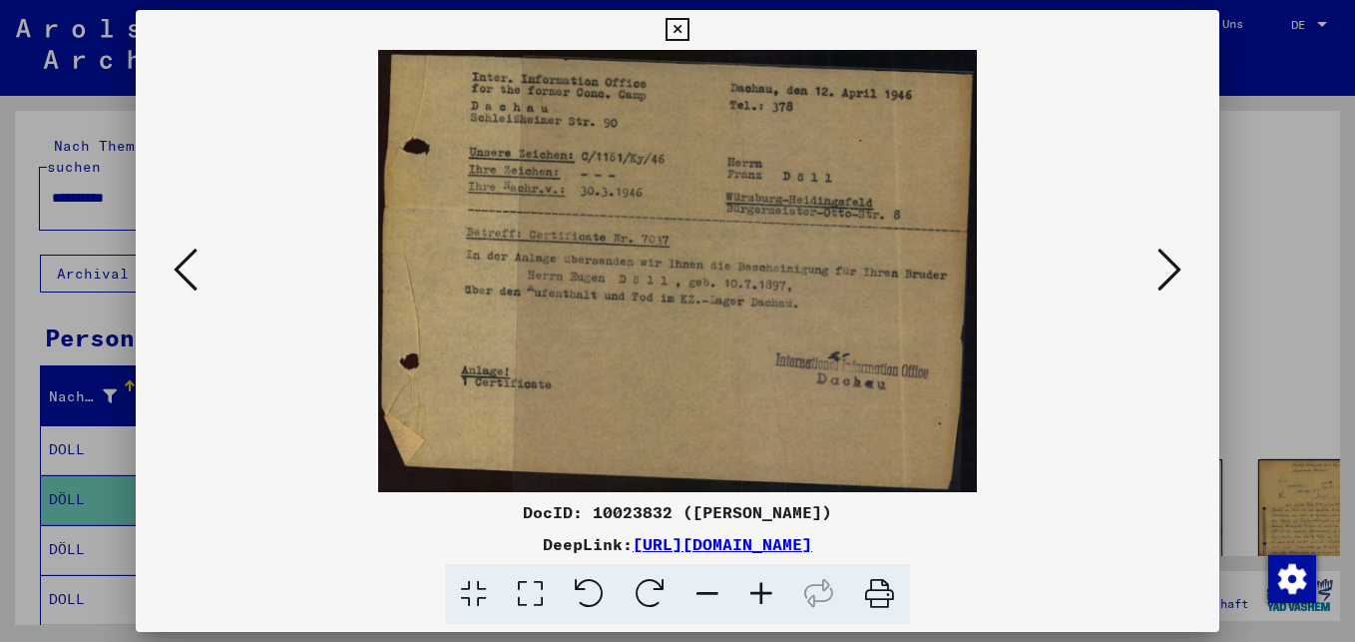
click at [1170, 272] on icon at bounding box center [1169, 269] width 24 height 48
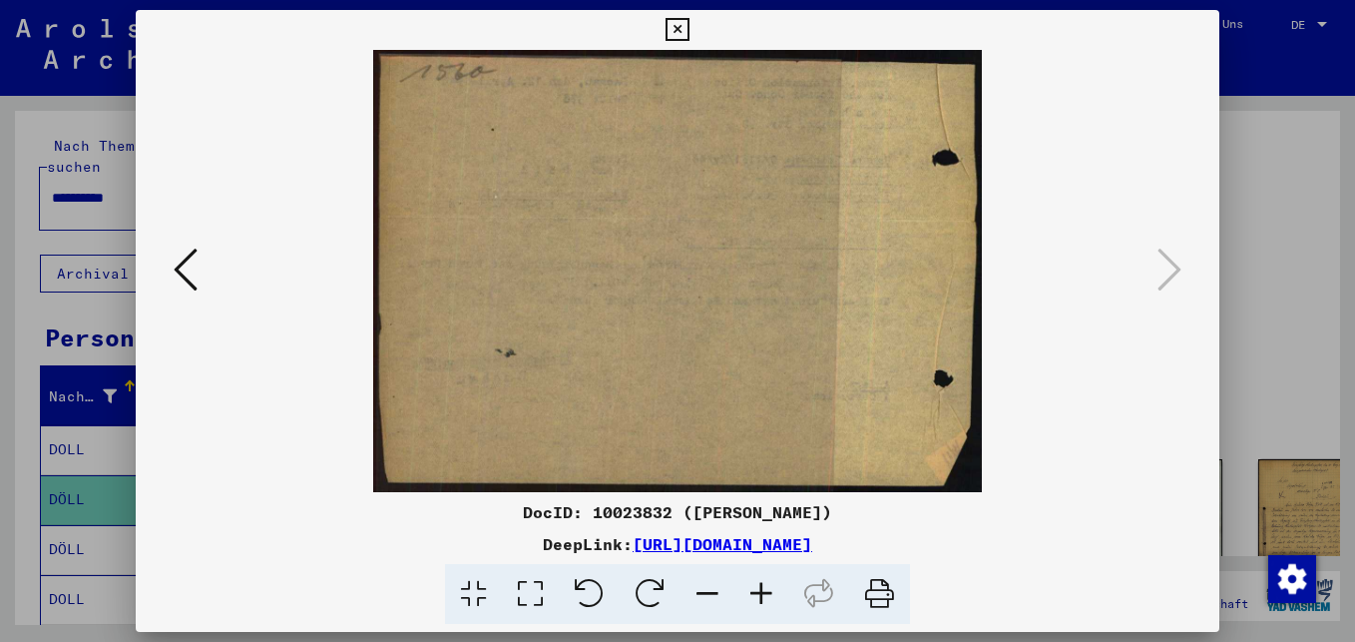
click at [193, 271] on icon at bounding box center [186, 269] width 24 height 48
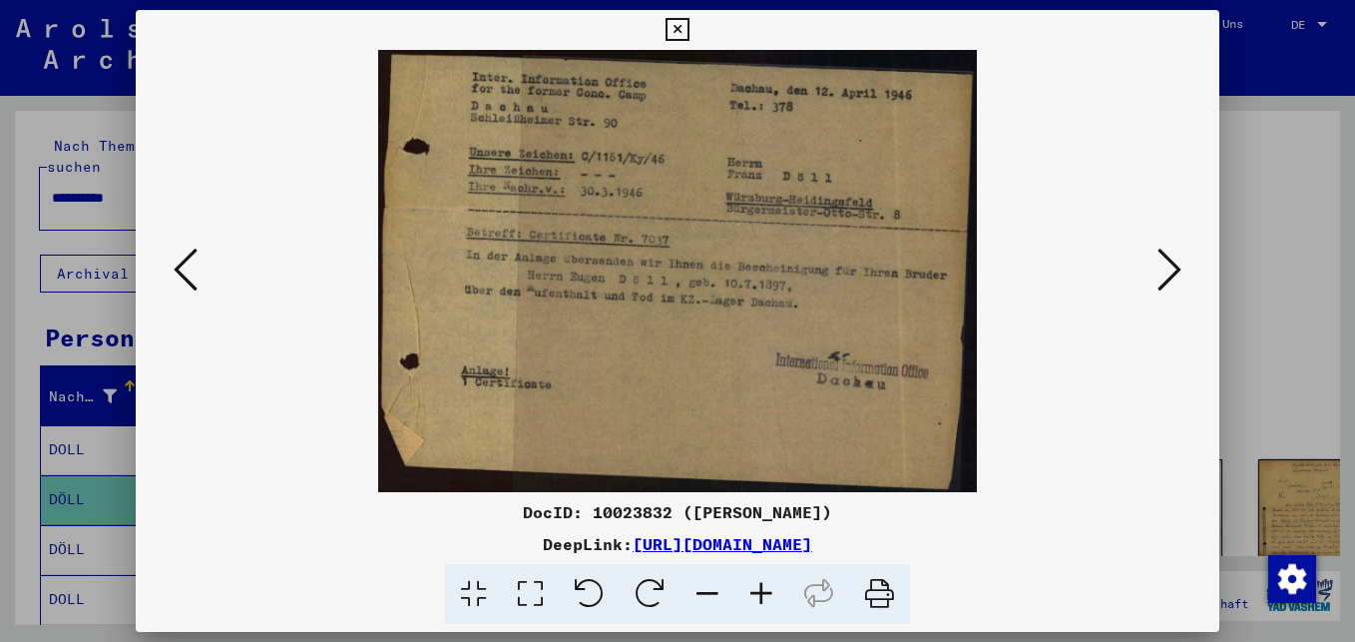
click at [676, 27] on icon at bounding box center [676, 30] width 23 height 24
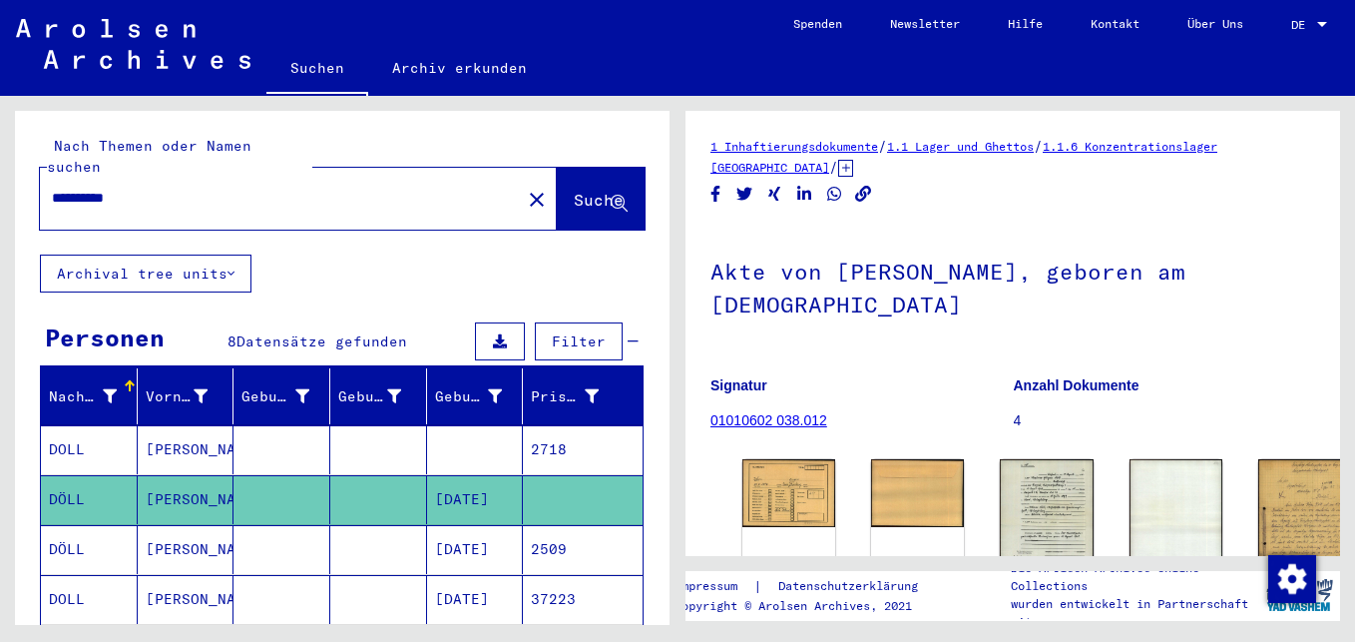
click at [484, 536] on mat-cell "[DATE]" at bounding box center [475, 549] width 97 height 49
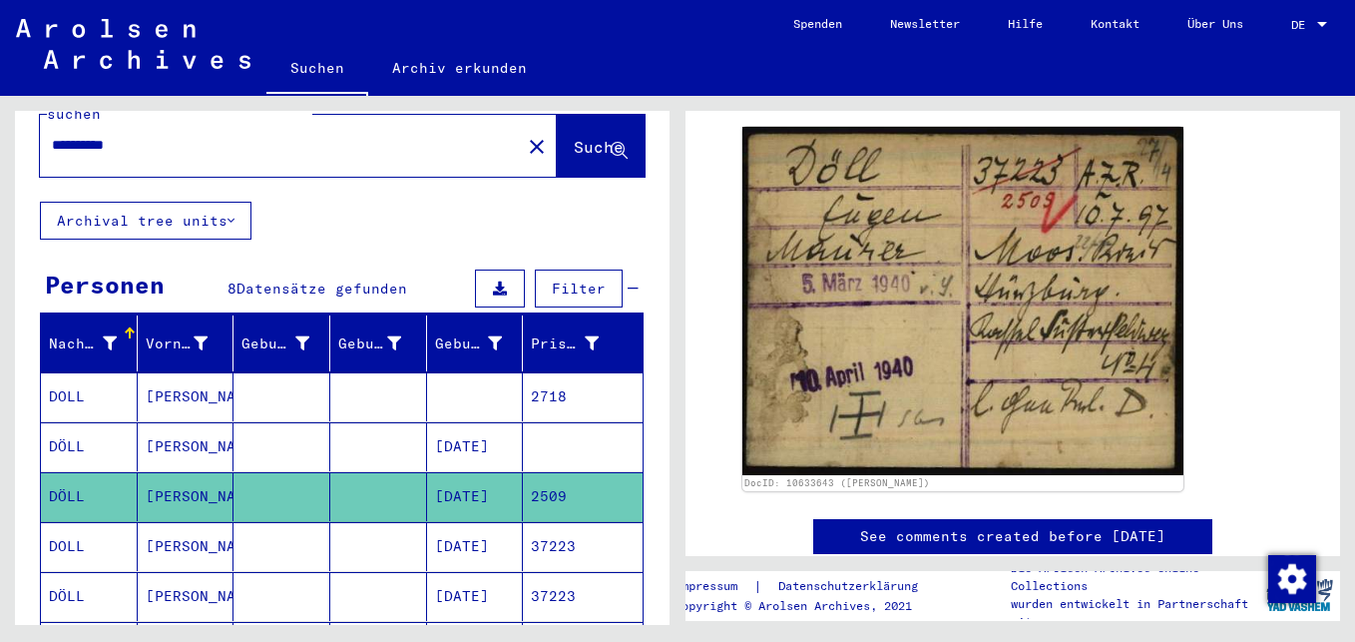
scroll to position [100, 0]
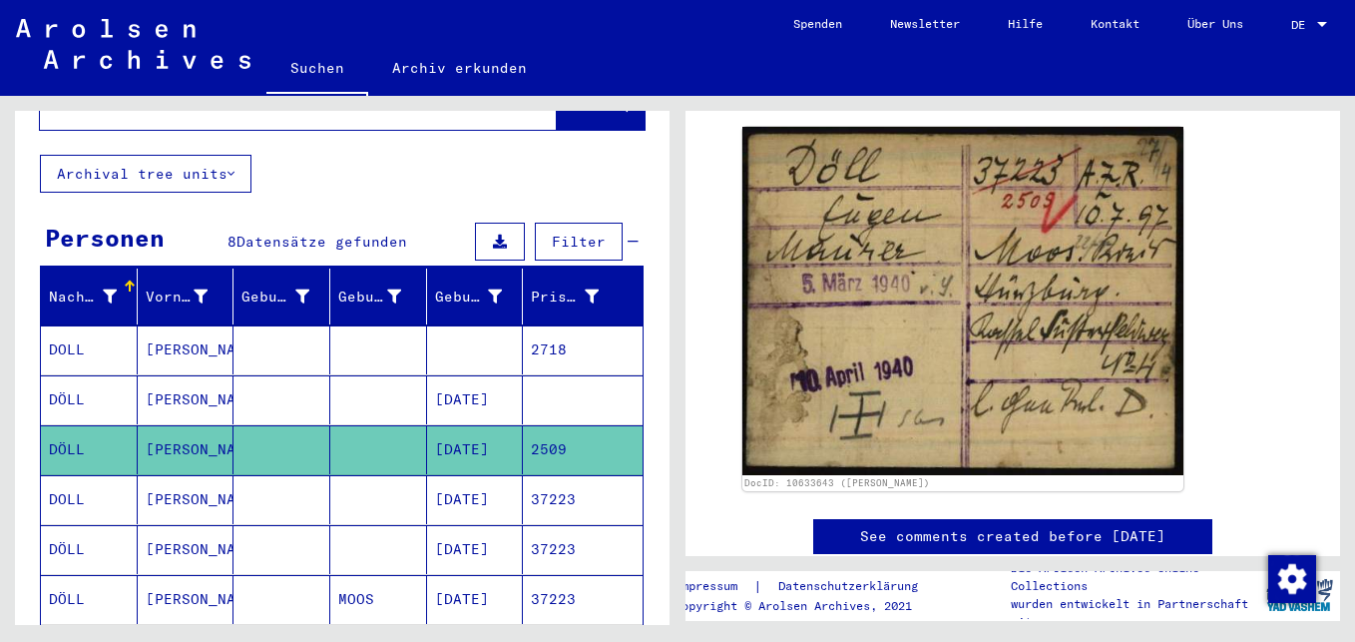
click at [437, 478] on mat-cell "[DATE]" at bounding box center [475, 499] width 97 height 49
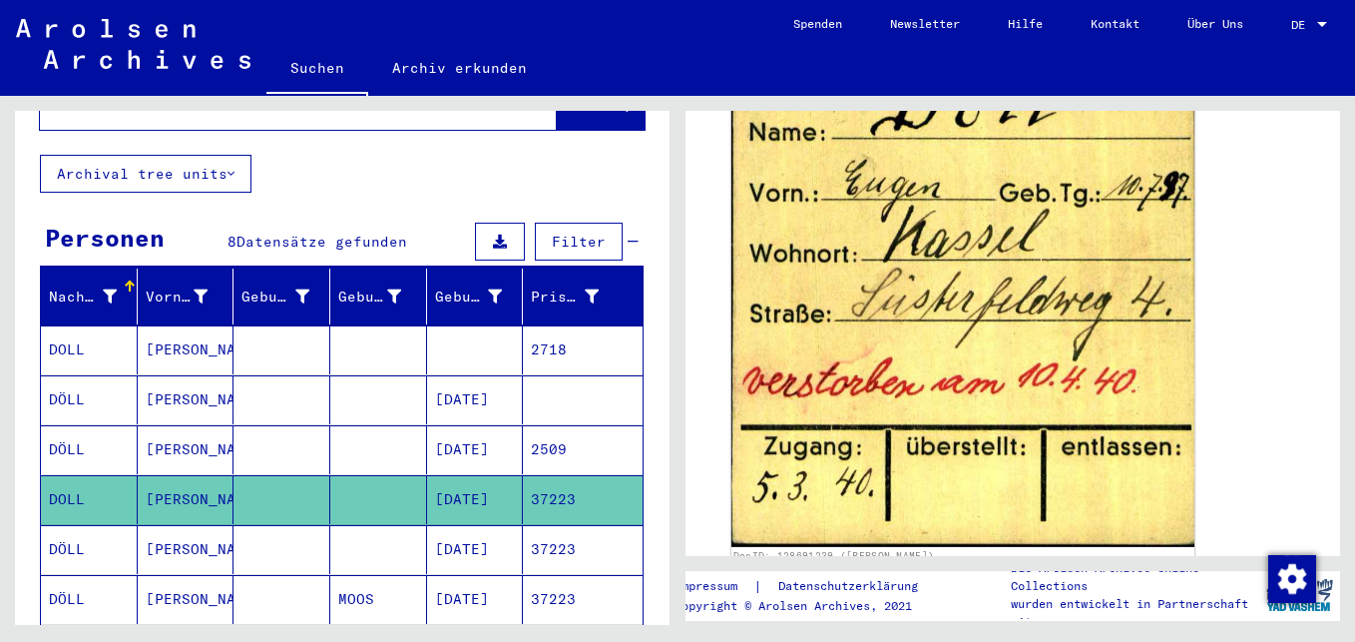
scroll to position [499, 0]
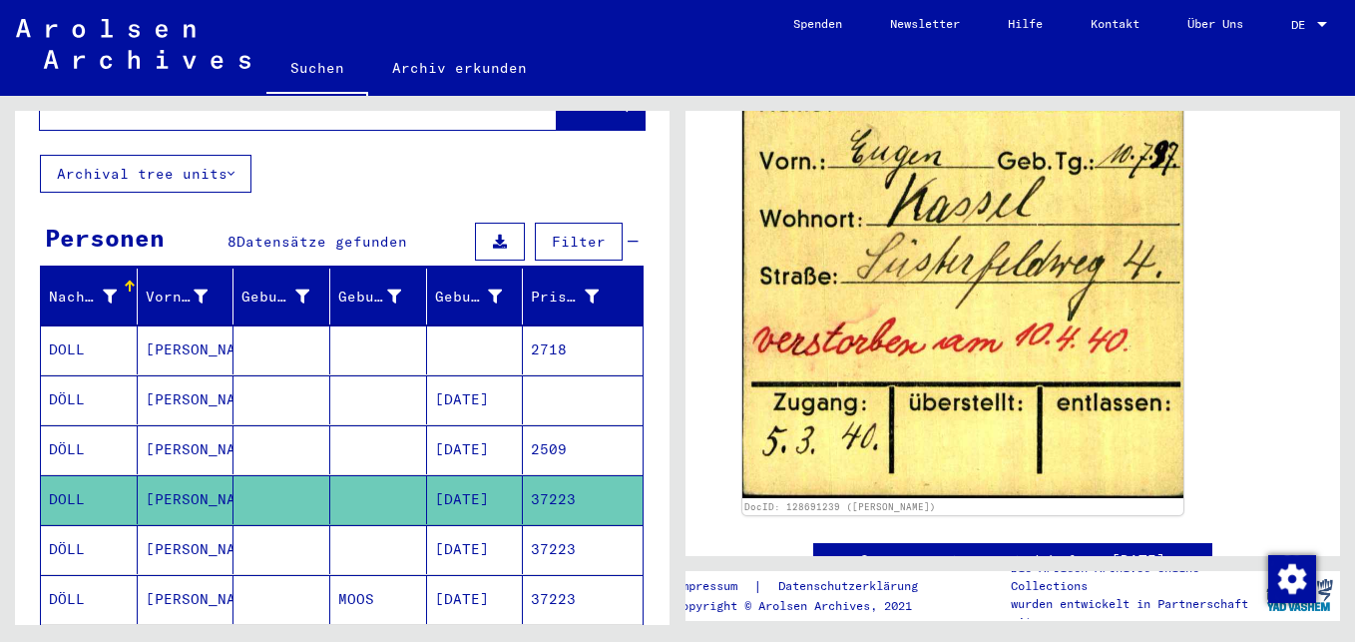
click at [494, 529] on mat-cell "[DATE]" at bounding box center [475, 549] width 97 height 49
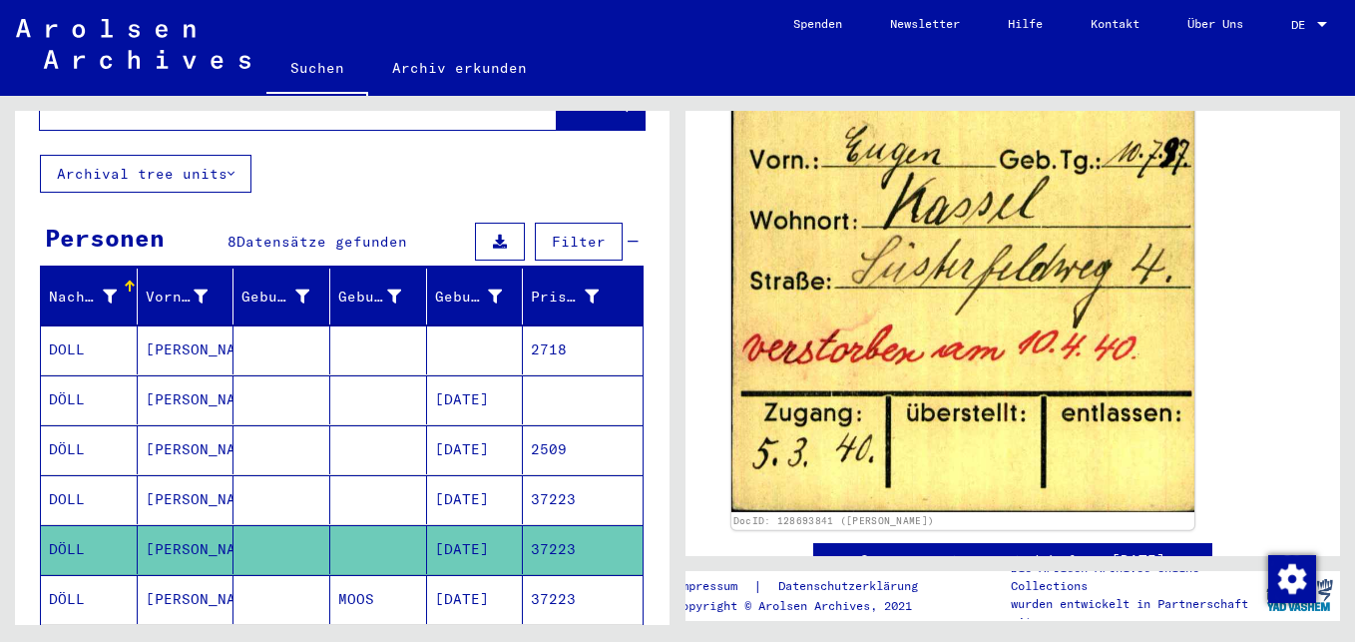
scroll to position [599, 0]
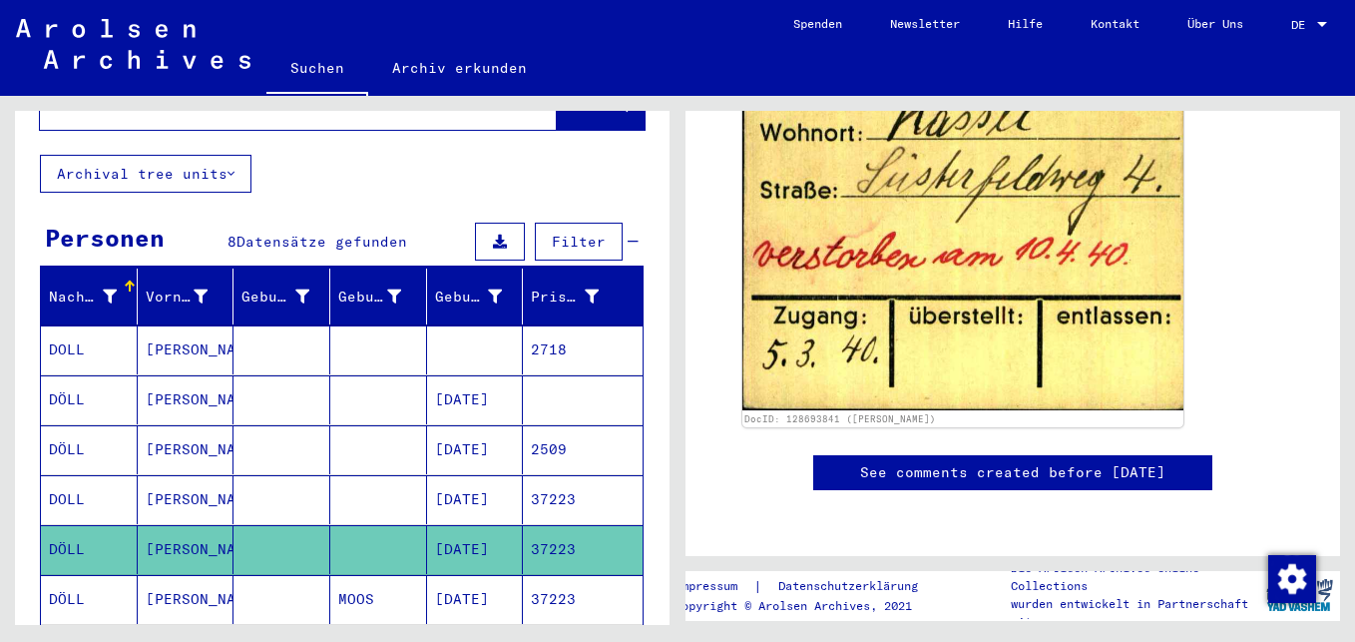
click at [487, 577] on mat-cell "[DATE]" at bounding box center [475, 599] width 97 height 49
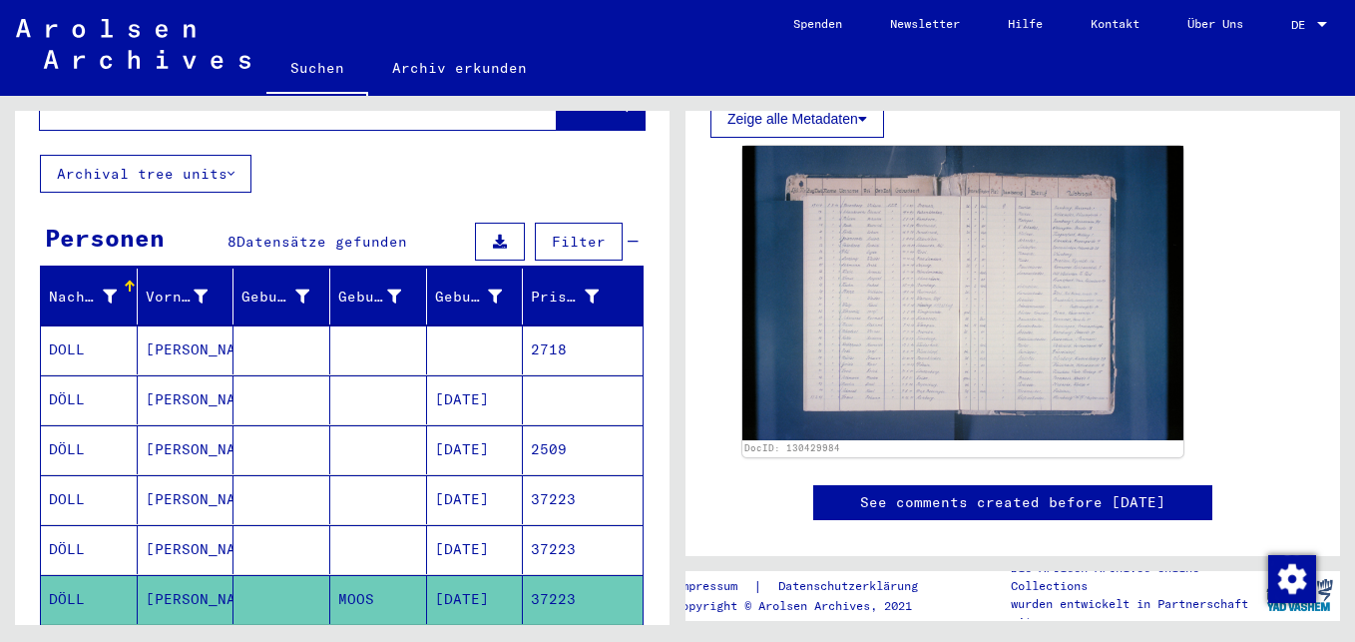
scroll to position [499, 0]
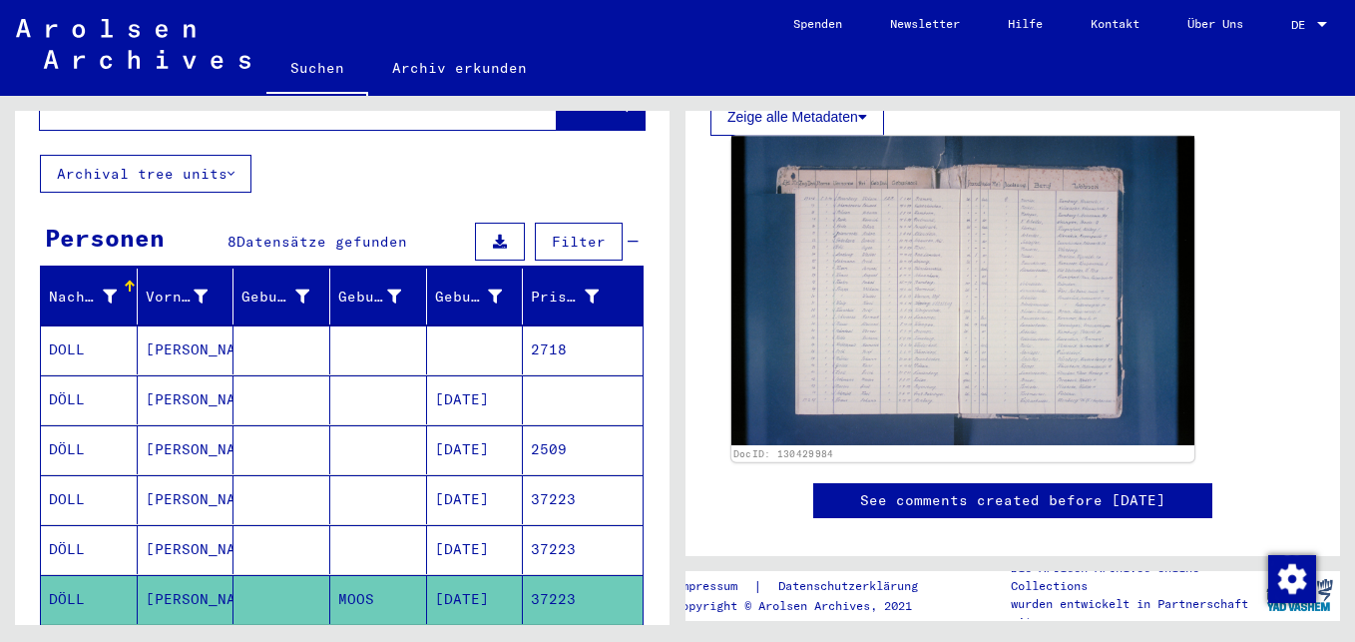
click at [963, 357] on img at bounding box center [962, 290] width 463 height 308
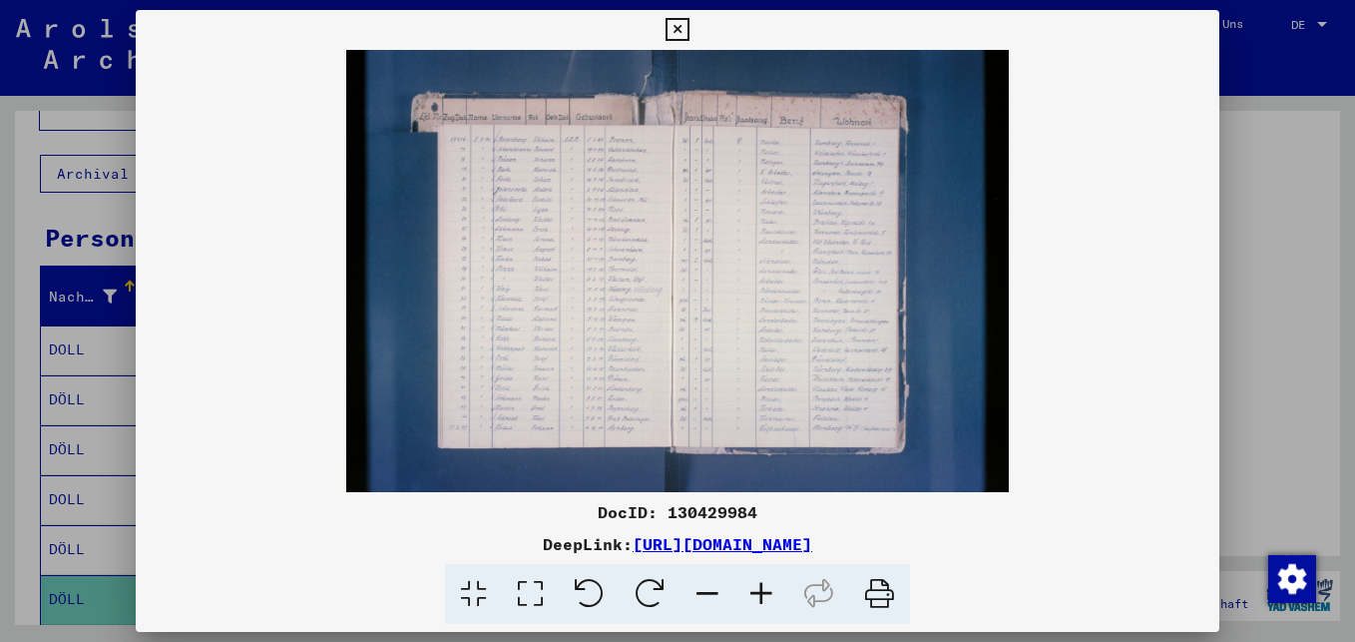
click at [762, 590] on icon at bounding box center [761, 594] width 54 height 61
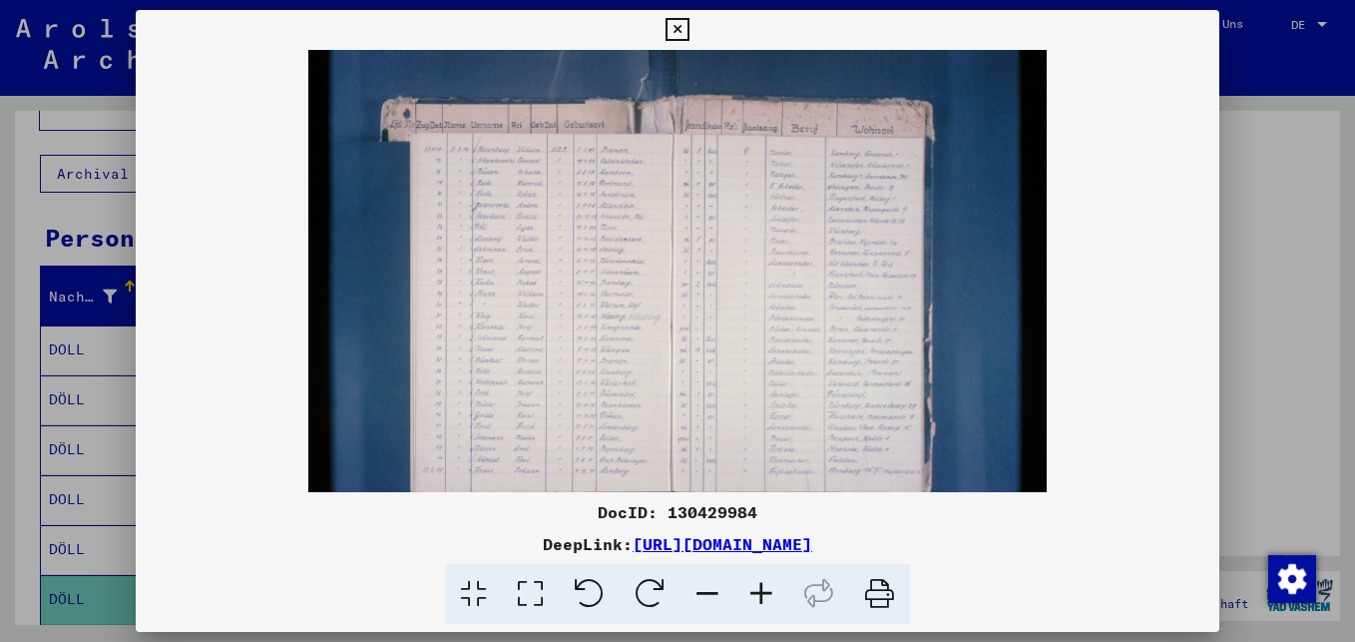
click at [762, 590] on icon at bounding box center [761, 594] width 54 height 61
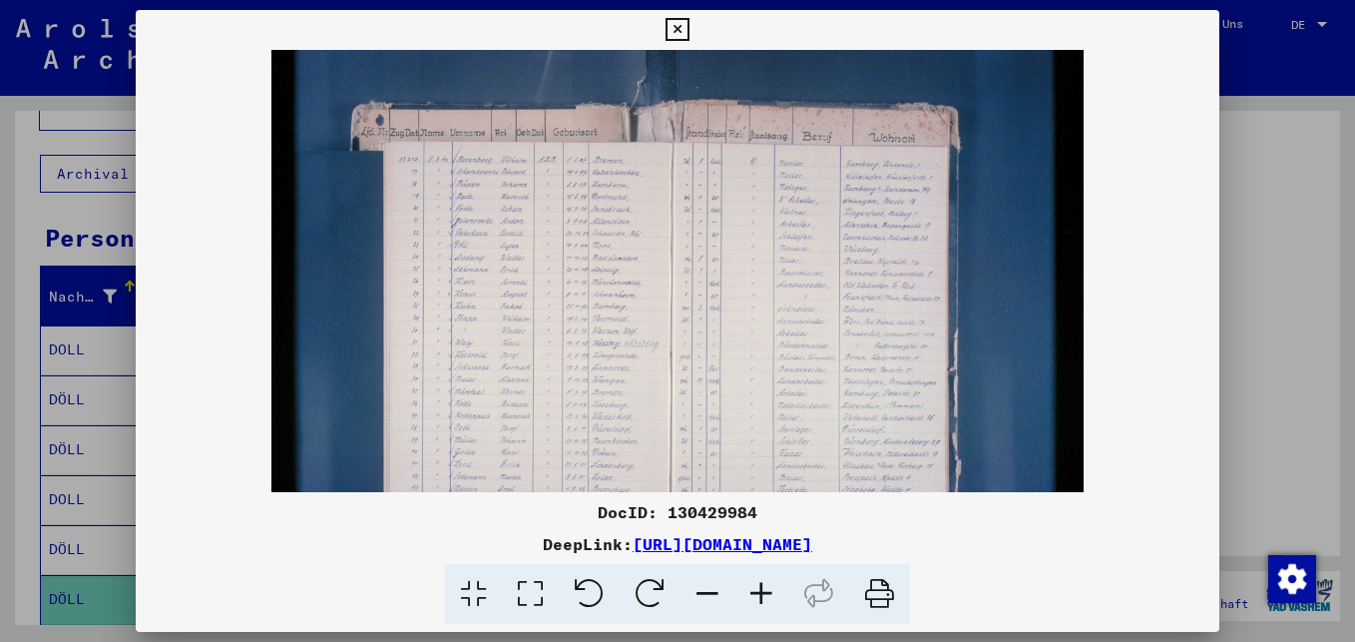
click at [763, 590] on icon at bounding box center [761, 594] width 54 height 61
click at [765, 590] on icon at bounding box center [761, 594] width 54 height 61
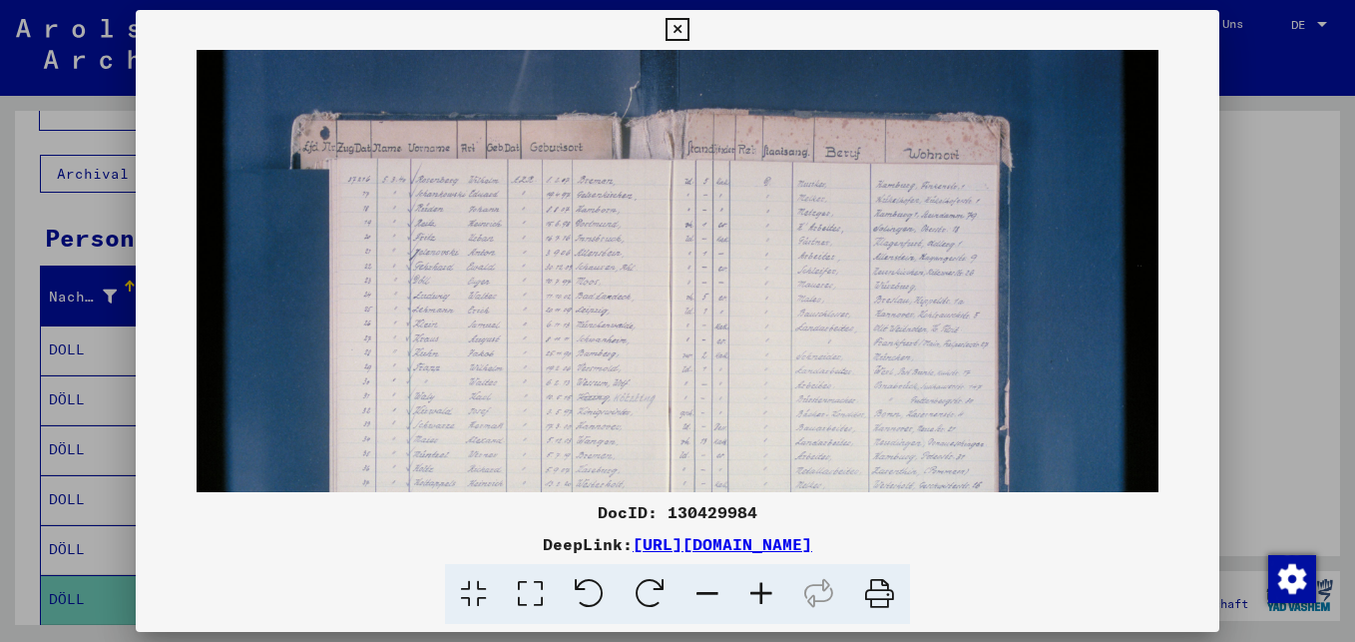
click at [765, 590] on icon at bounding box center [761, 594] width 54 height 61
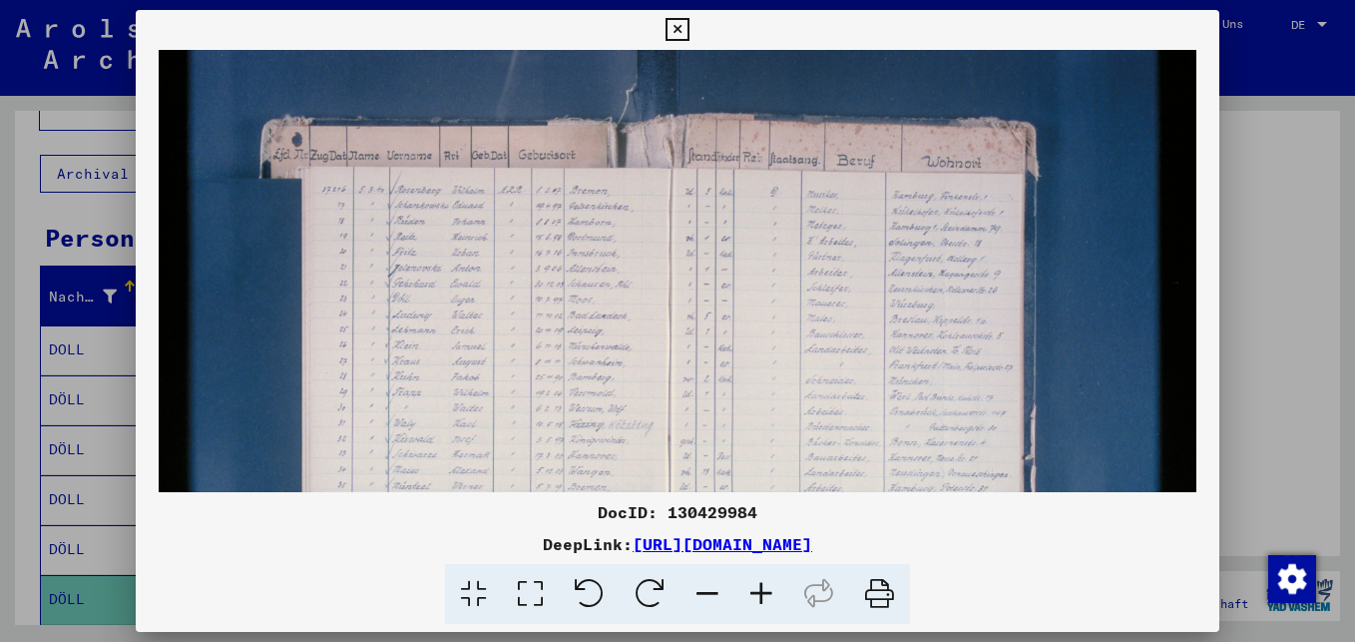
click at [765, 590] on icon at bounding box center [761, 594] width 54 height 61
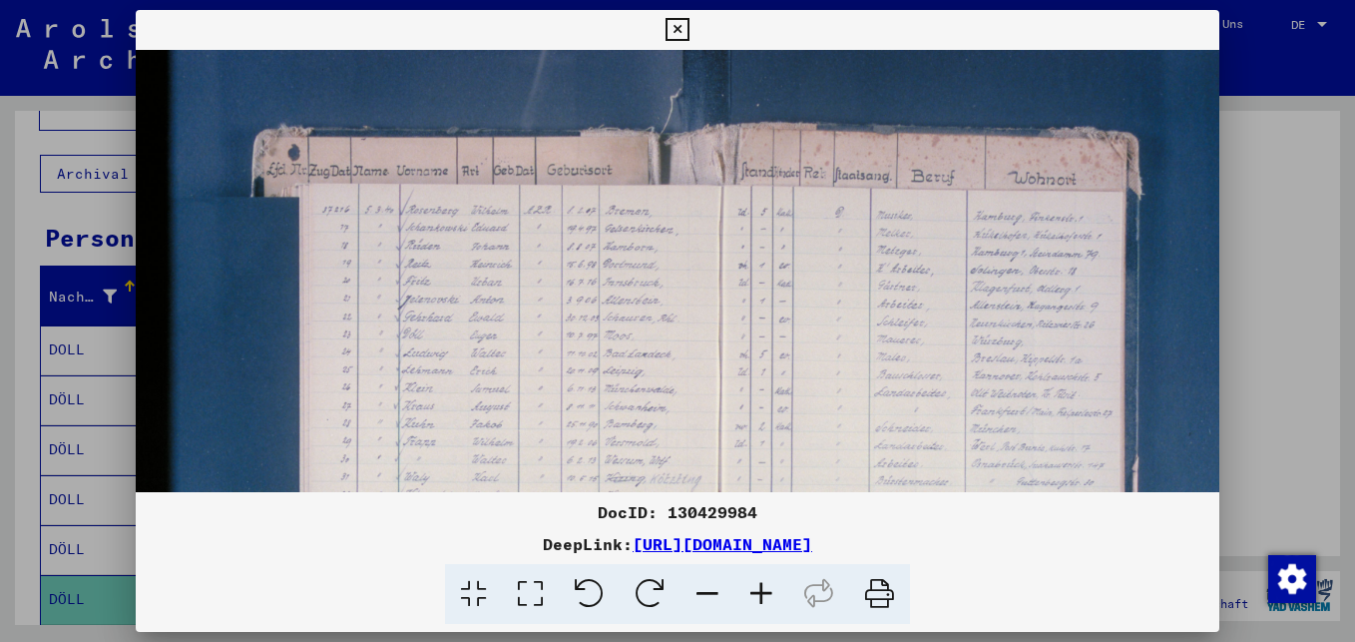
click at [765, 590] on icon at bounding box center [761, 594] width 54 height 61
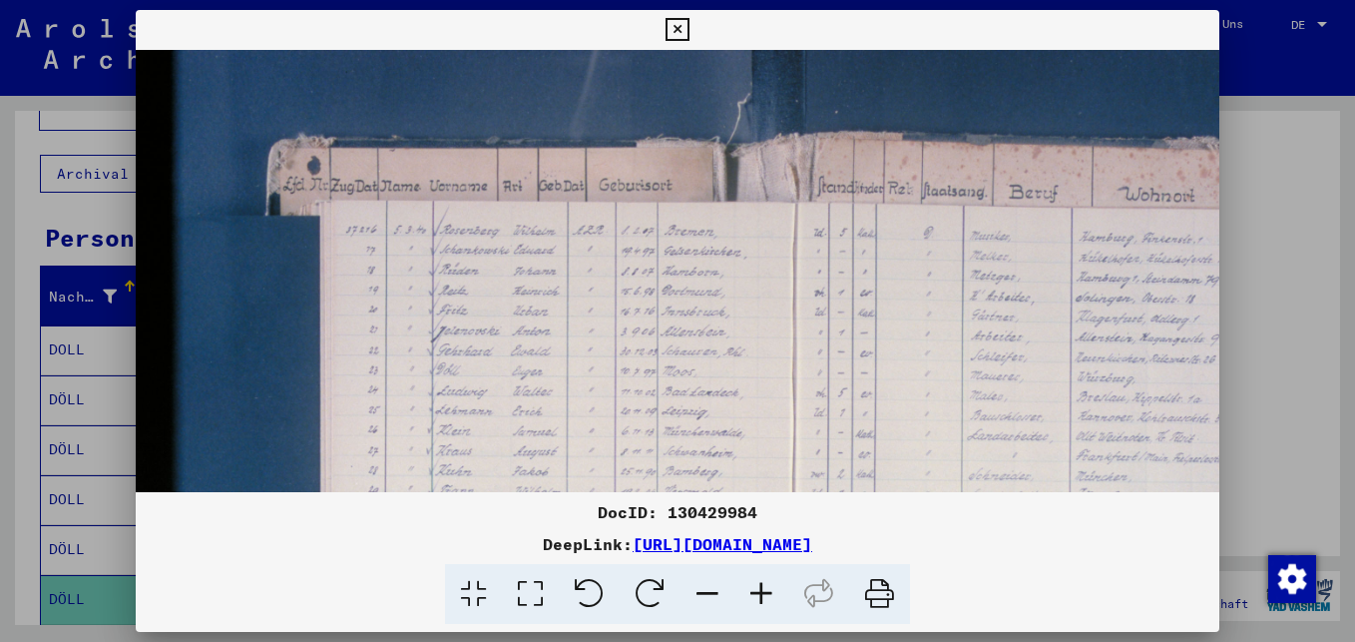
click at [765, 590] on icon at bounding box center [761, 594] width 54 height 61
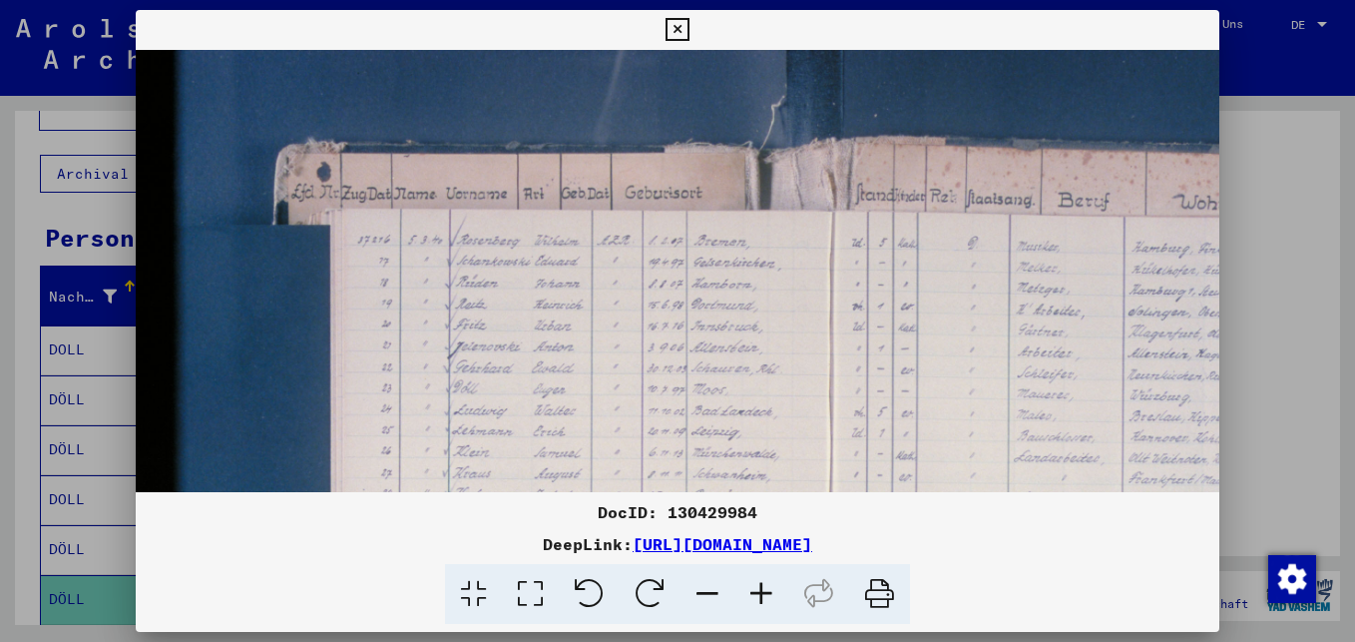
click at [765, 590] on icon at bounding box center [761, 594] width 54 height 61
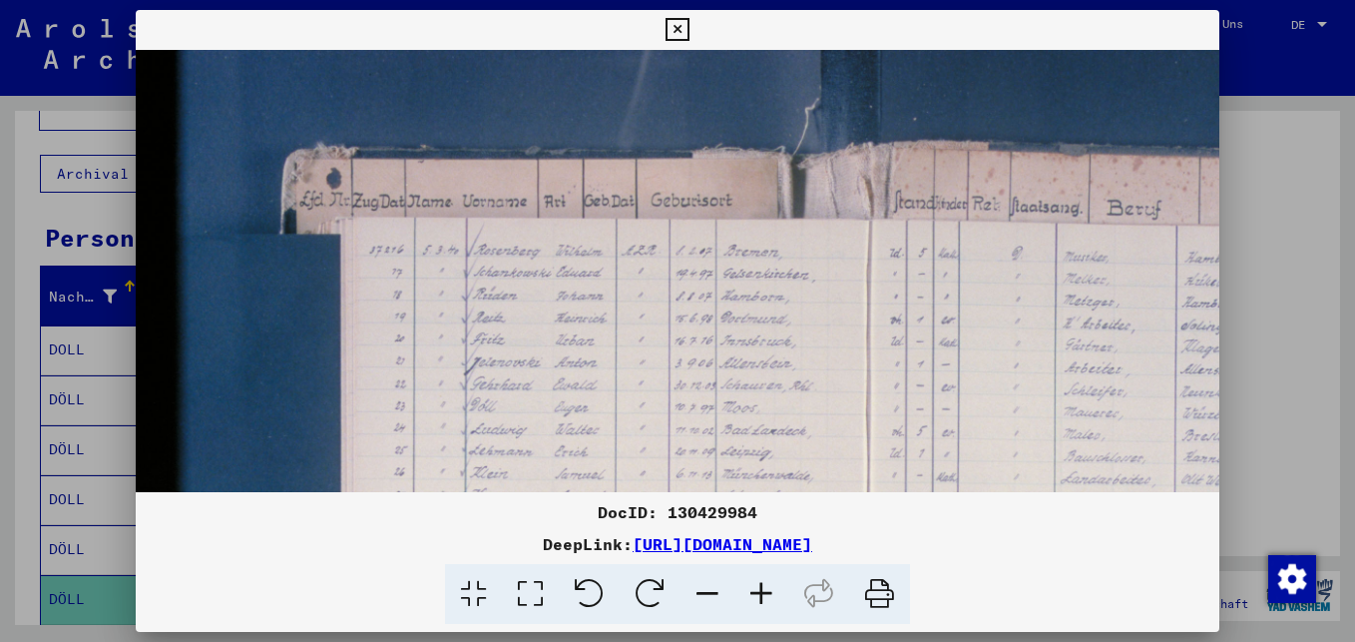
click at [765, 590] on icon at bounding box center [761, 594] width 54 height 61
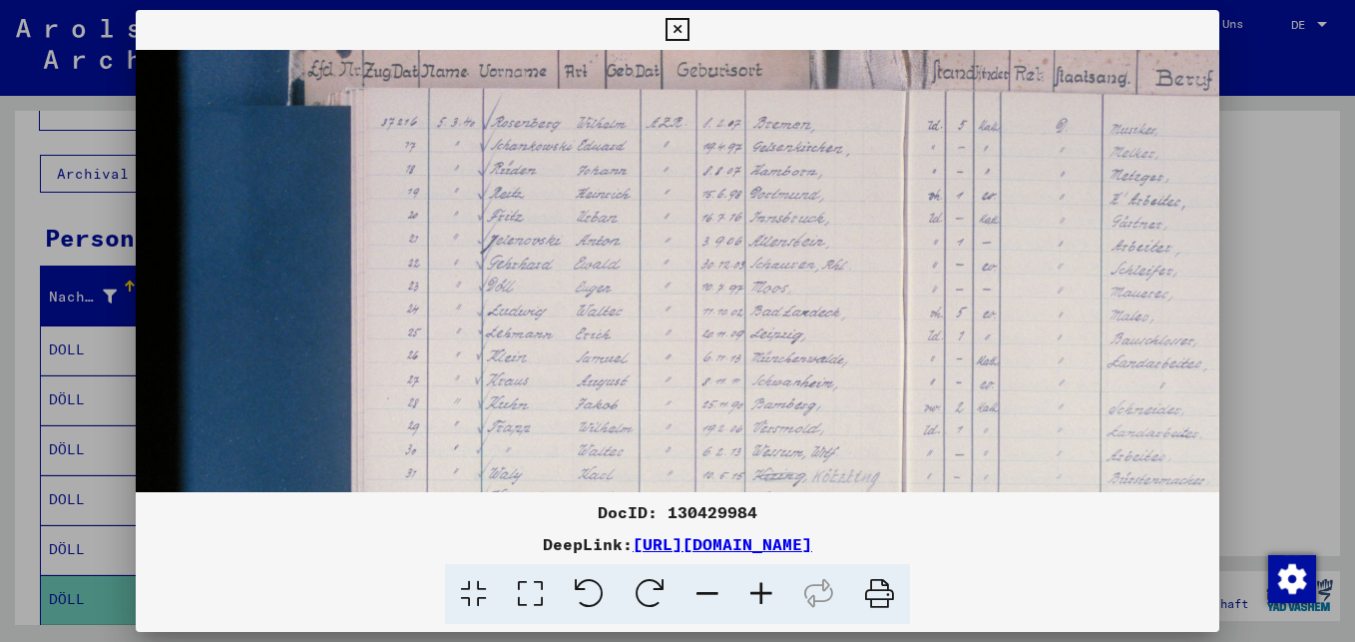
scroll to position [147, 0]
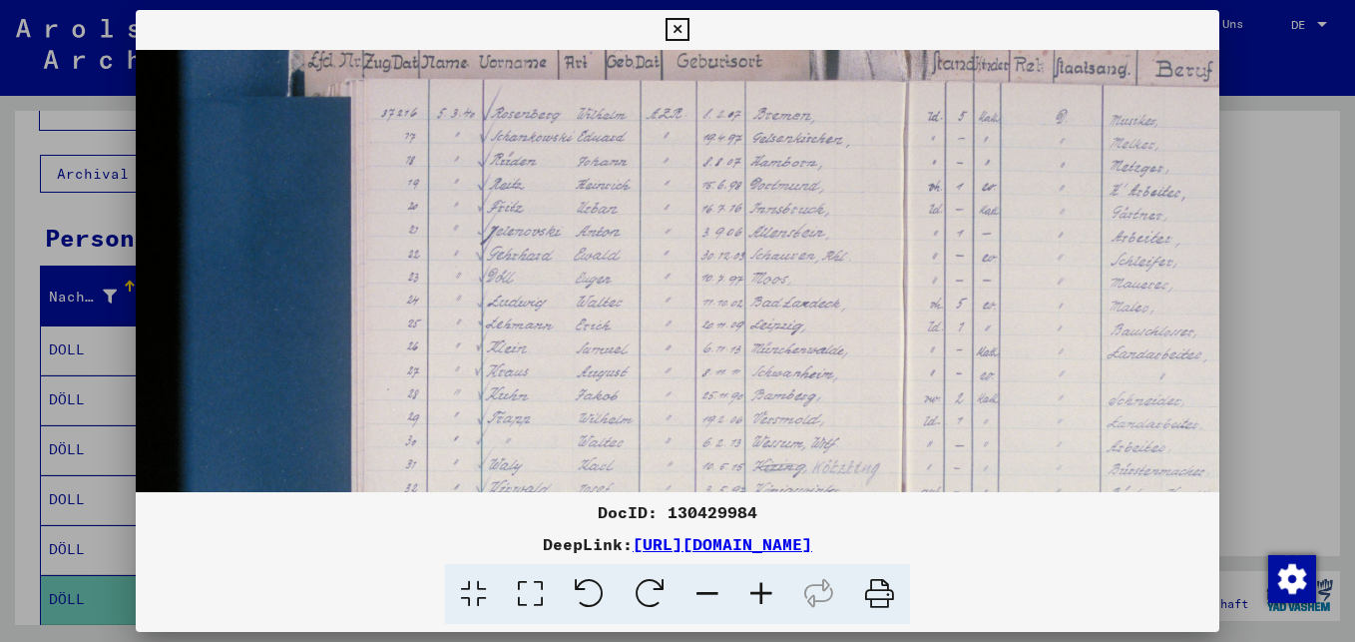
drag, startPoint x: 729, startPoint y: 427, endPoint x: 766, endPoint y: 280, distance: 151.2
click at [766, 280] on img at bounding box center [916, 423] width 1561 height 1041
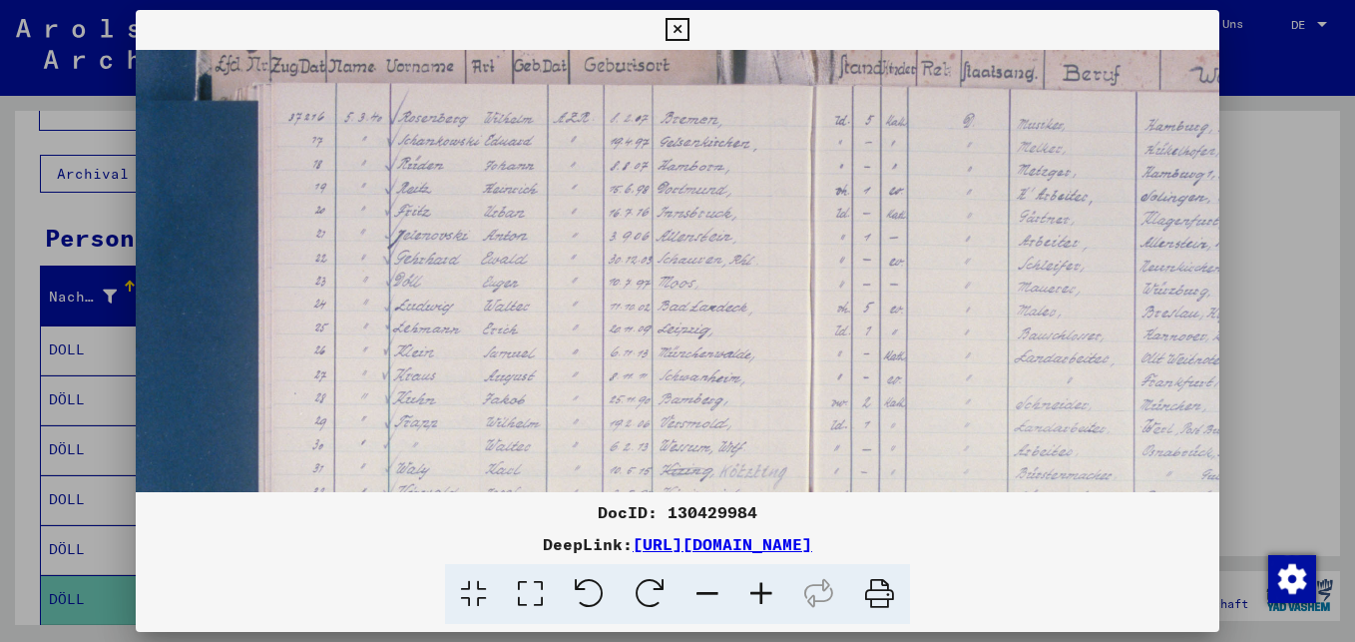
scroll to position [133, 12]
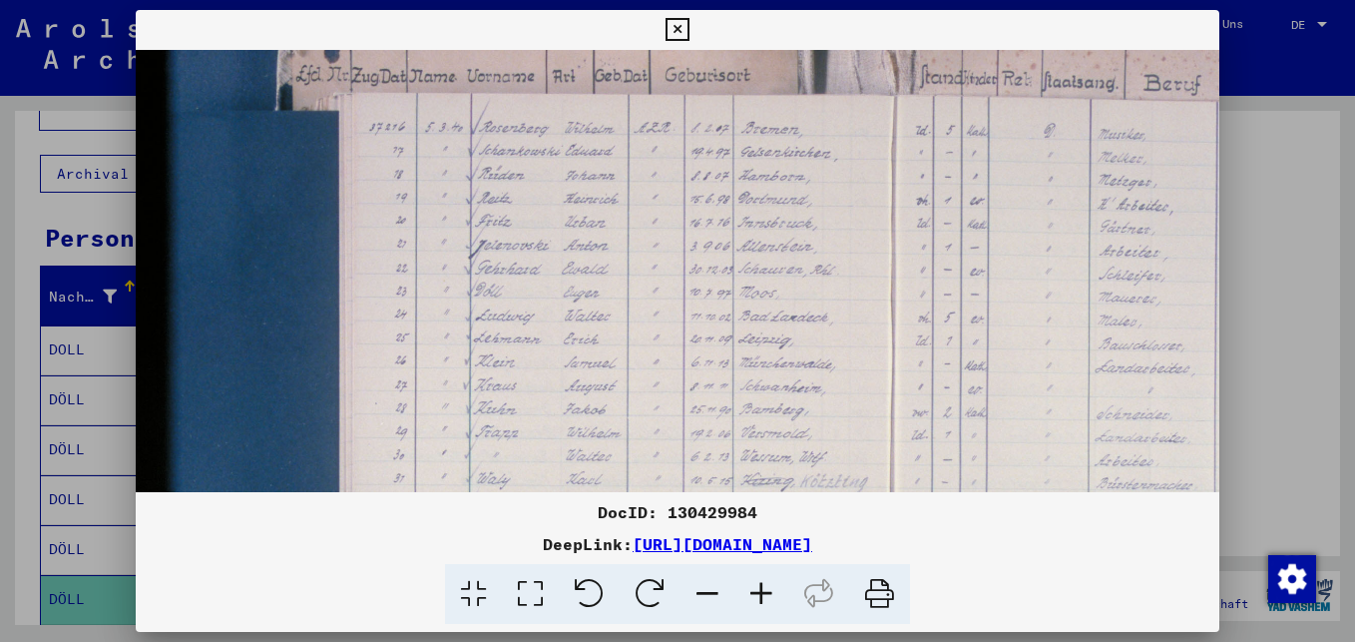
drag, startPoint x: 980, startPoint y: 308, endPoint x: 968, endPoint y: 322, distance: 18.4
click at [968, 322] on img at bounding box center [904, 437] width 1561 height 1041
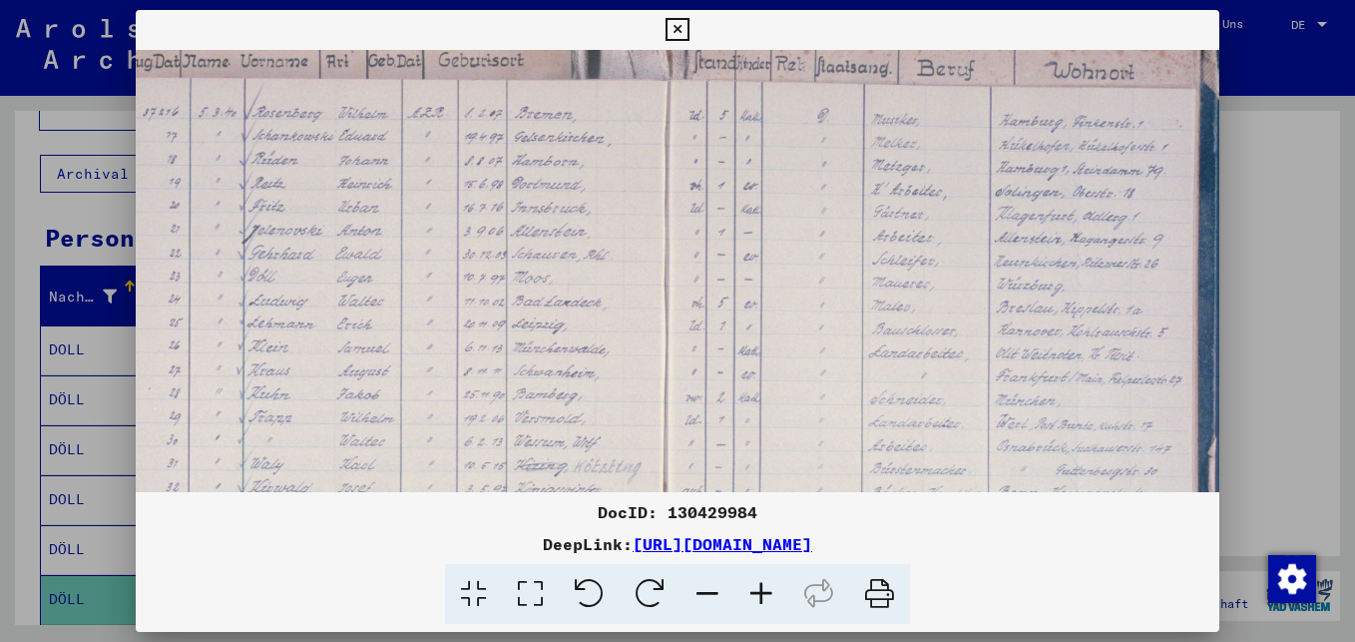
scroll to position [148, 242]
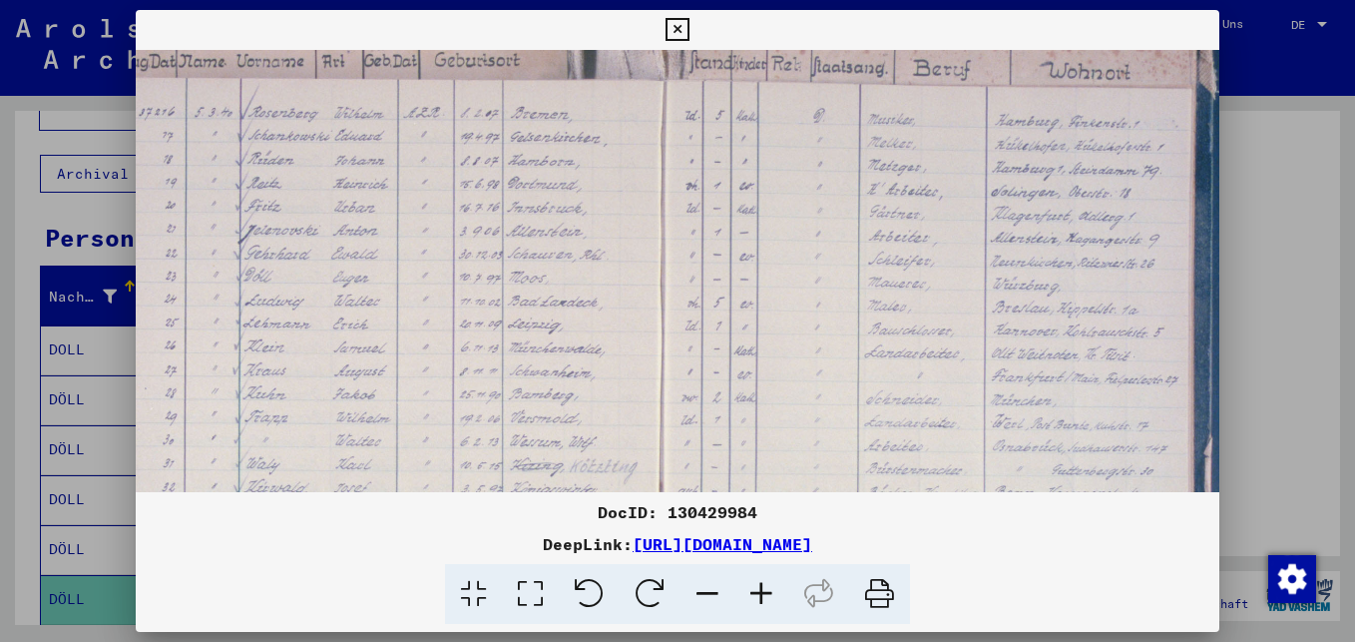
drag, startPoint x: 804, startPoint y: 335, endPoint x: 573, endPoint y: 321, distance: 231.9
click at [573, 321] on img at bounding box center [673, 422] width 1561 height 1041
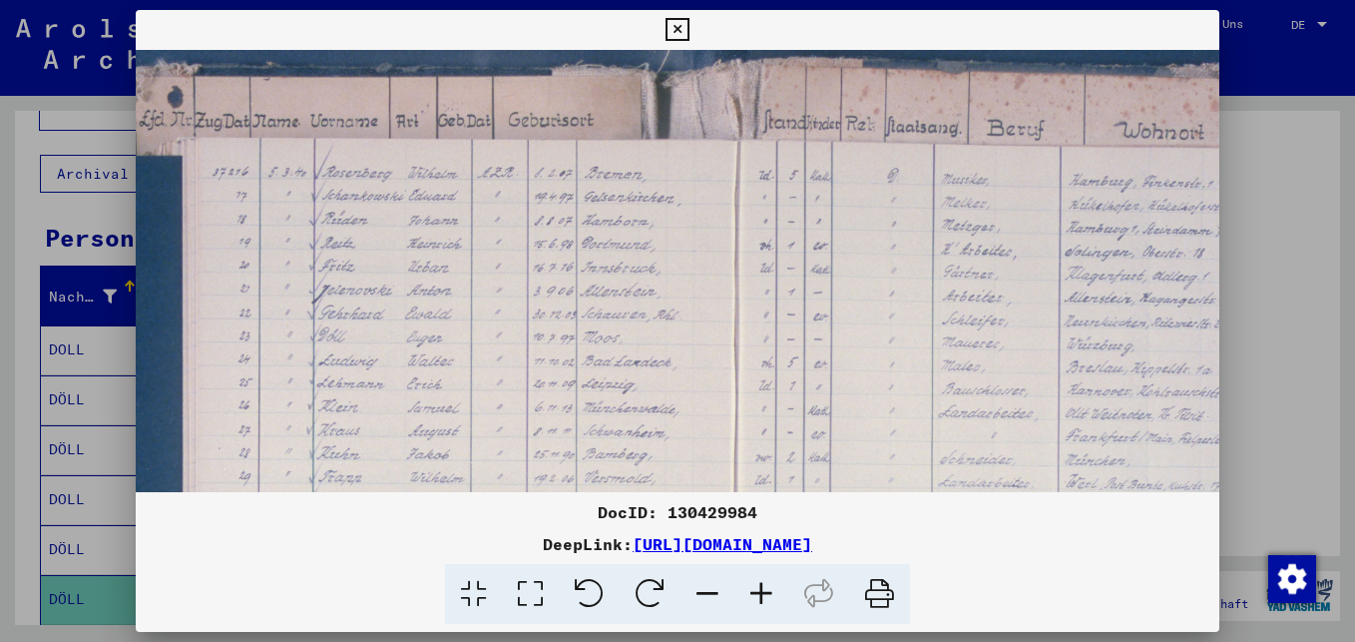
scroll to position [88, 166]
drag, startPoint x: 884, startPoint y: 314, endPoint x: 961, endPoint y: 374, distance: 97.4
click at [961, 374] on img at bounding box center [750, 482] width 1561 height 1041
click at [679, 30] on icon at bounding box center [676, 30] width 23 height 24
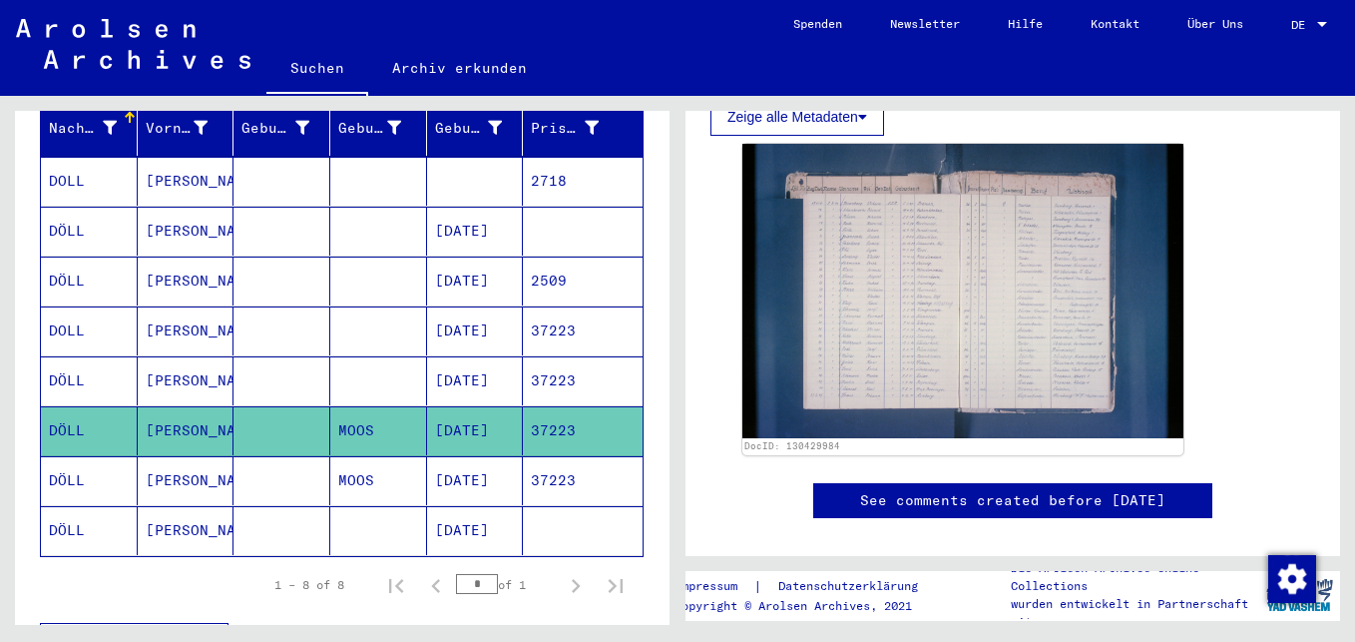
scroll to position [299, 0]
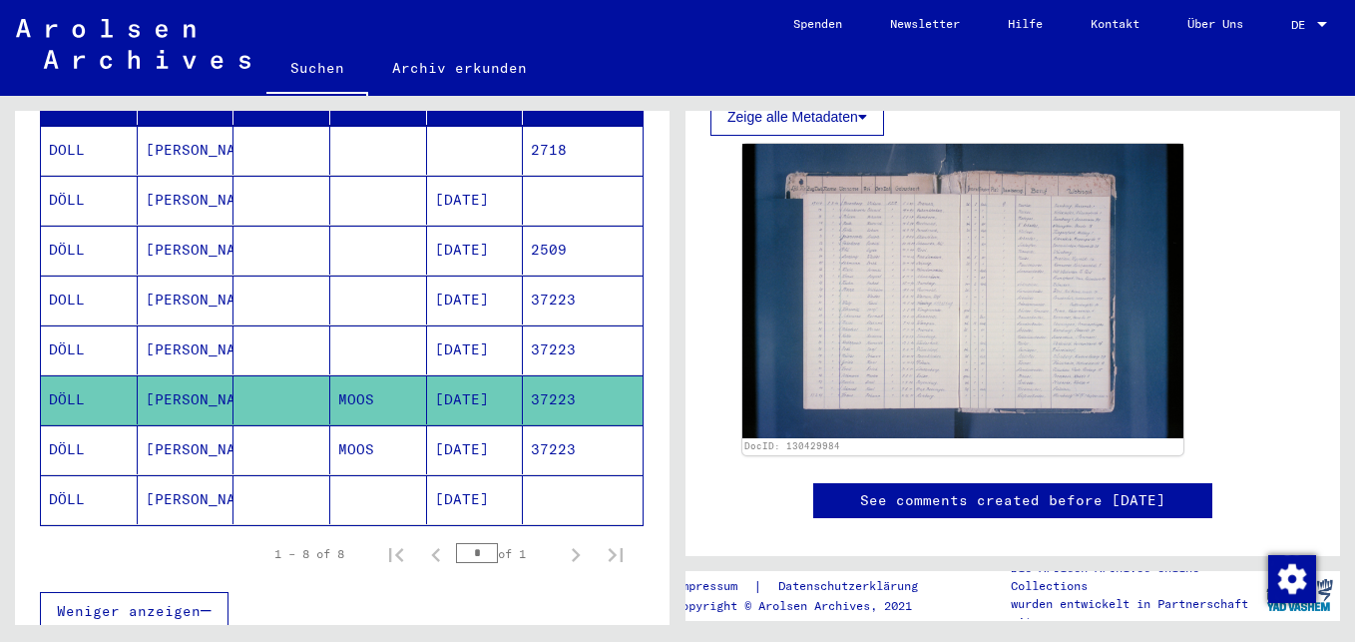
click at [495, 428] on mat-cell "[DATE]" at bounding box center [475, 449] width 97 height 49
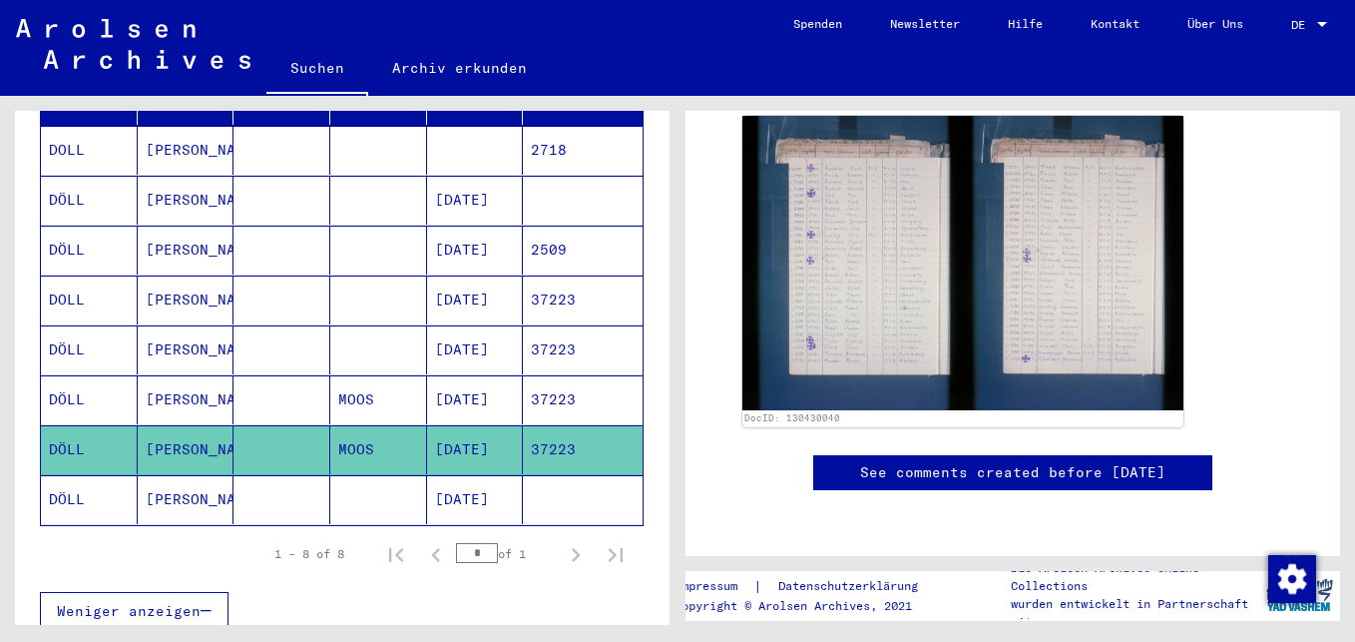
scroll to position [599, 0]
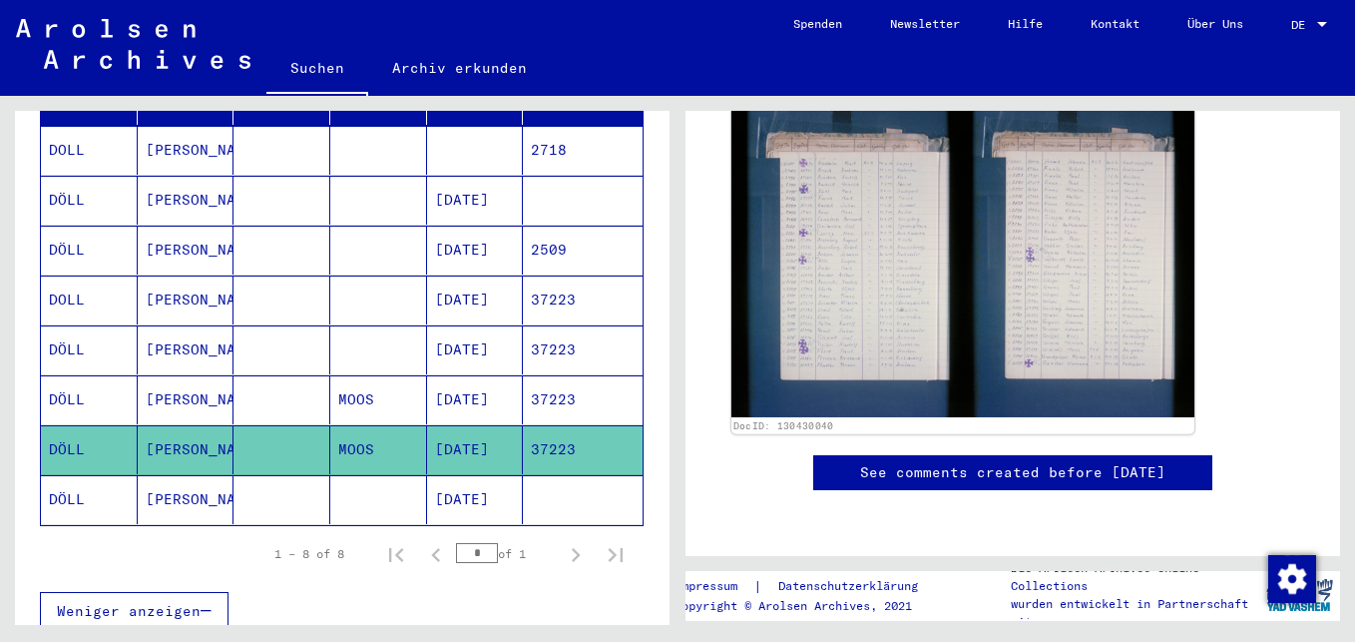
click at [903, 266] on img at bounding box center [962, 262] width 463 height 308
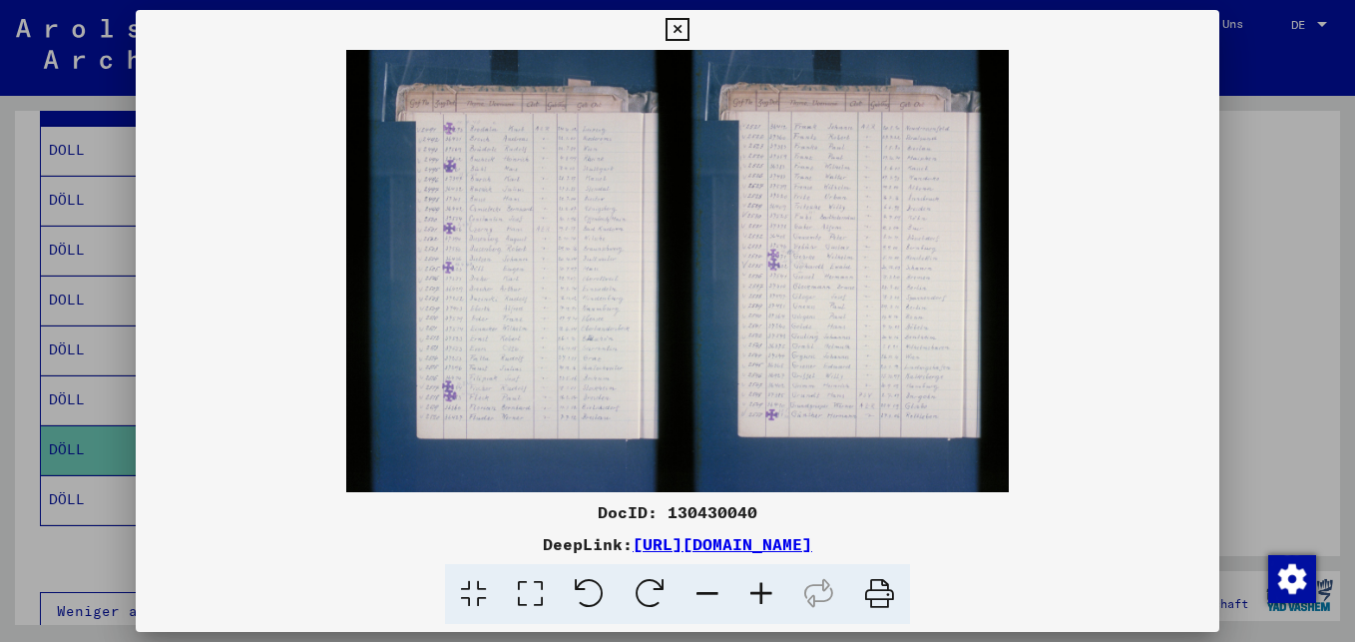
click at [764, 589] on icon at bounding box center [761, 594] width 54 height 61
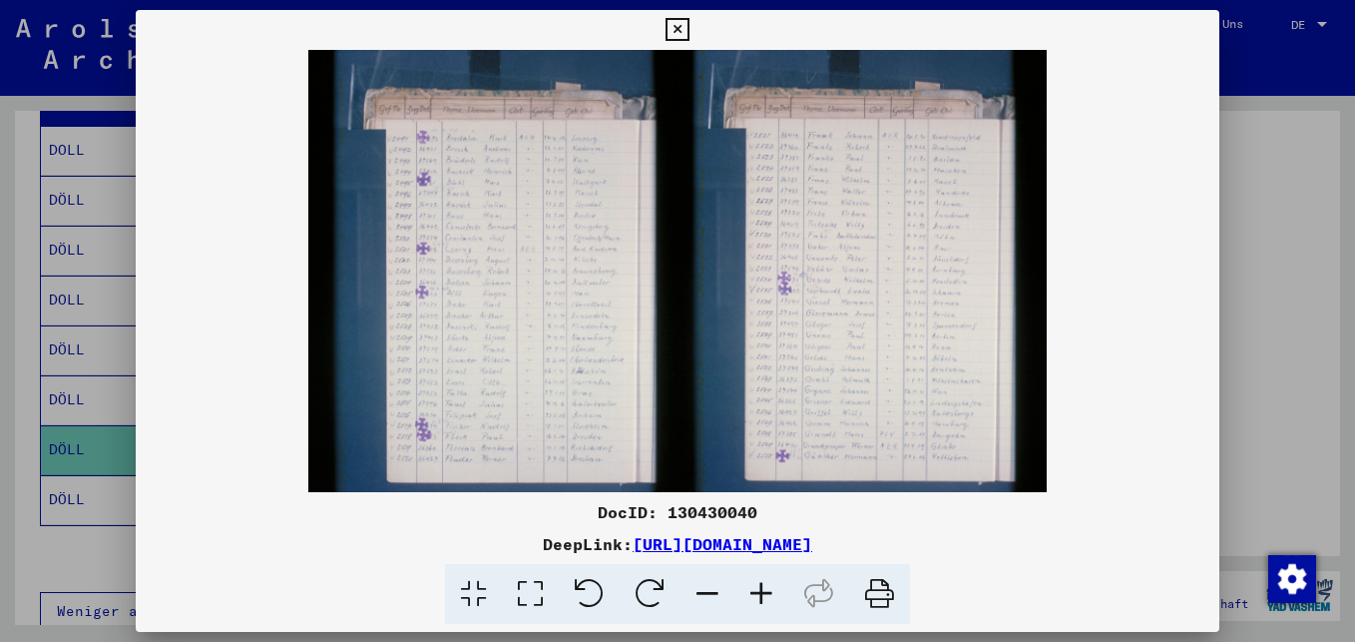
click at [764, 589] on icon at bounding box center [761, 594] width 54 height 61
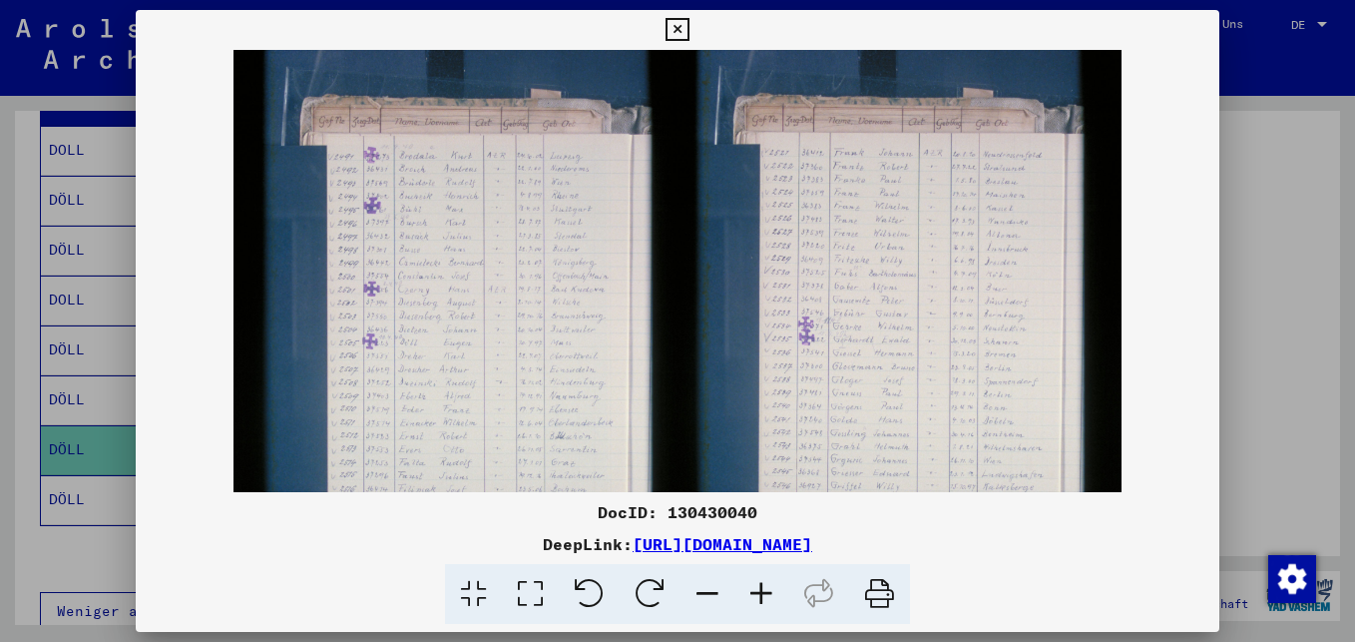
click at [765, 589] on icon at bounding box center [761, 594] width 54 height 61
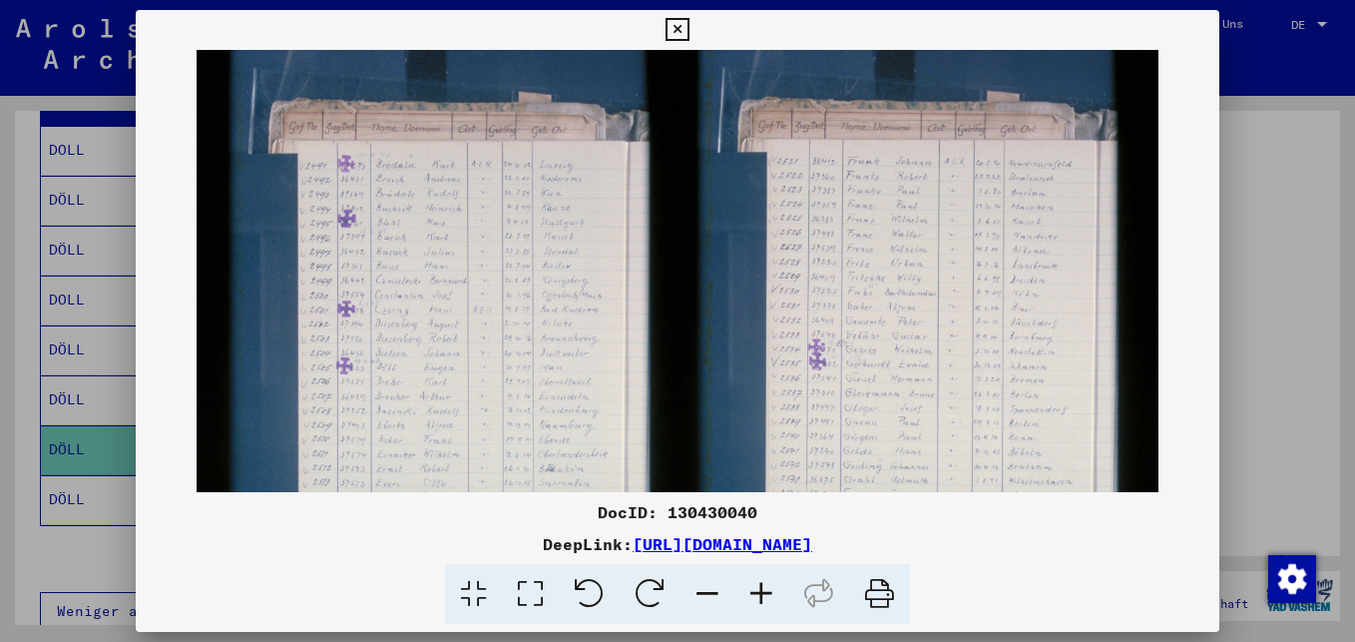
click at [765, 589] on icon at bounding box center [761, 594] width 54 height 61
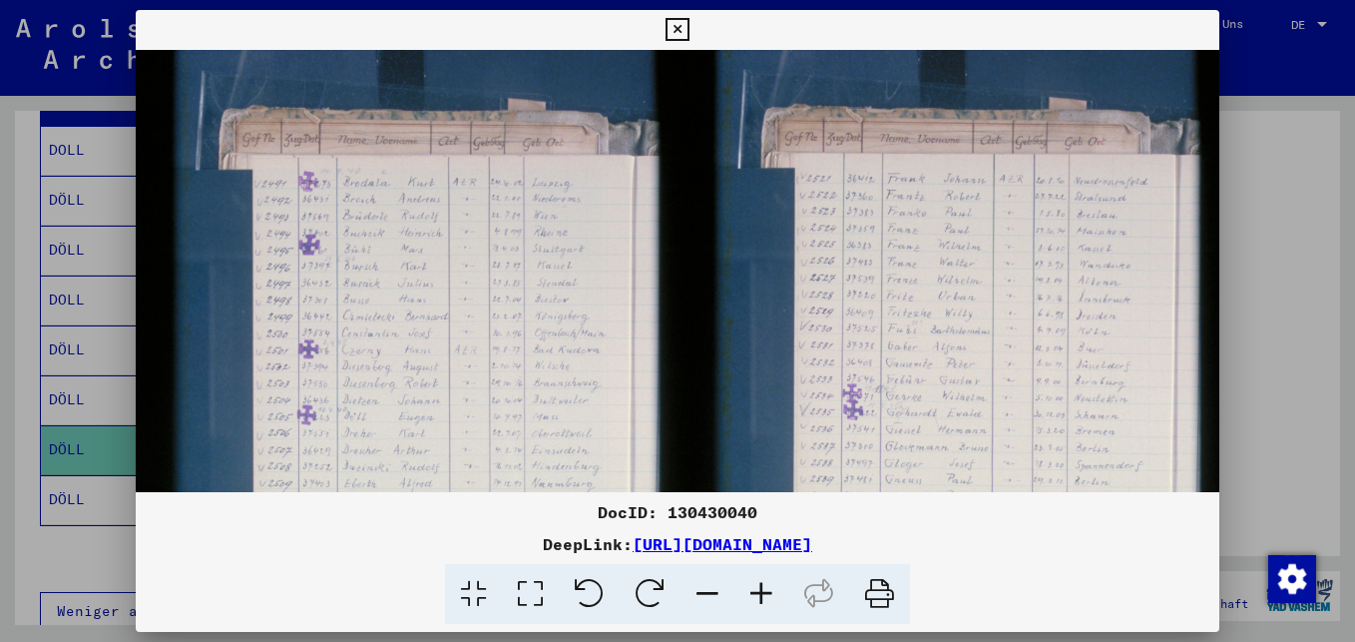
click at [765, 589] on icon at bounding box center [761, 594] width 54 height 61
click at [766, 589] on icon at bounding box center [761, 594] width 54 height 61
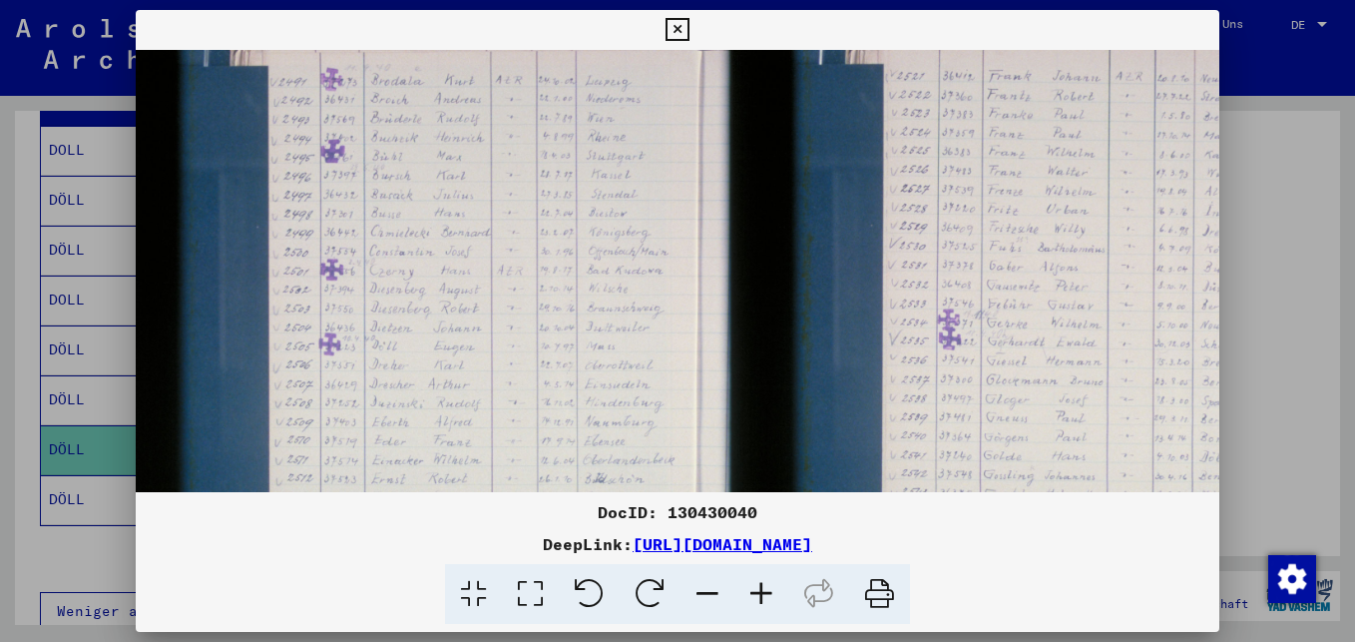
scroll to position [121, 0]
drag, startPoint x: 520, startPoint y: 412, endPoint x: 567, endPoint y: 291, distance: 129.5
click at [567, 291] on img at bounding box center [767, 349] width 1262 height 841
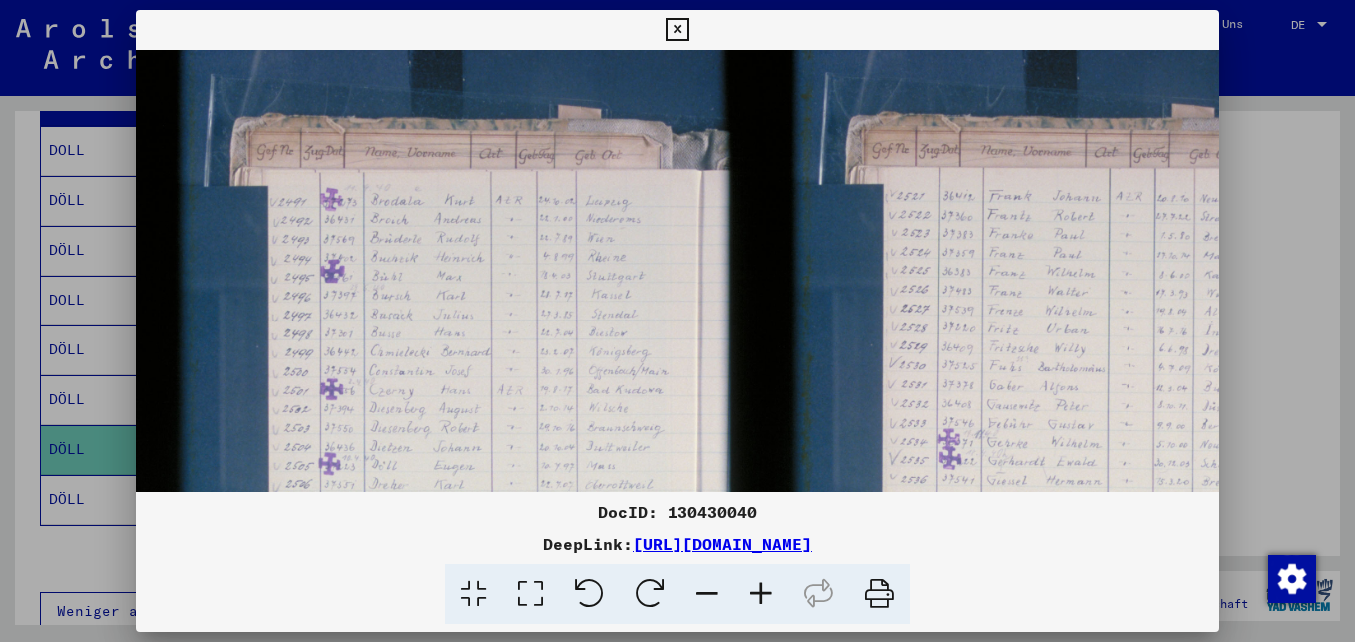
scroll to position [0, 1]
drag, startPoint x: 591, startPoint y: 404, endPoint x: 602, endPoint y: 353, distance: 52.1
click at [588, 500] on div "DocID: 130430040 DeepLink: [URL][DOMAIN_NAME]" at bounding box center [677, 317] width 1083 height 615
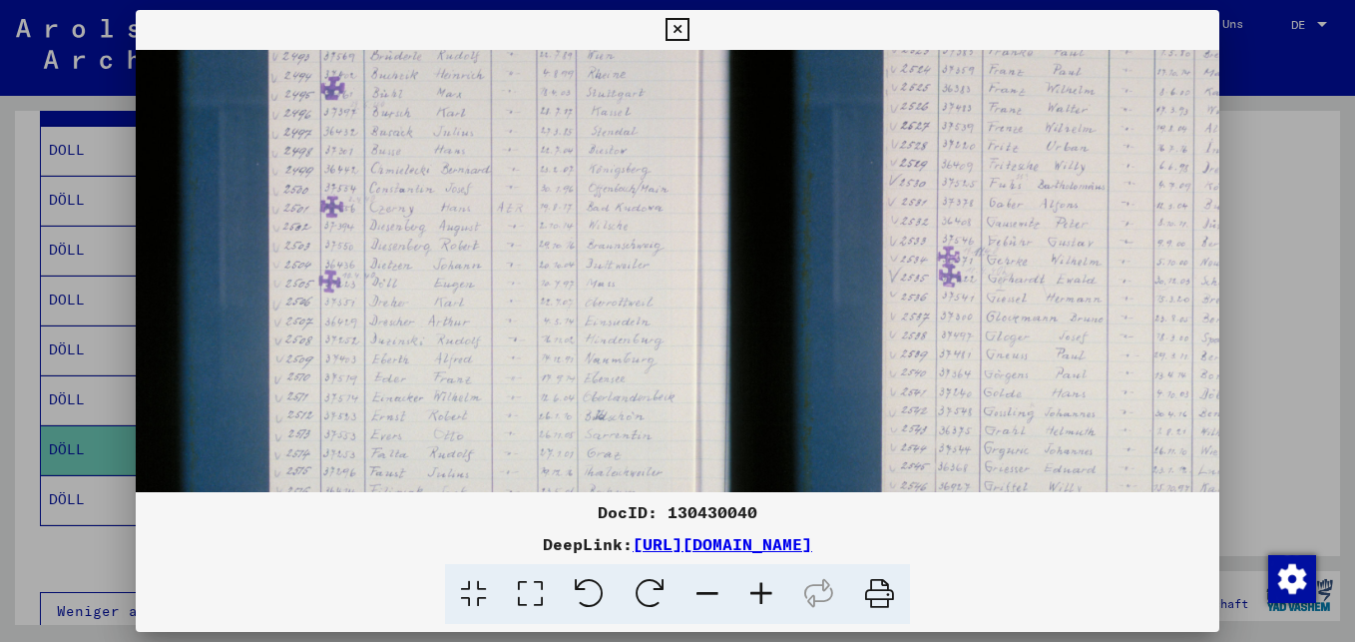
scroll to position [186, 0]
drag, startPoint x: 615, startPoint y: 289, endPoint x: 669, endPoint y: 126, distance: 172.6
click at [669, 126] on img at bounding box center [767, 284] width 1262 height 841
click at [703, 590] on icon at bounding box center [707, 594] width 54 height 61
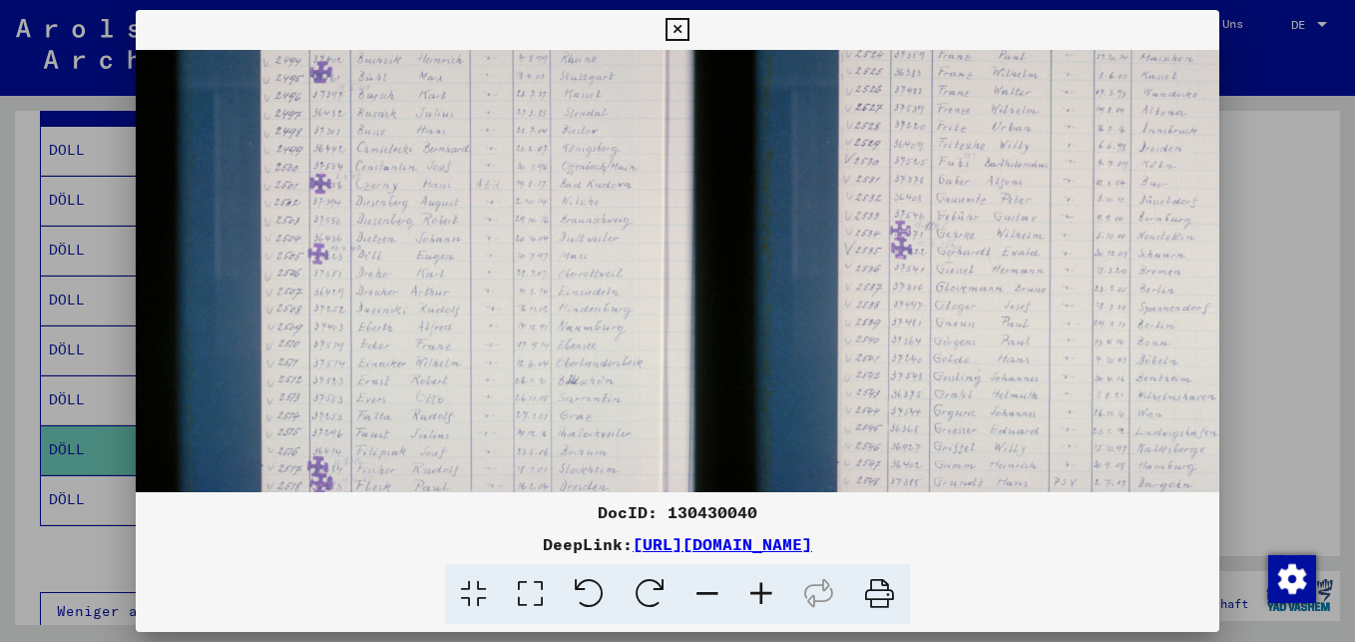
click at [704, 590] on icon at bounding box center [707, 594] width 54 height 61
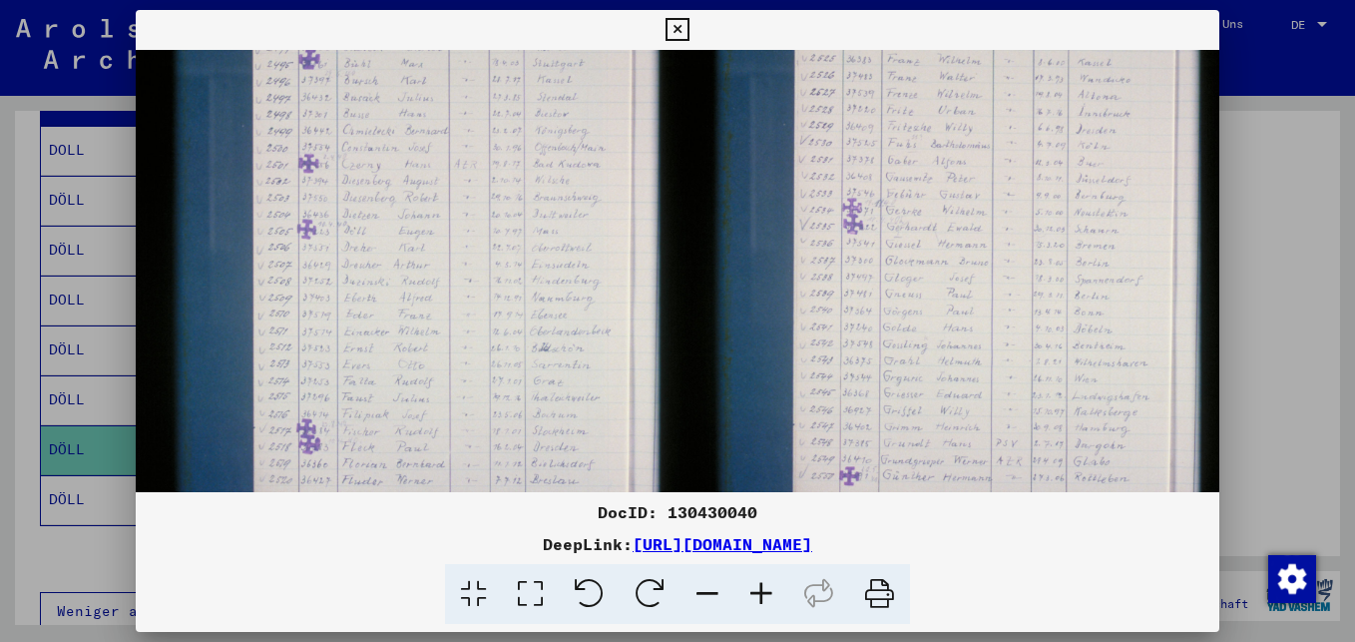
click at [705, 590] on icon at bounding box center [707, 594] width 54 height 61
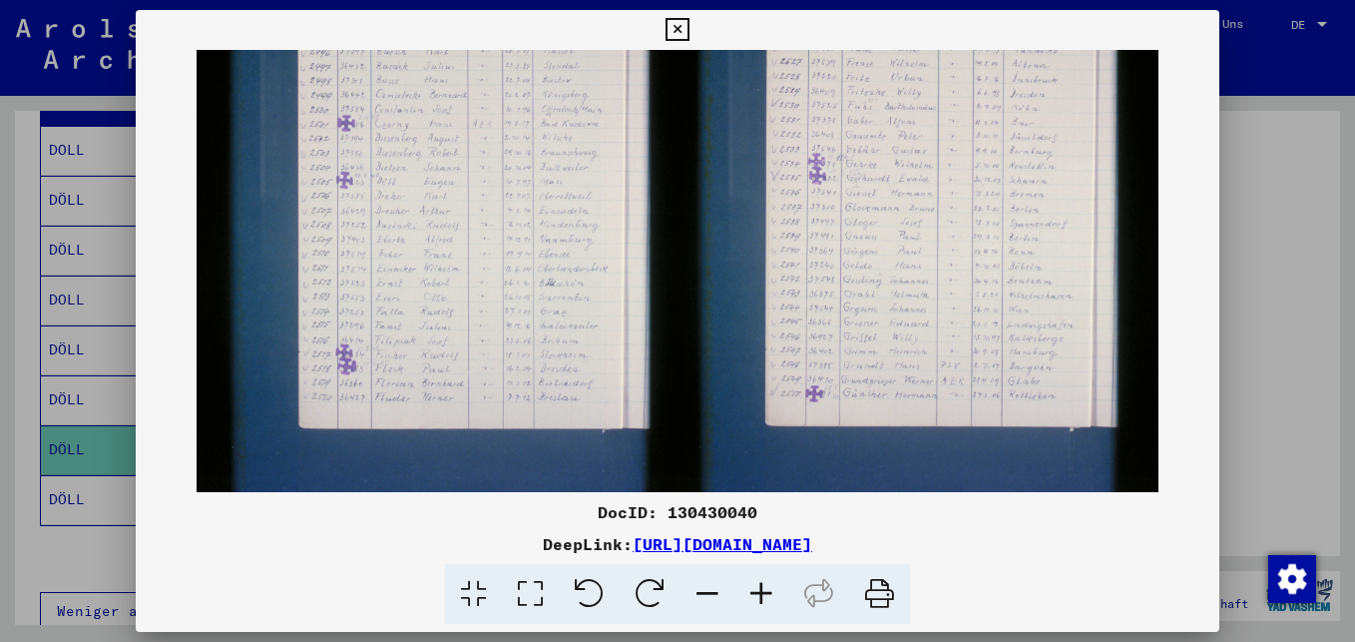
click at [705, 590] on icon at bounding box center [707, 594] width 54 height 61
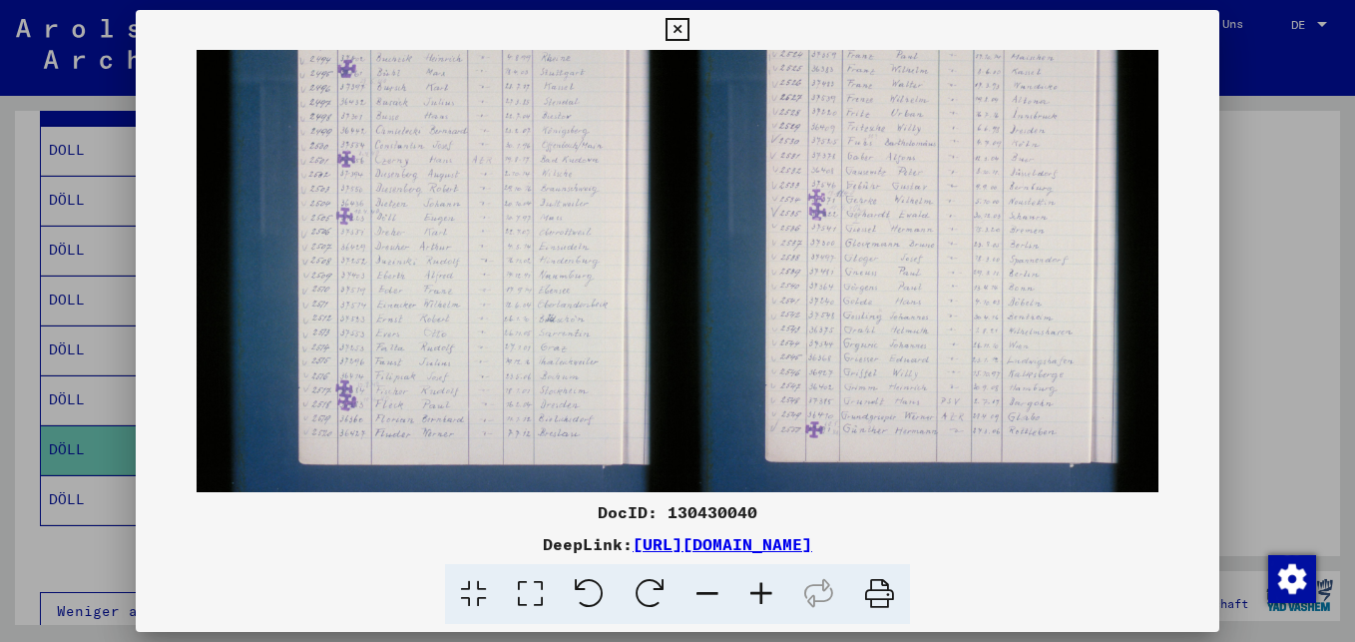
click at [705, 590] on icon at bounding box center [707, 594] width 54 height 61
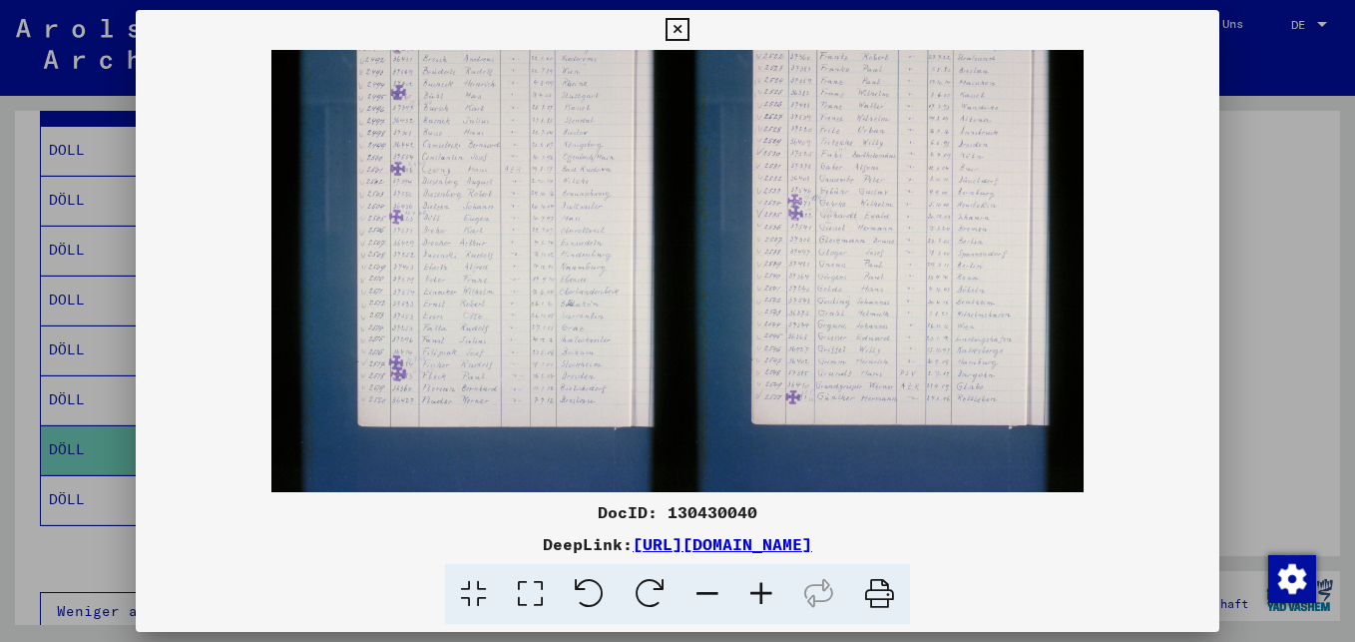
click at [706, 590] on icon at bounding box center [707, 594] width 54 height 61
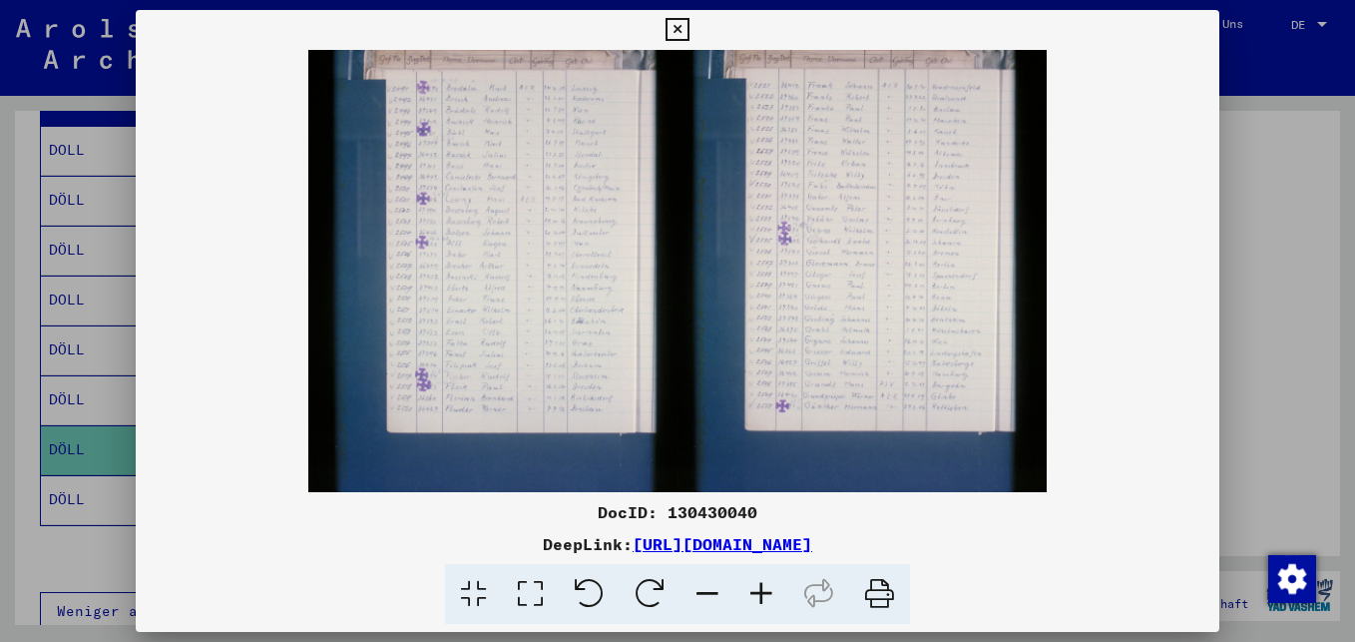
click at [706, 590] on icon at bounding box center [707, 594] width 54 height 61
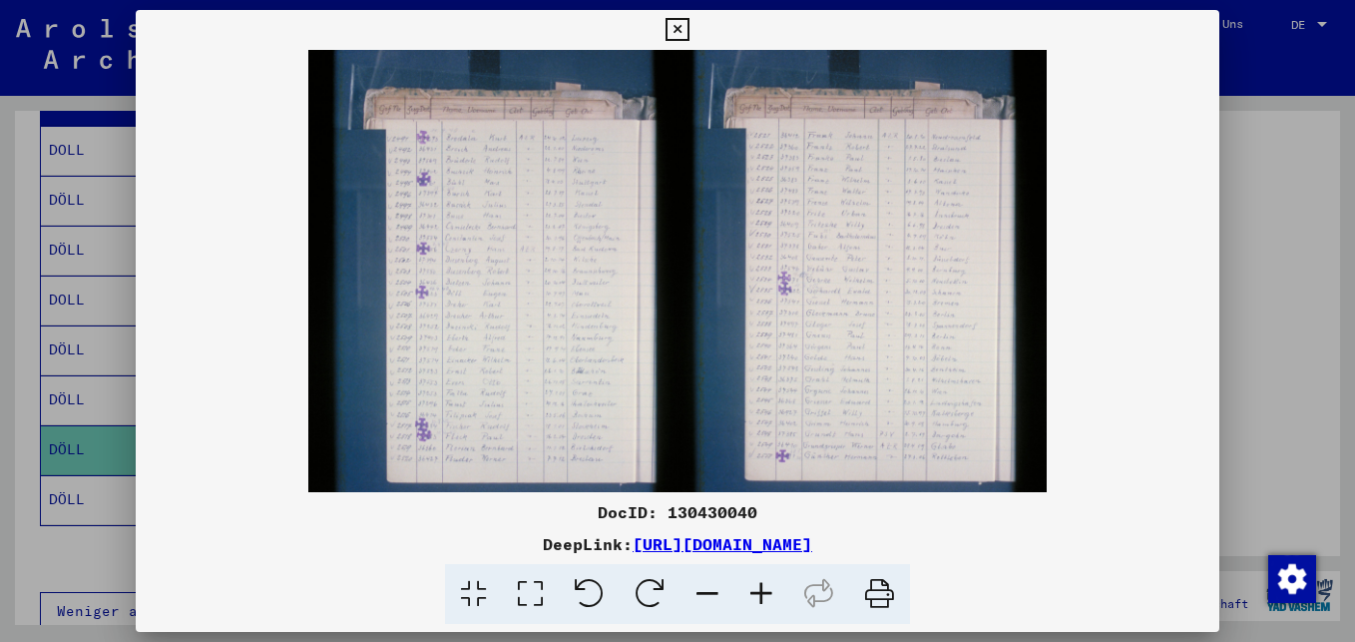
click at [708, 591] on icon at bounding box center [707, 594] width 54 height 61
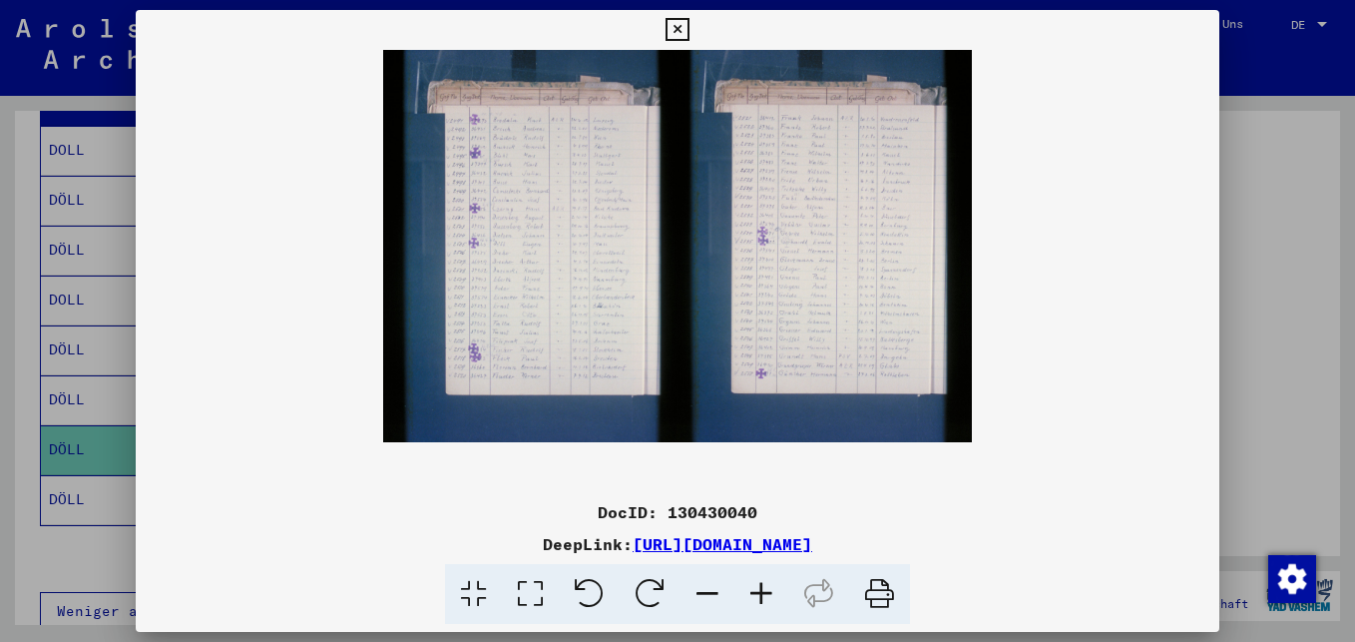
click at [708, 591] on icon at bounding box center [707, 594] width 54 height 61
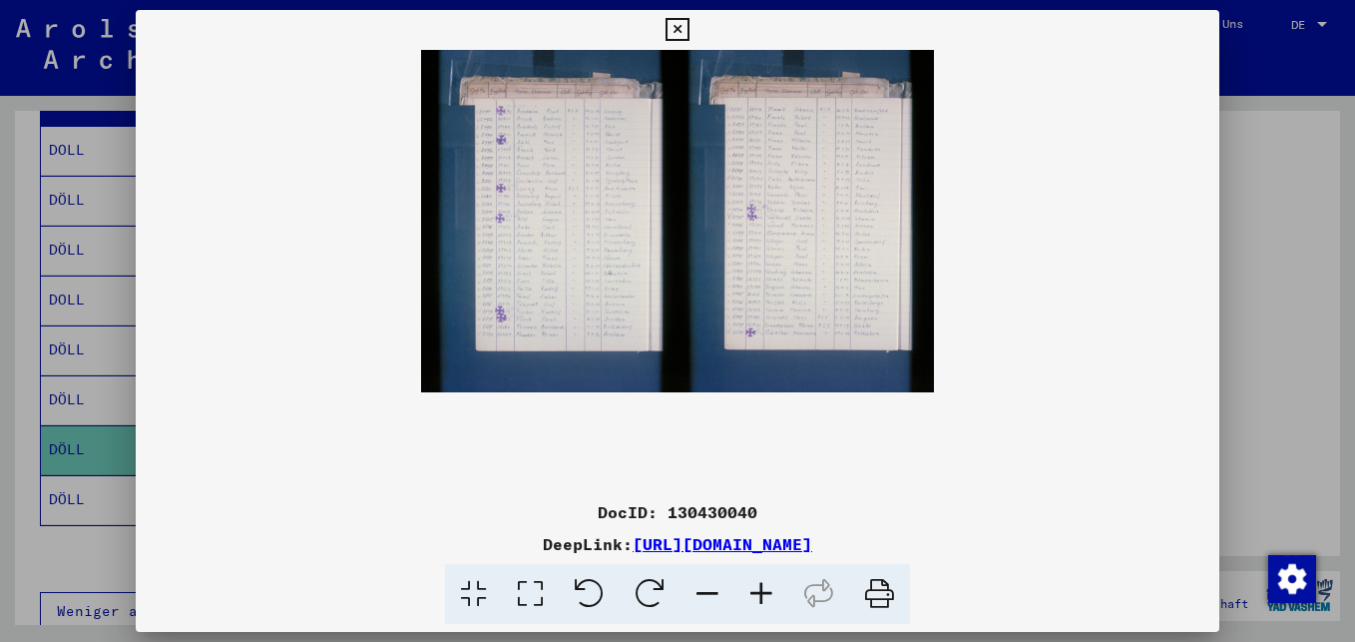
click at [709, 591] on icon at bounding box center [707, 594] width 54 height 61
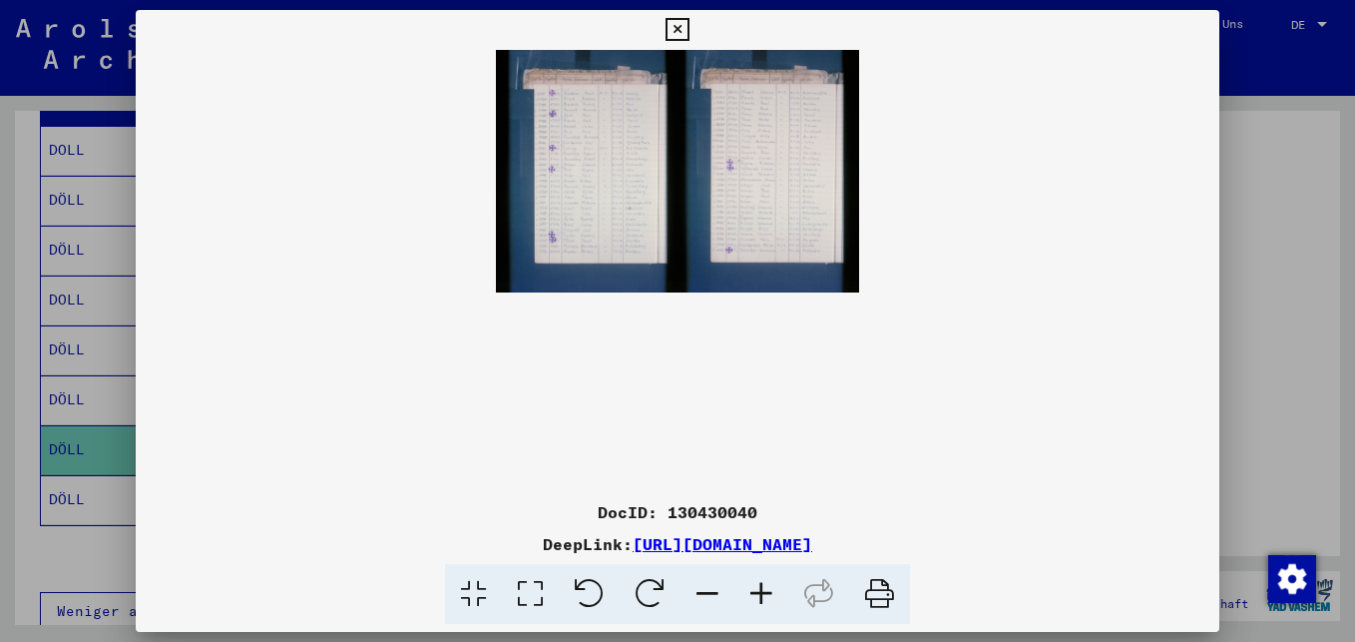
click at [709, 591] on icon at bounding box center [707, 594] width 54 height 61
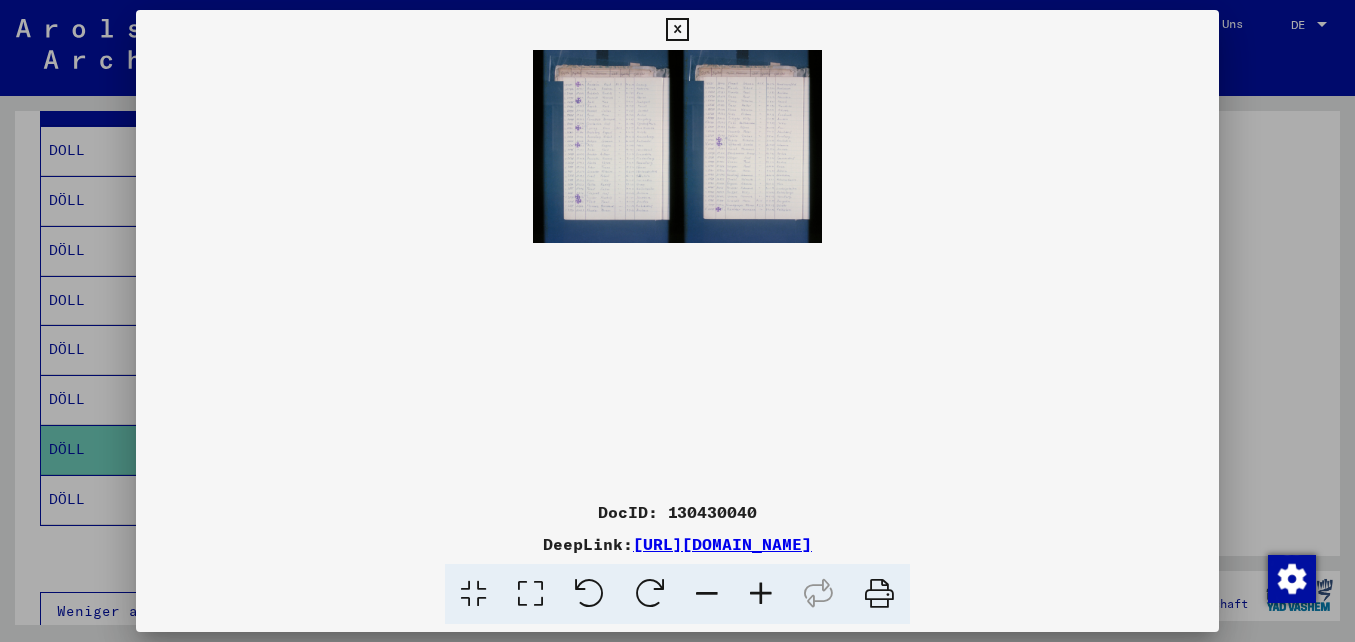
click at [711, 592] on icon at bounding box center [707, 594] width 54 height 61
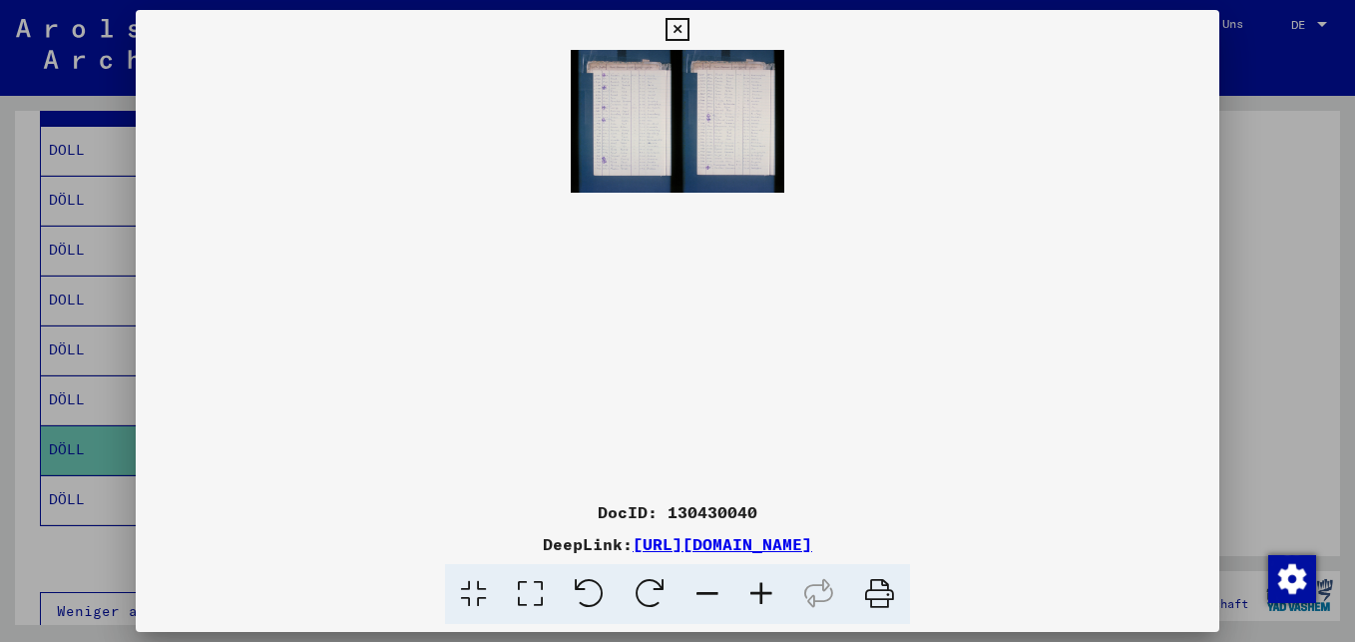
click at [760, 599] on icon at bounding box center [761, 594] width 54 height 61
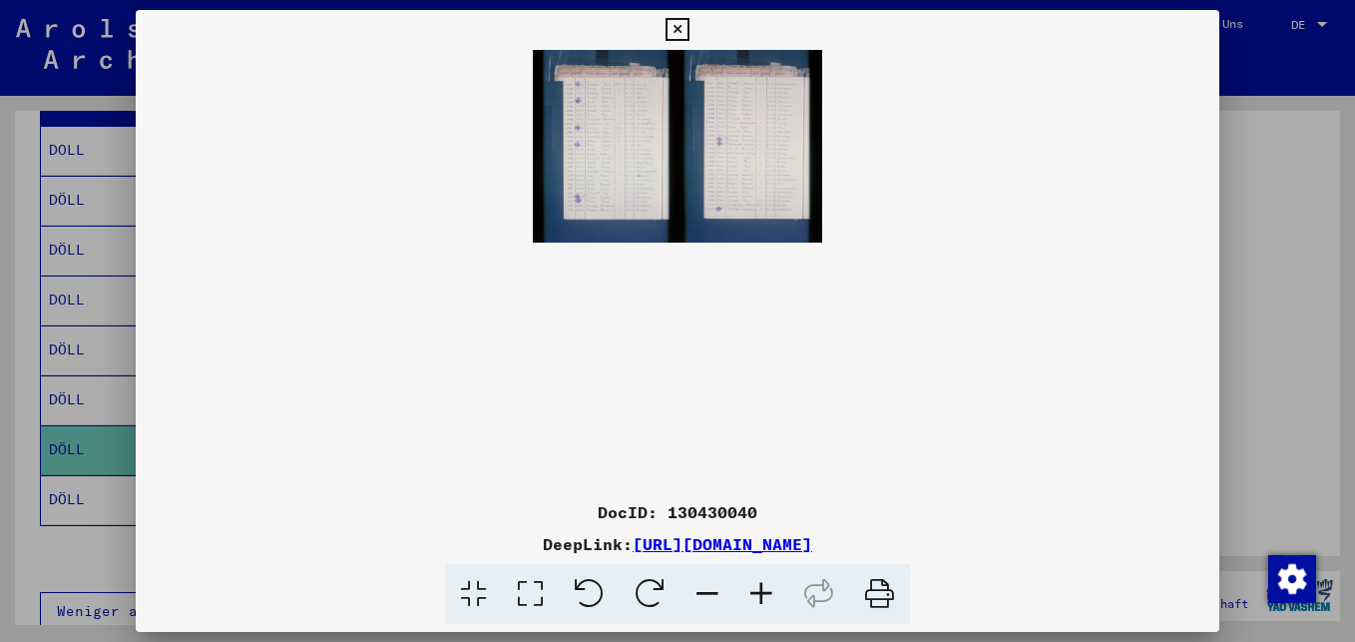
click at [760, 599] on icon at bounding box center [761, 594] width 54 height 61
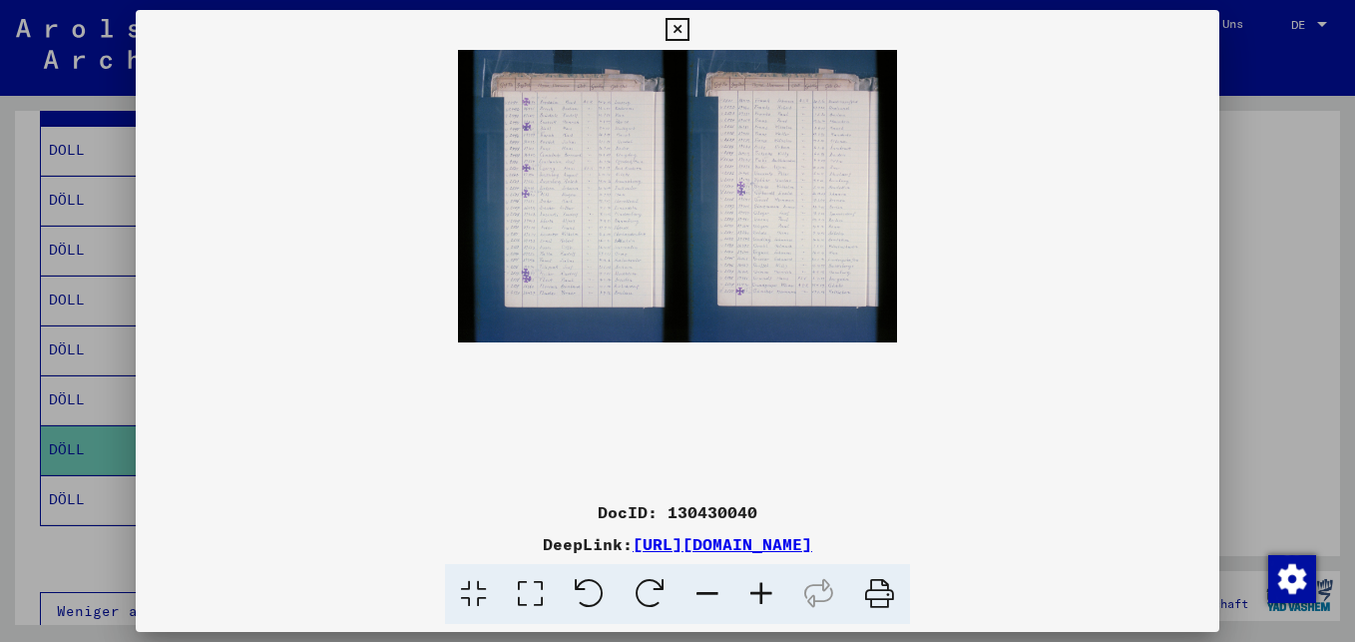
click at [760, 599] on icon at bounding box center [761, 594] width 54 height 61
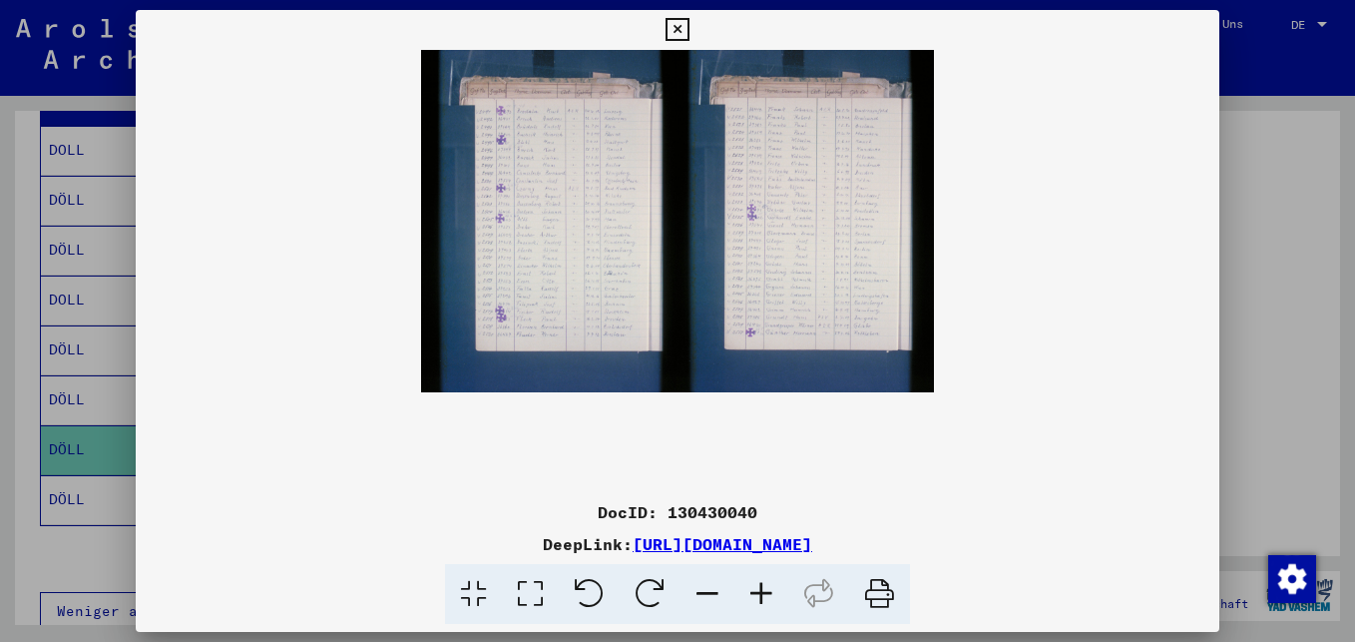
click at [760, 599] on icon at bounding box center [761, 594] width 54 height 61
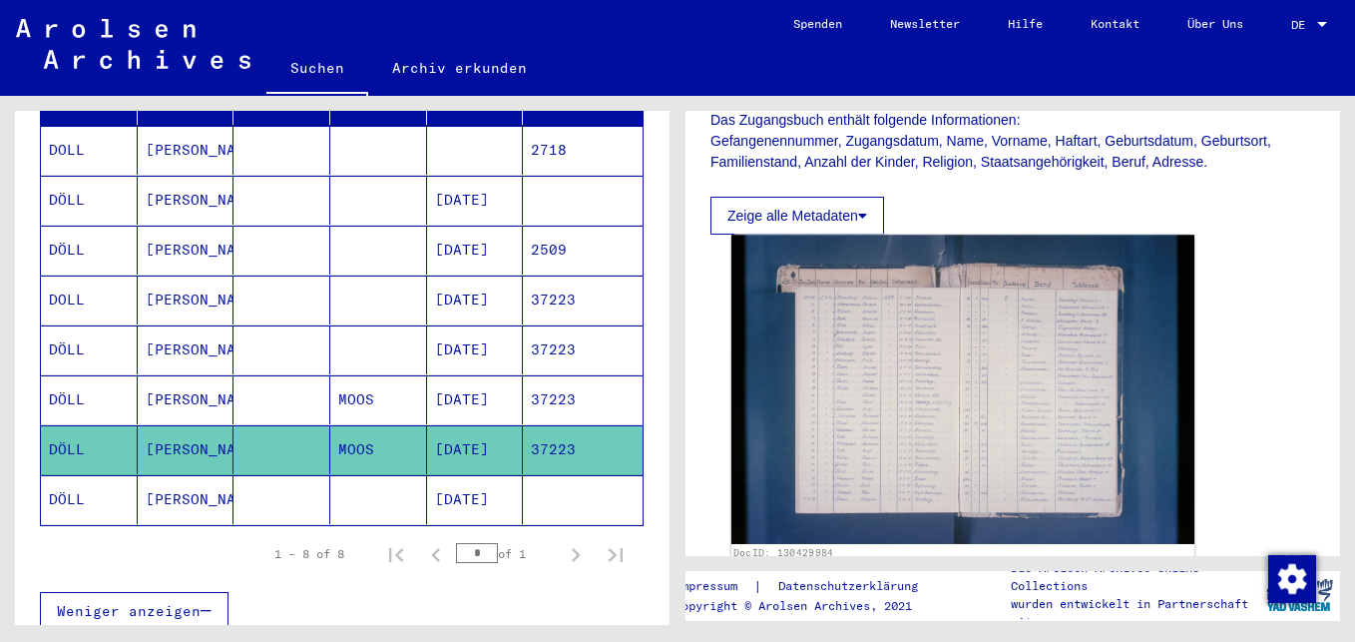
scroll to position [399, 0]
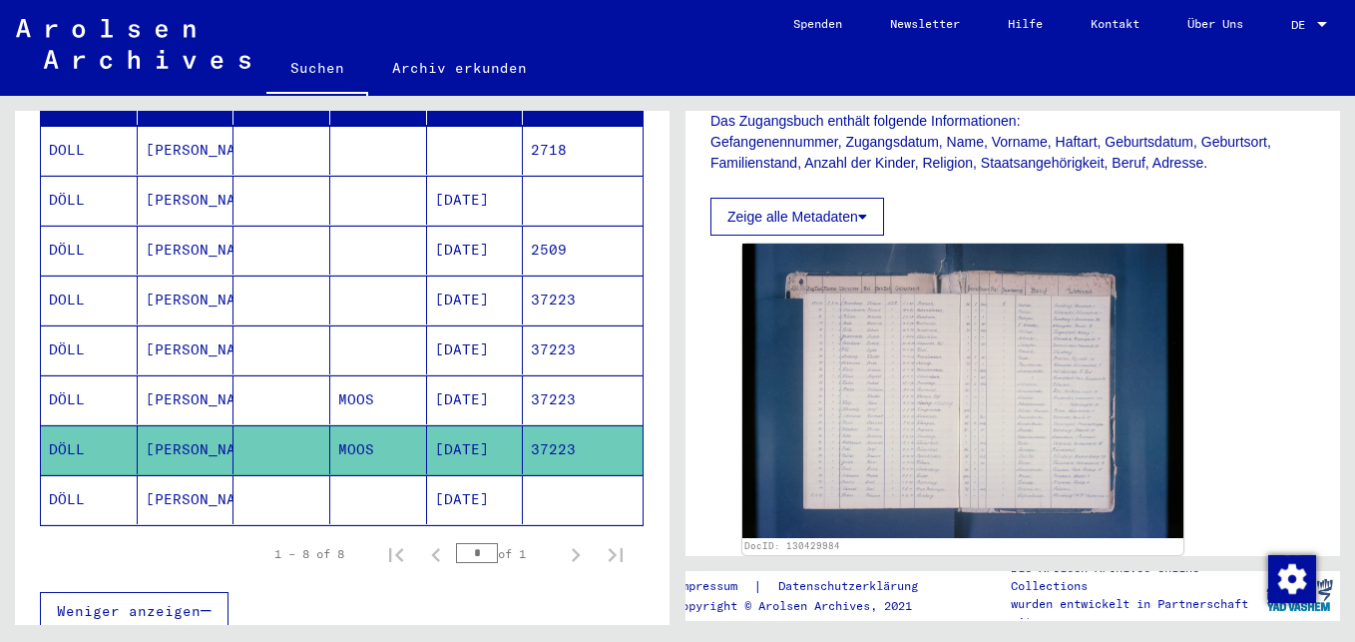
click at [446, 479] on mat-cell "[DATE]" at bounding box center [475, 499] width 97 height 49
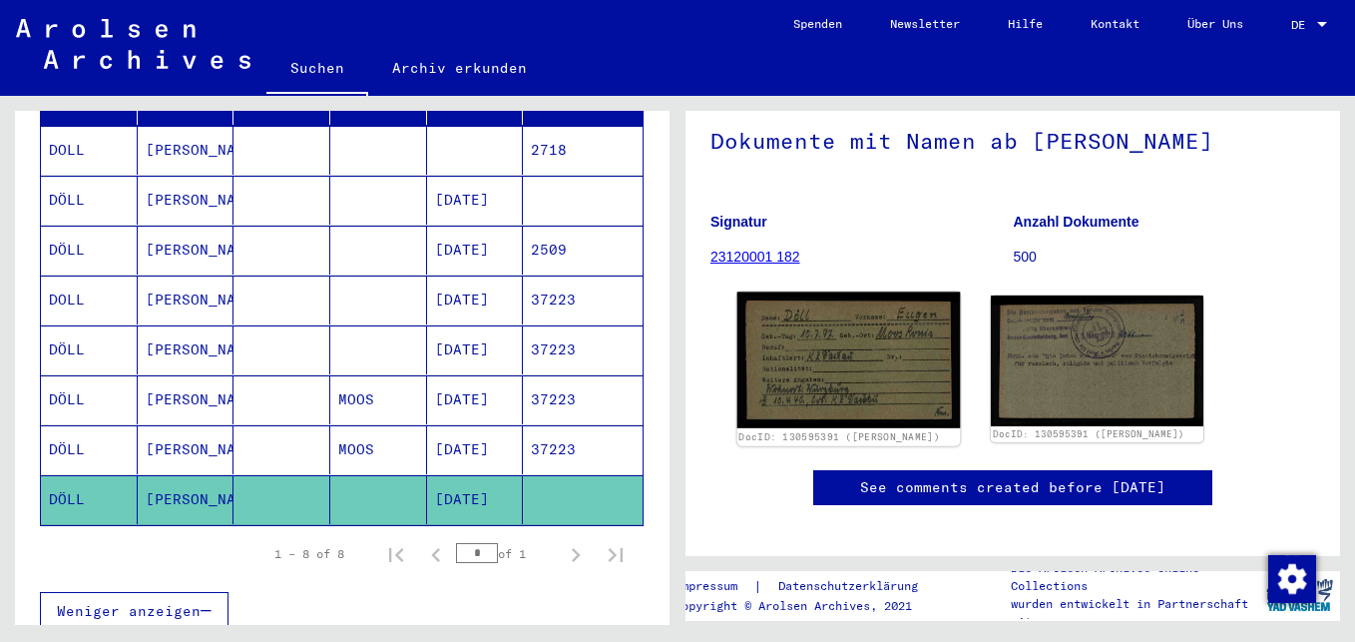
scroll to position [200, 0]
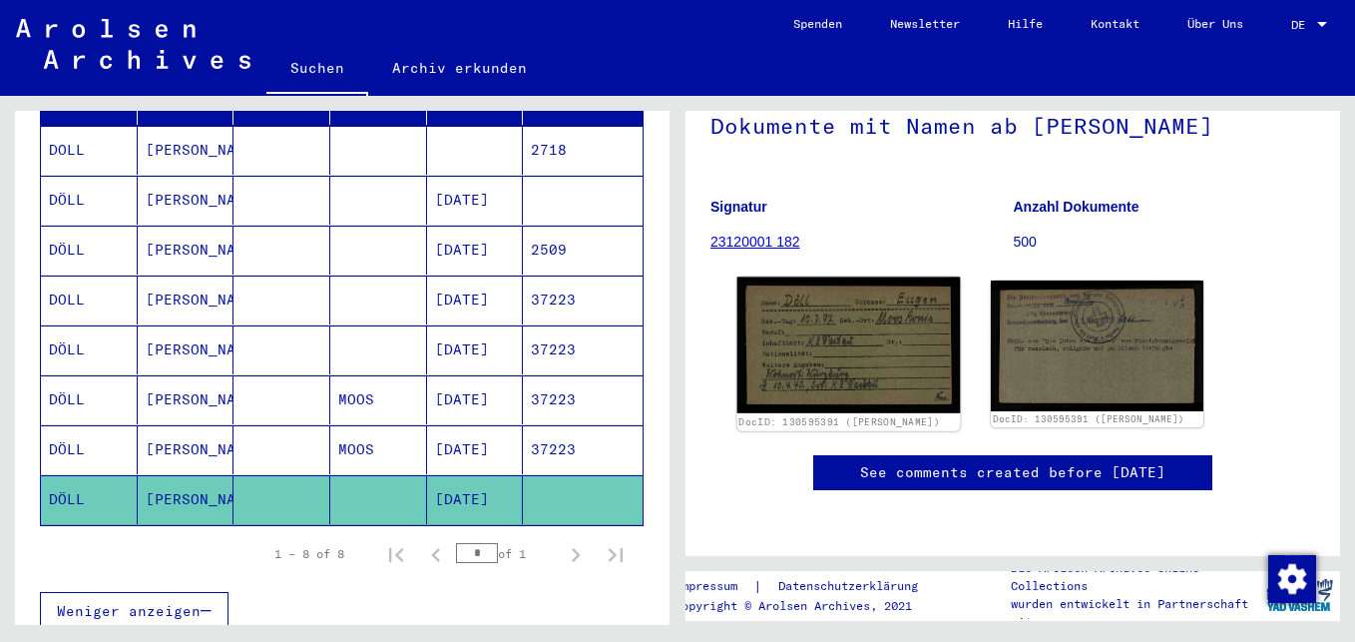
click at [842, 353] on img at bounding box center [848, 345] width 223 height 136
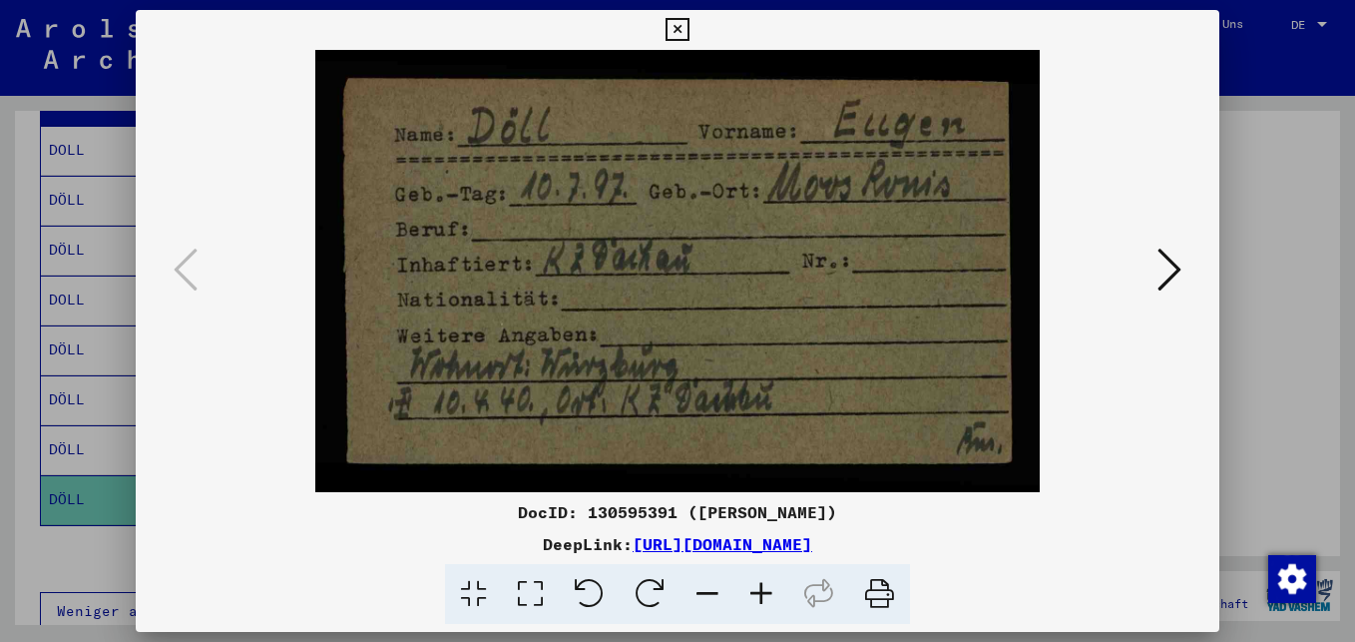
click at [1172, 269] on icon at bounding box center [1169, 269] width 24 height 48
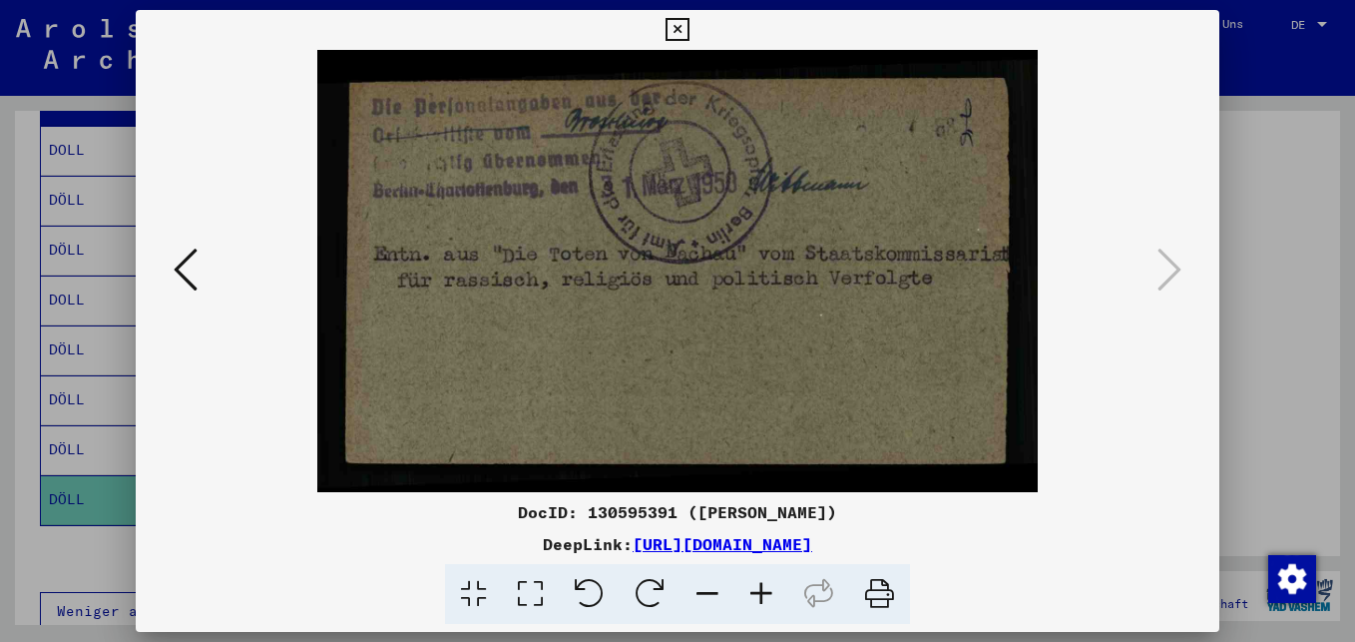
click at [678, 23] on icon at bounding box center [676, 30] width 23 height 24
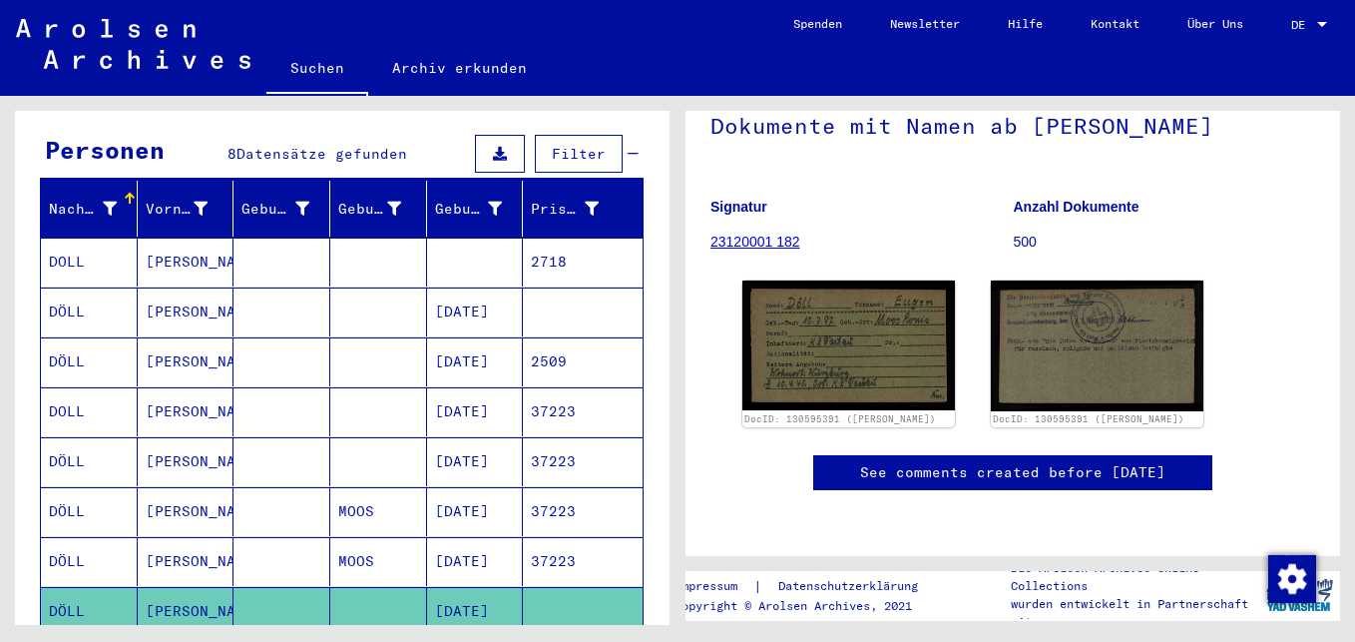
scroll to position [0, 0]
